Goal: Task Accomplishment & Management: Complete application form

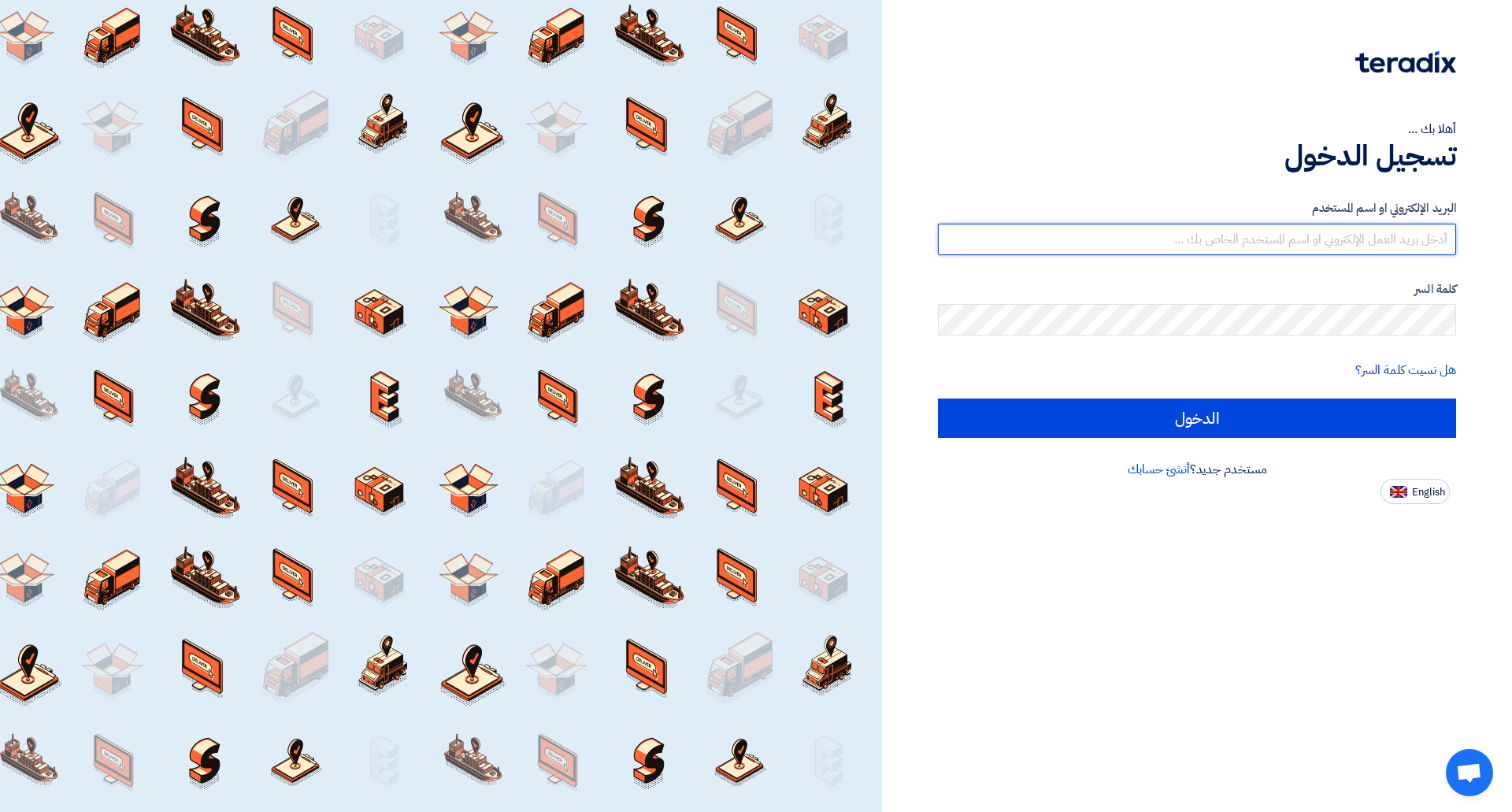
click at [1133, 242] on input "text" at bounding box center [1197, 239] width 518 height 32
paste input "[EMAIL_ADDRESS][DOMAIN_NAME]"
type input "[EMAIL_ADDRESS][DOMAIN_NAME]"
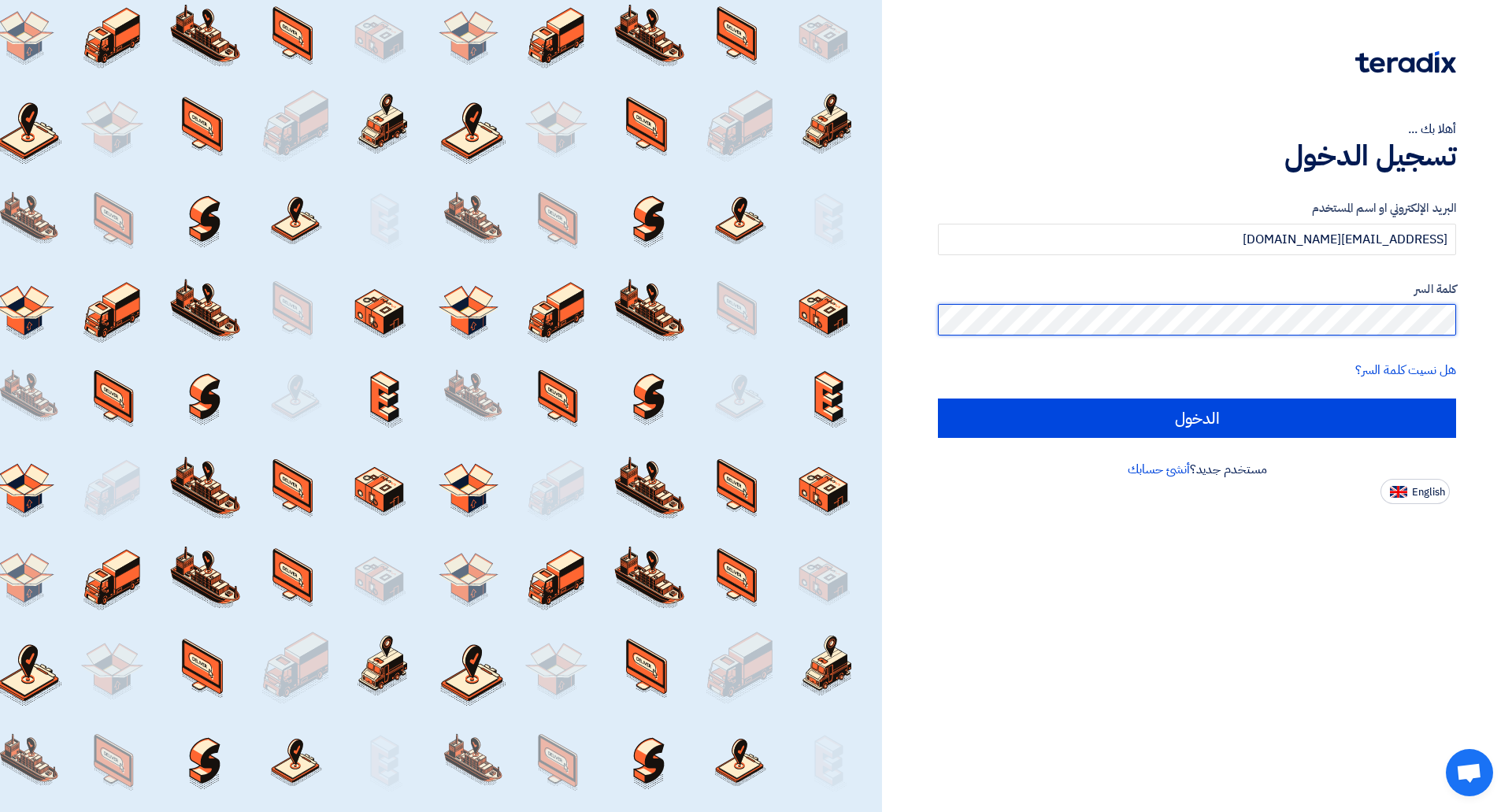
click at [938, 398] on input "الدخول" at bounding box center [1197, 418] width 518 height 40
type input "Sign in"
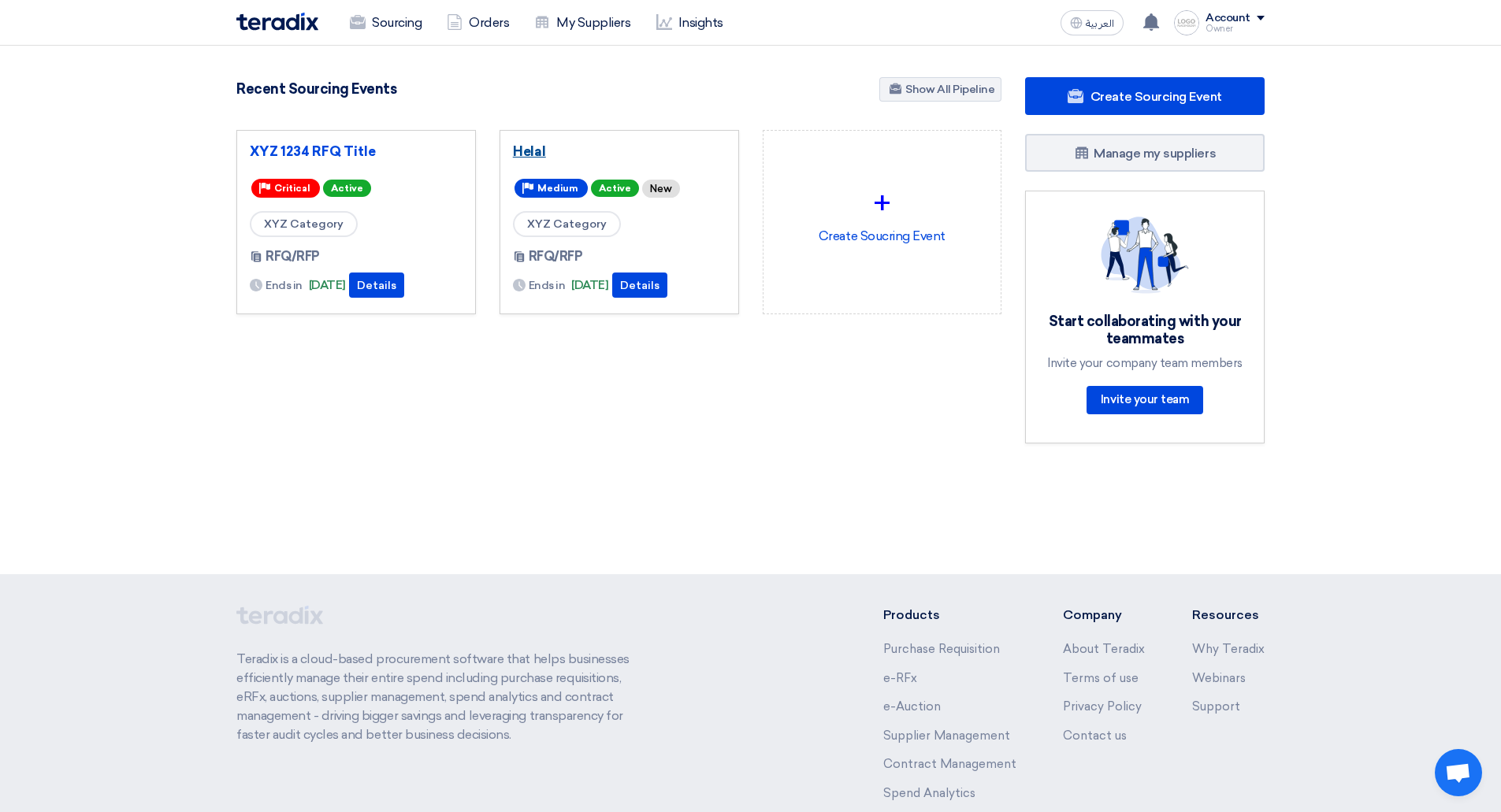
click at [530, 147] on link "Helal" at bounding box center [619, 151] width 213 height 15
click at [397, 36] on link "Sourcing" at bounding box center [386, 23] width 97 height 35
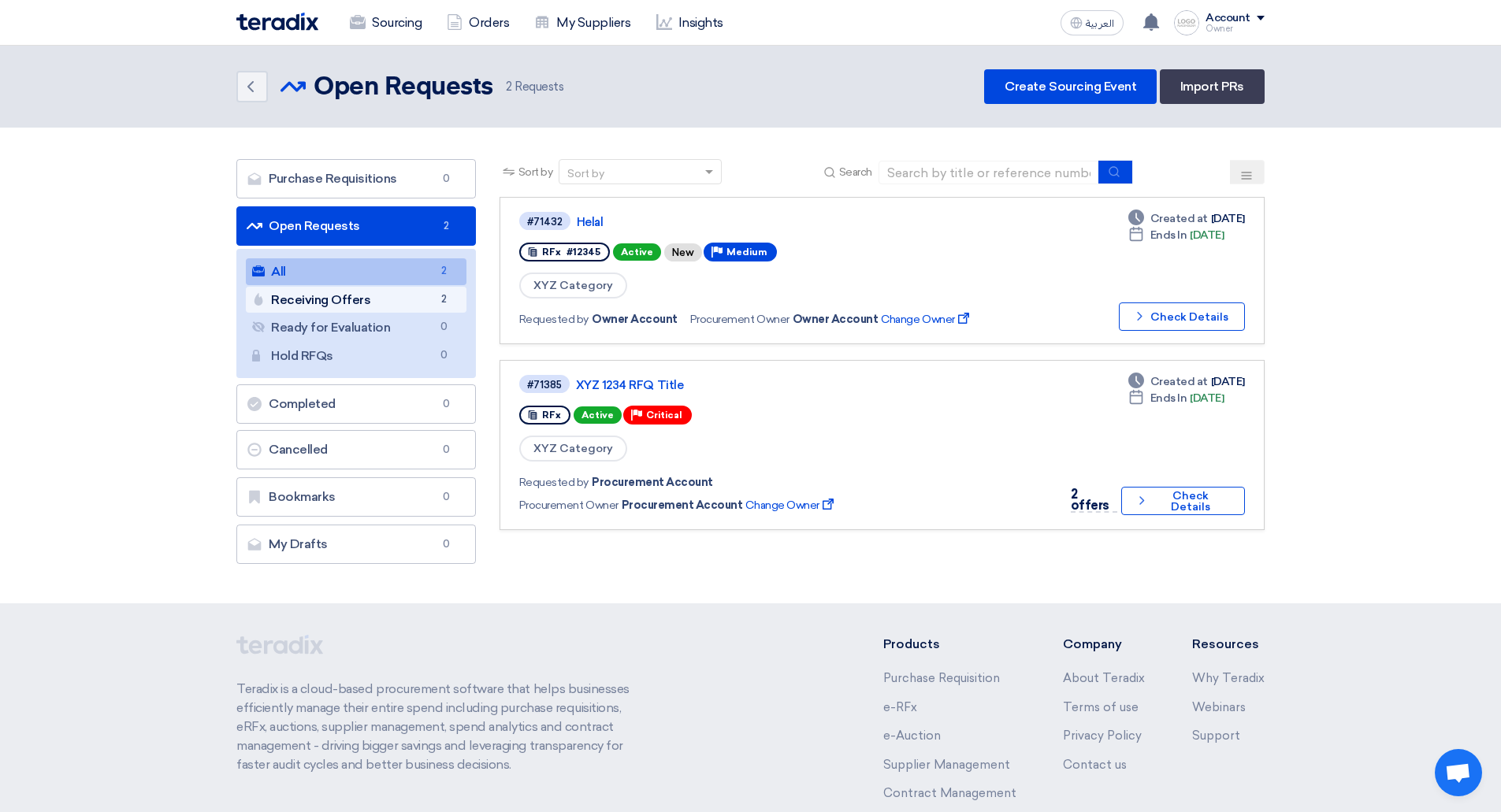
click at [338, 300] on link "Receiving Offers Receiving Offers 2" at bounding box center [356, 301] width 221 height 27
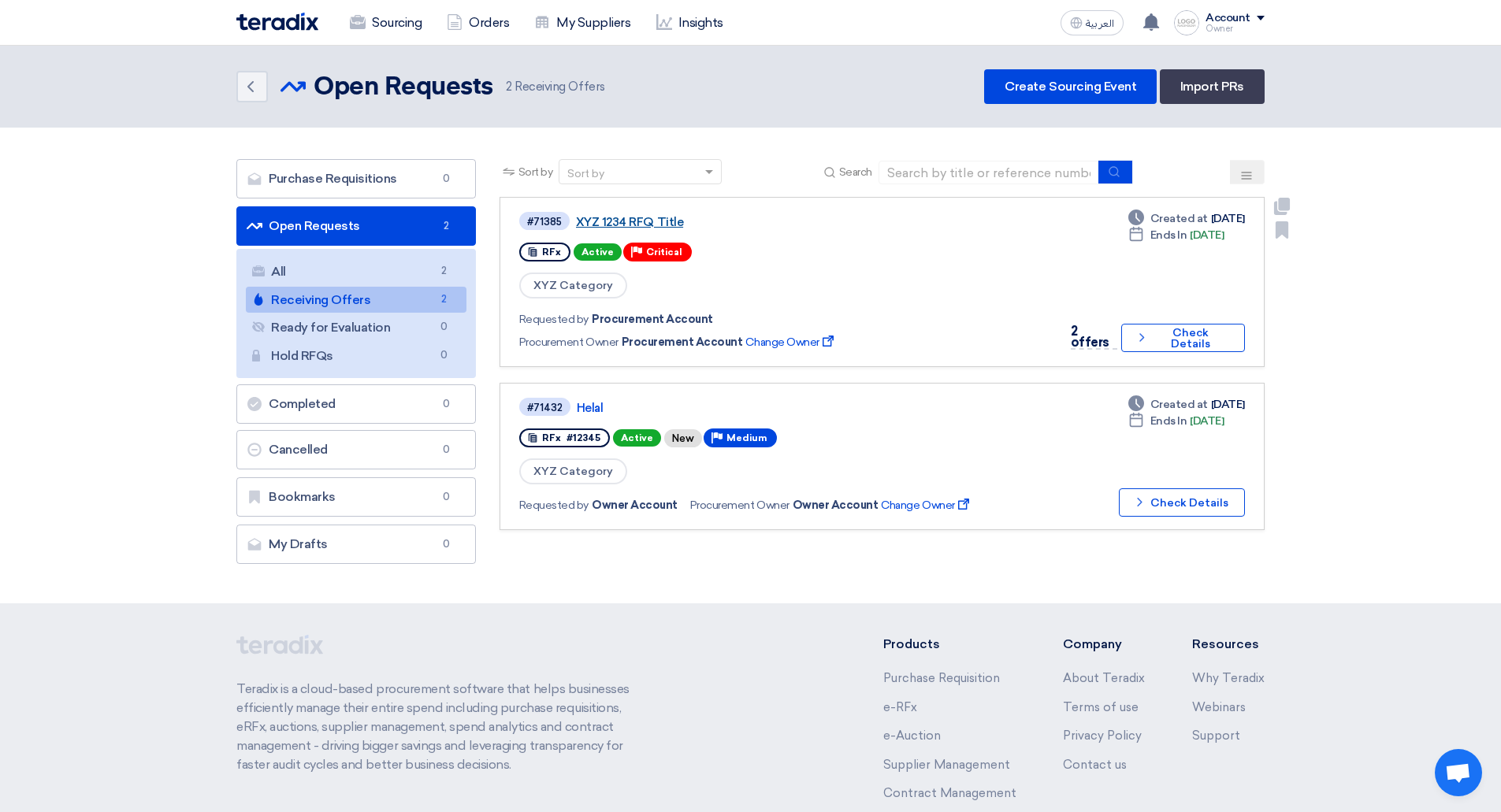
click at [595, 226] on link "XYZ 1234 RFQ Title" at bounding box center [772, 221] width 394 height 14
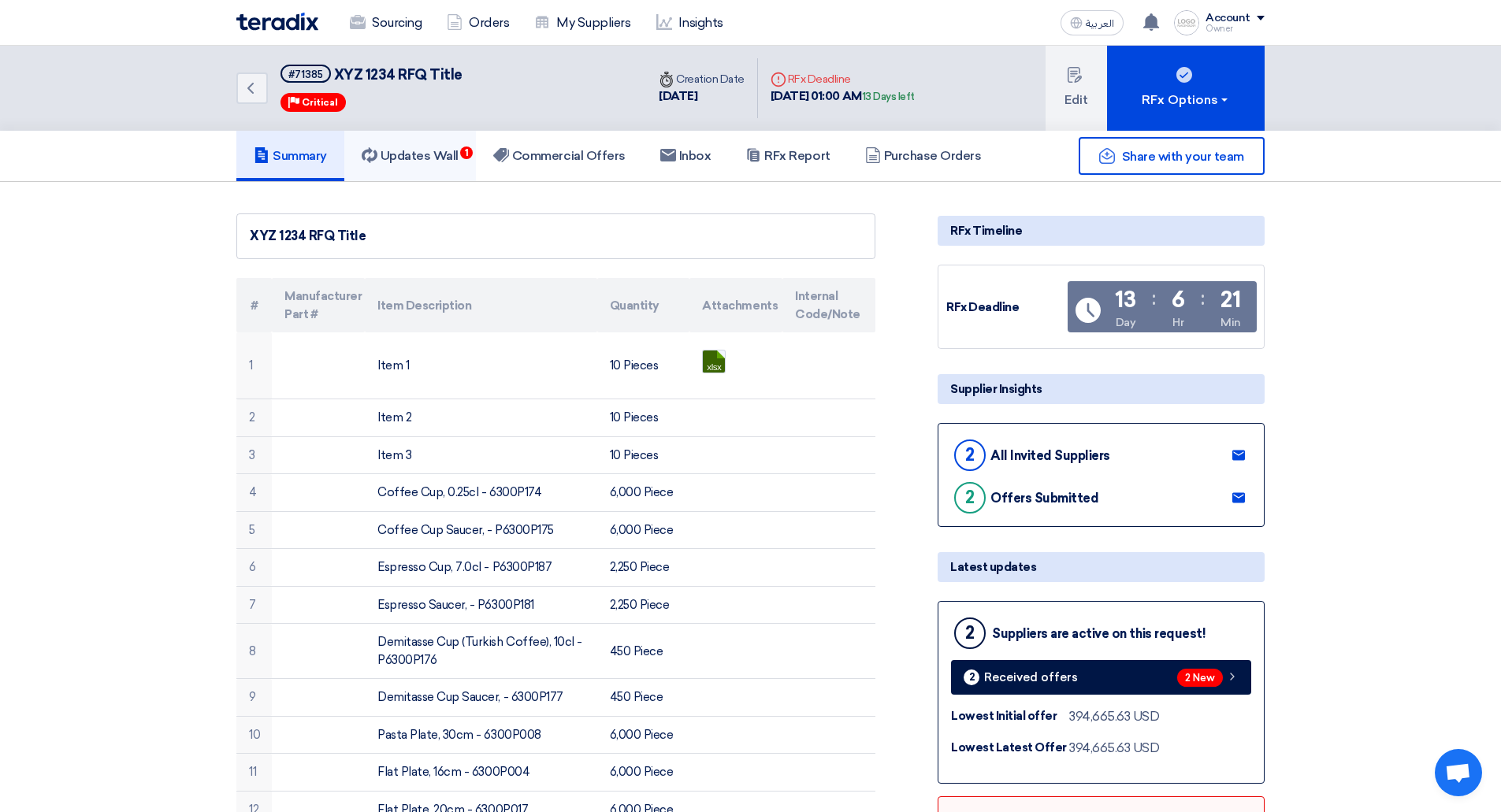
click at [423, 161] on h5 "Updates Wall 1" at bounding box center [410, 156] width 97 height 15
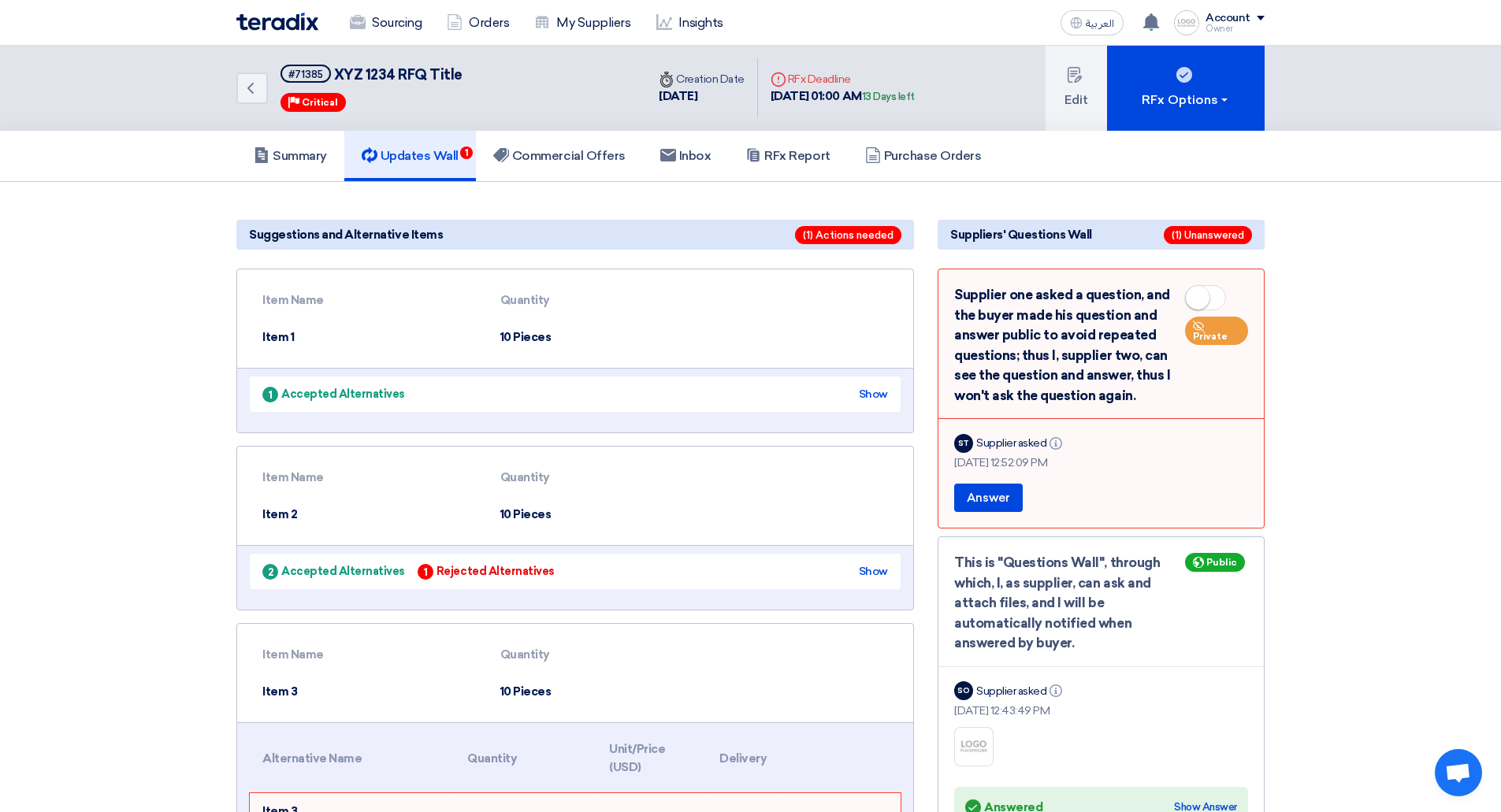
click at [261, 28] on img at bounding box center [277, 21] width 82 height 18
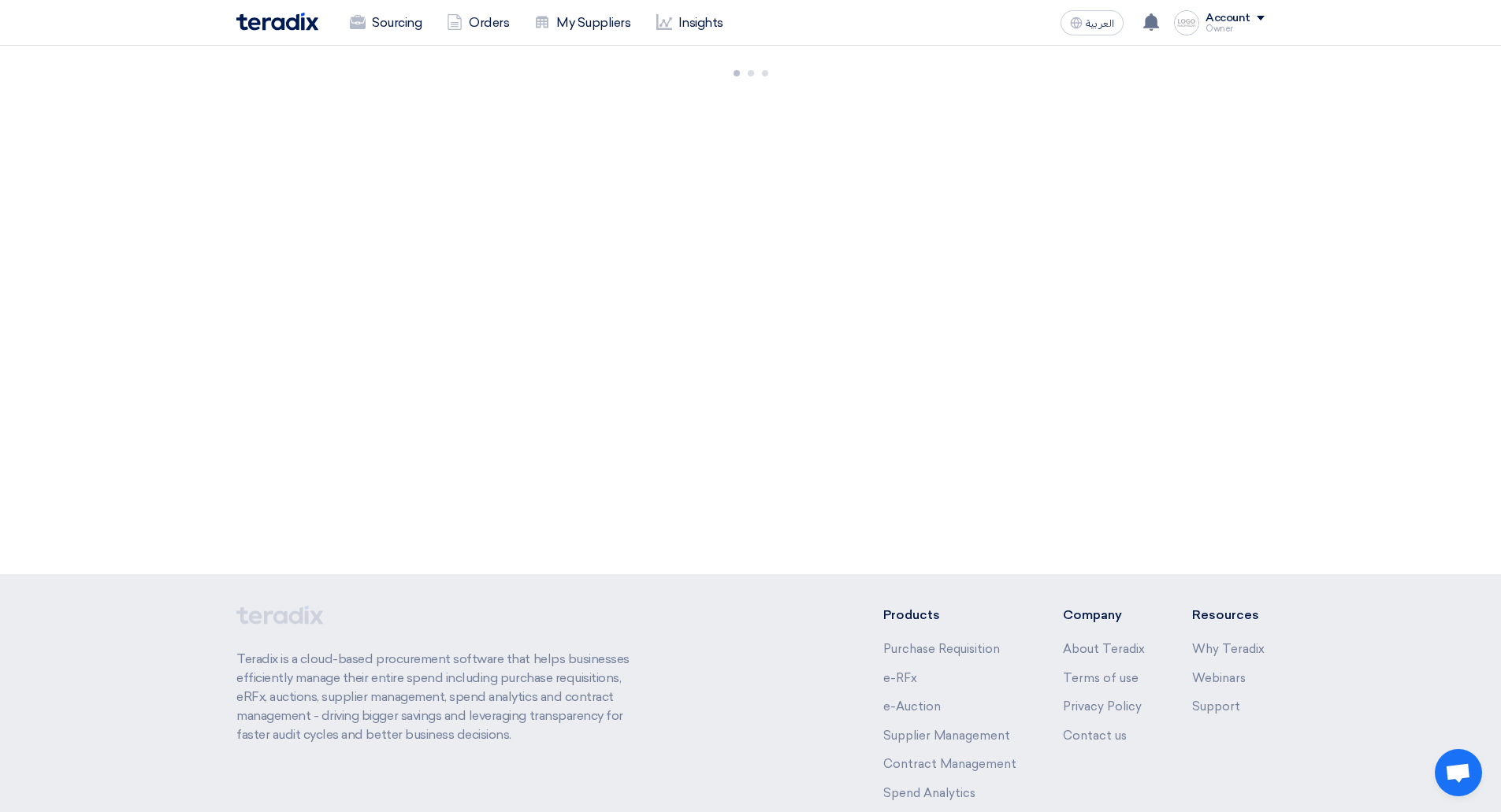
click at [261, 28] on img at bounding box center [277, 21] width 82 height 18
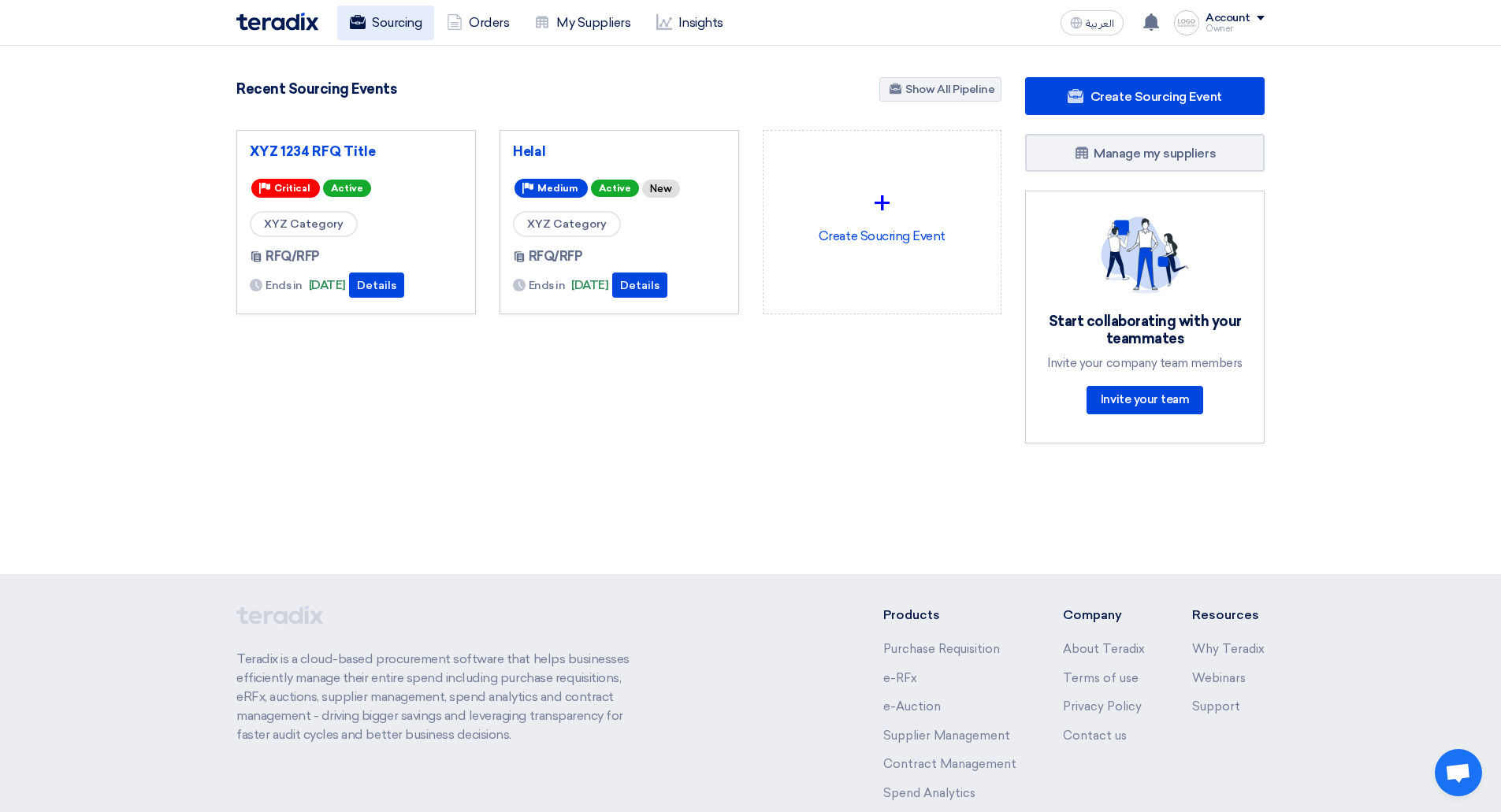
click at [377, 8] on link "Sourcing" at bounding box center [386, 23] width 97 height 35
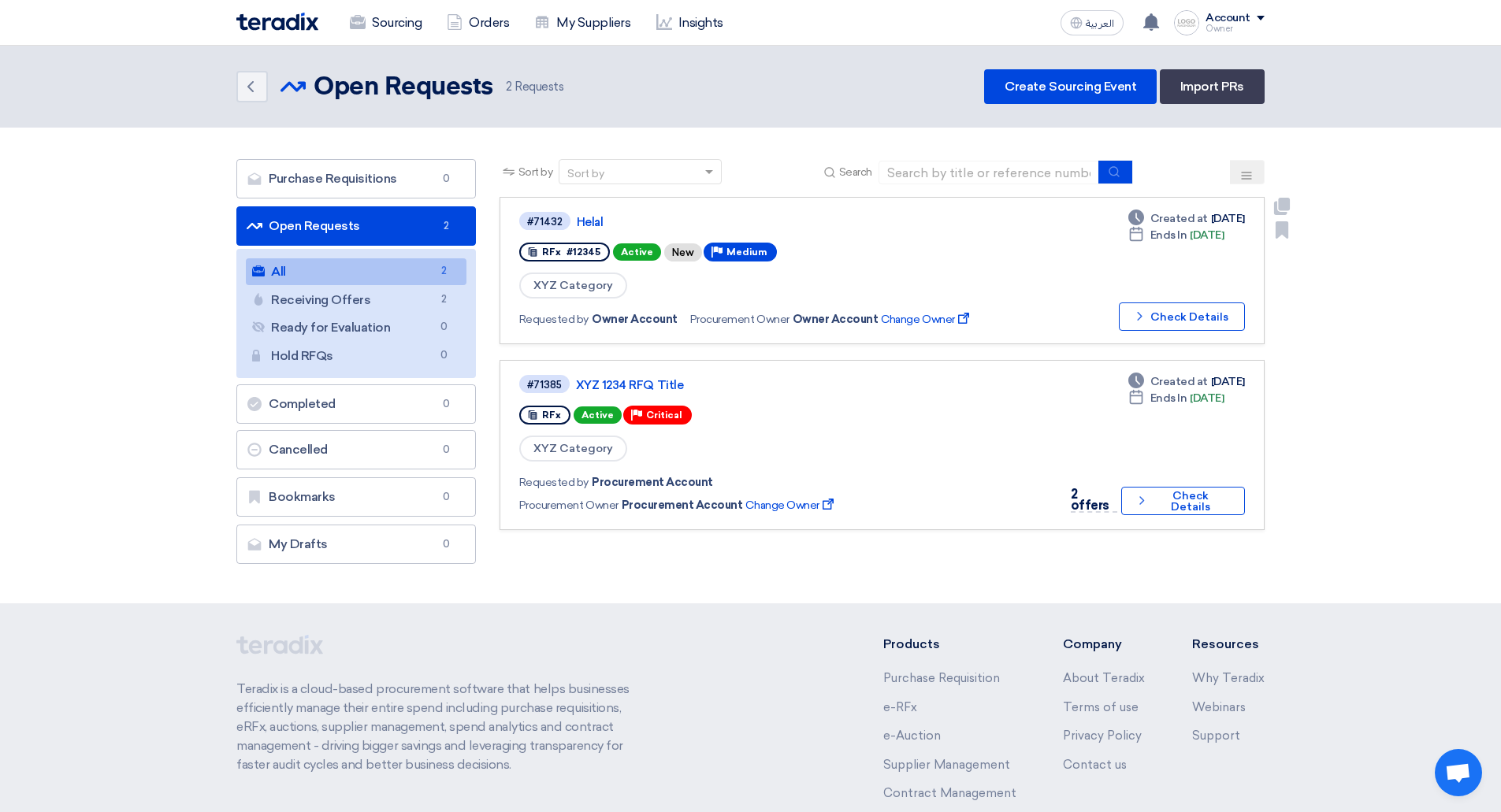
click at [579, 229] on div "#71432 Helal" at bounding box center [753, 221] width 469 height 21
click at [593, 388] on link "XYZ 1234 RFQ Title" at bounding box center [772, 385] width 394 height 14
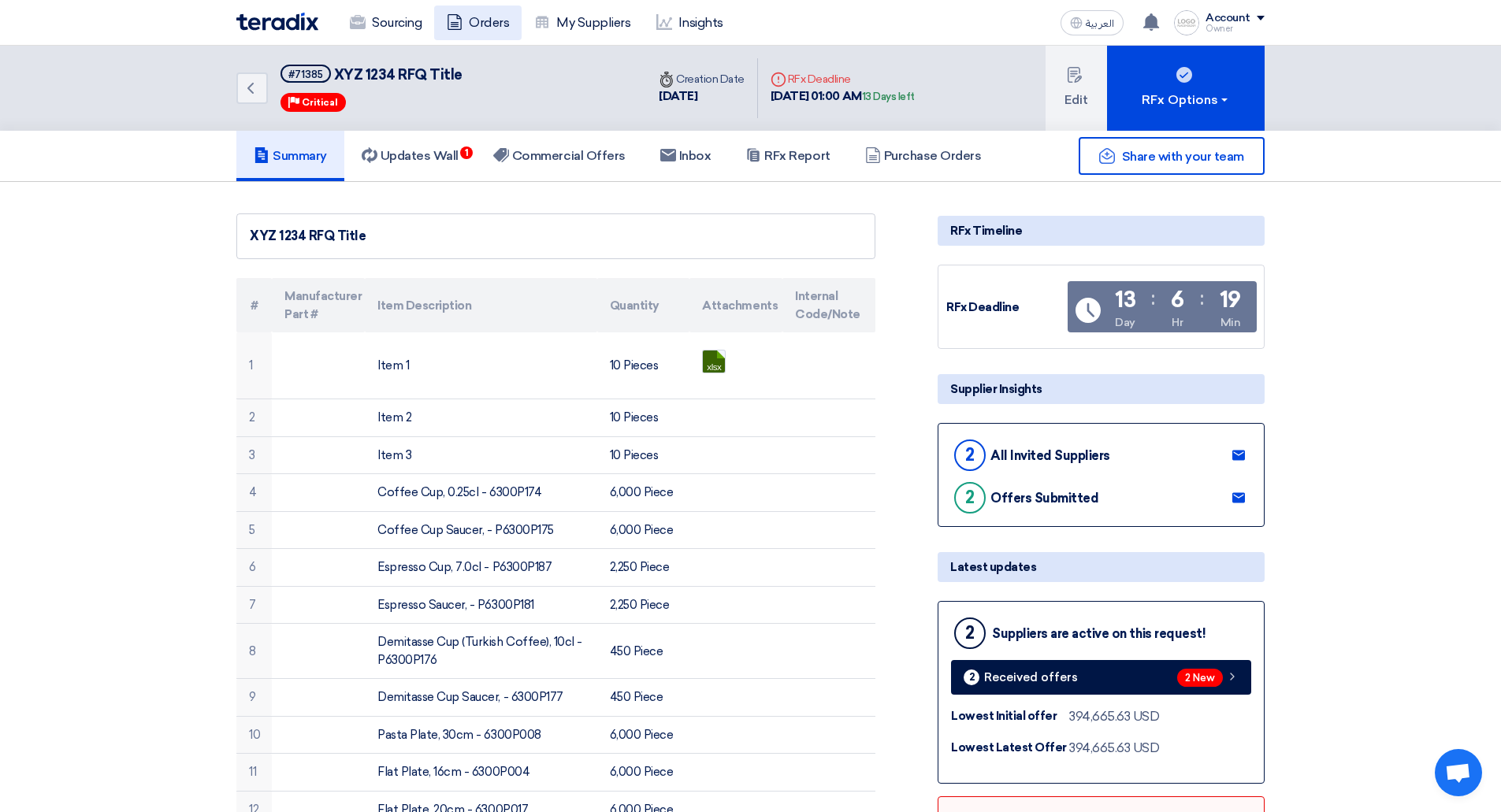
click at [479, 17] on link "Orders" at bounding box center [478, 23] width 87 height 35
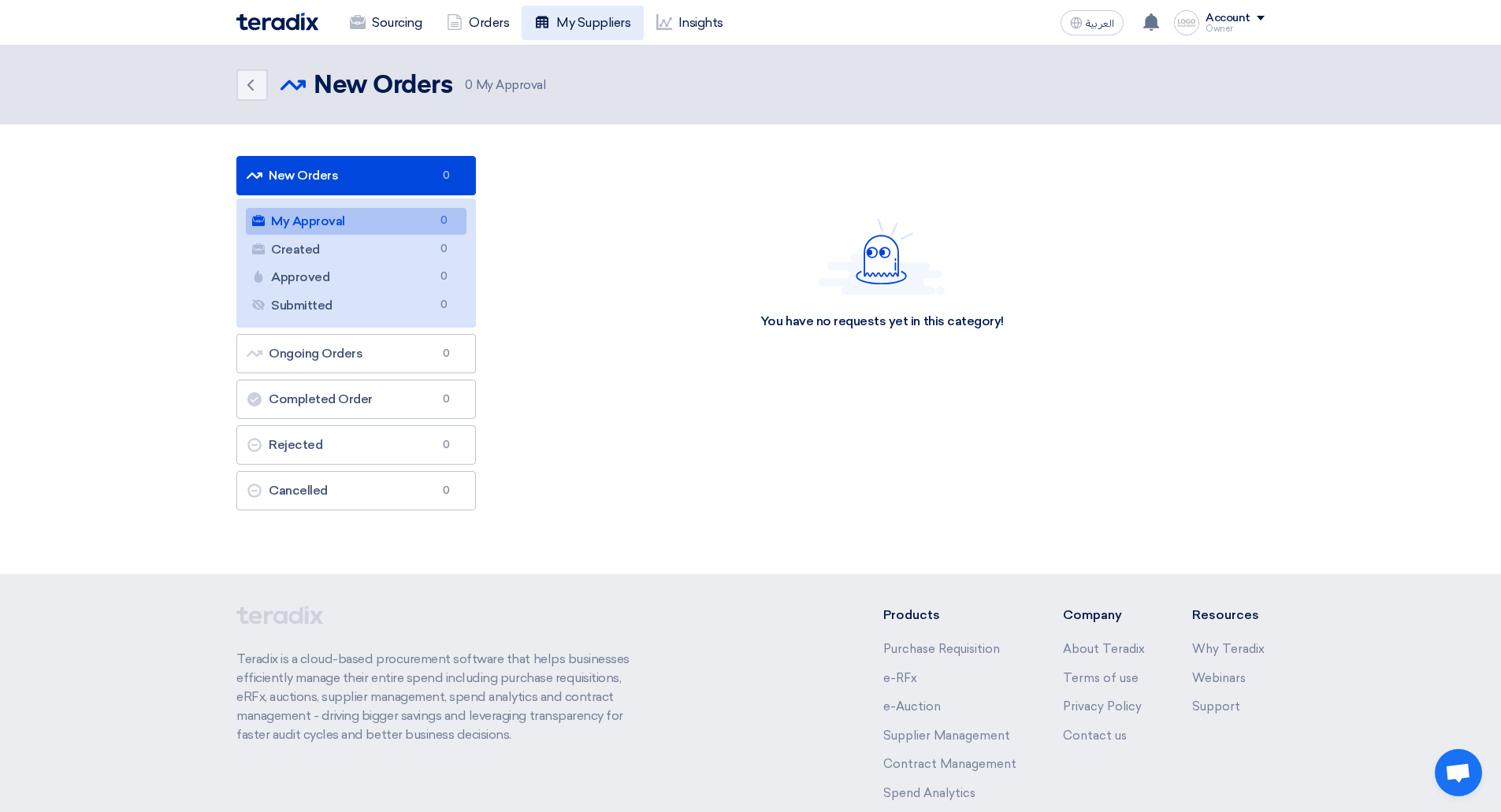
click at [533, 19] on link "My Suppliers" at bounding box center [581, 23] width 121 height 35
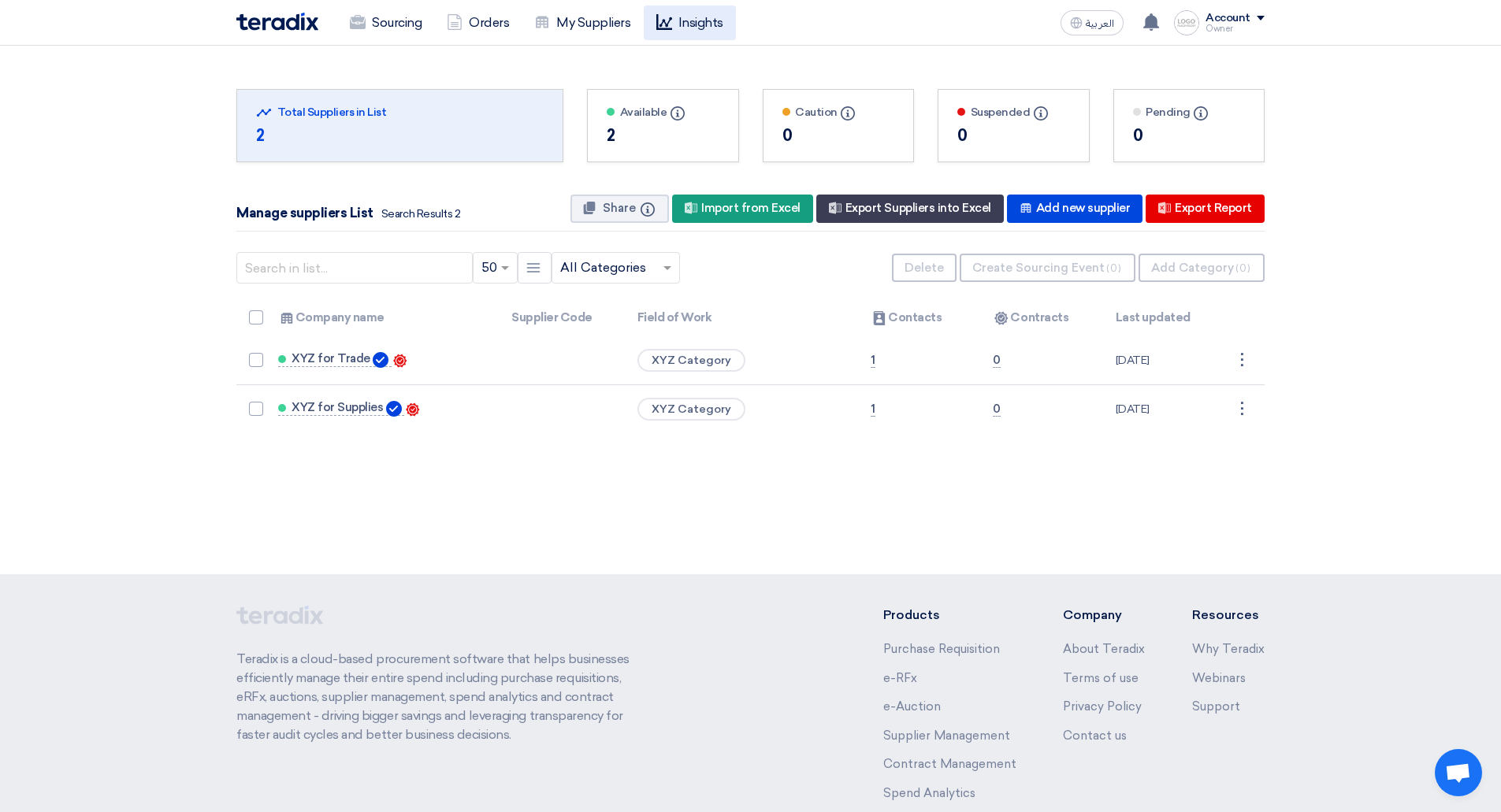
click at [697, 12] on link "Insights" at bounding box center [690, 23] width 92 height 35
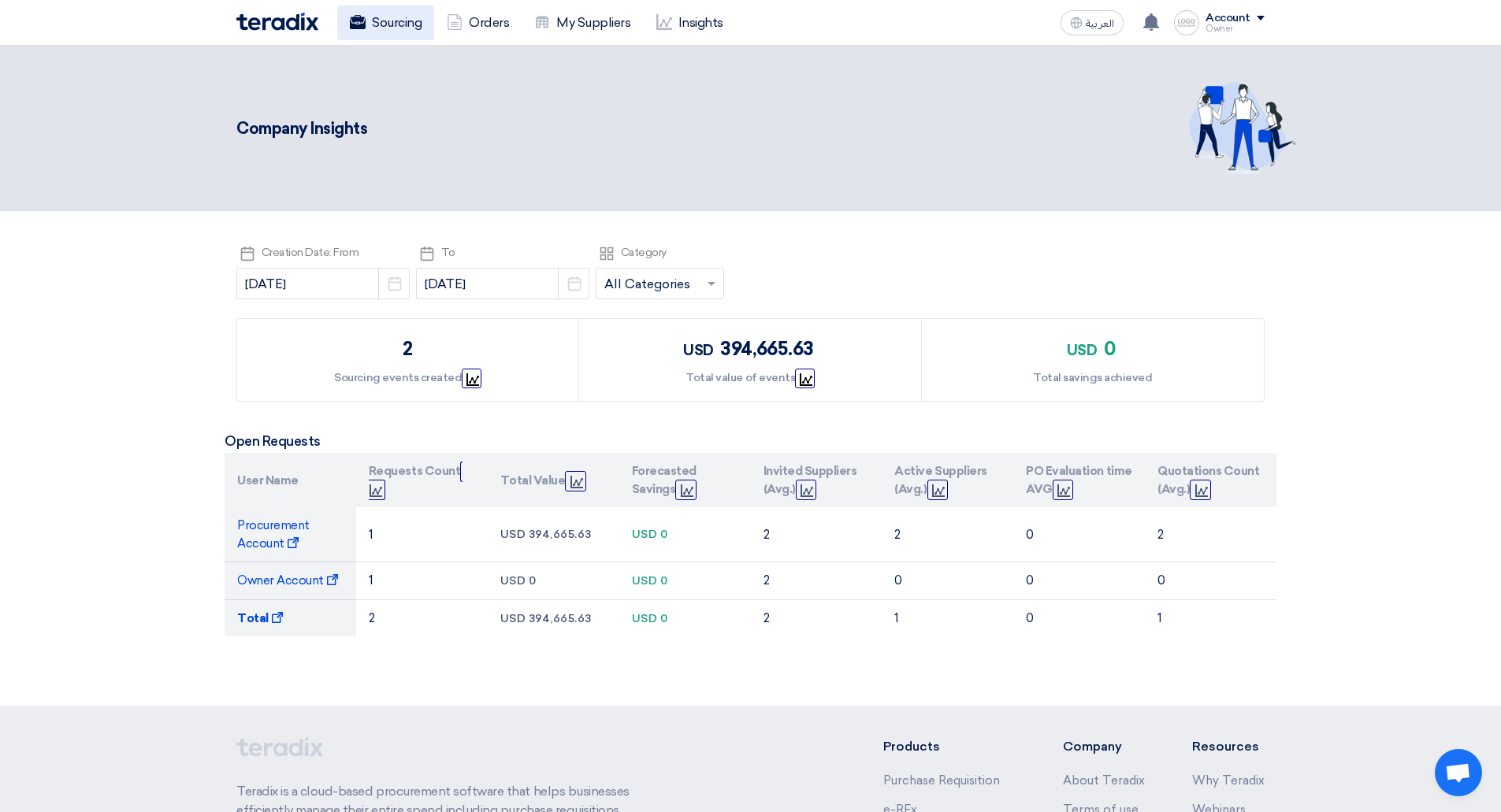
click at [380, 25] on link "Sourcing" at bounding box center [386, 23] width 97 height 35
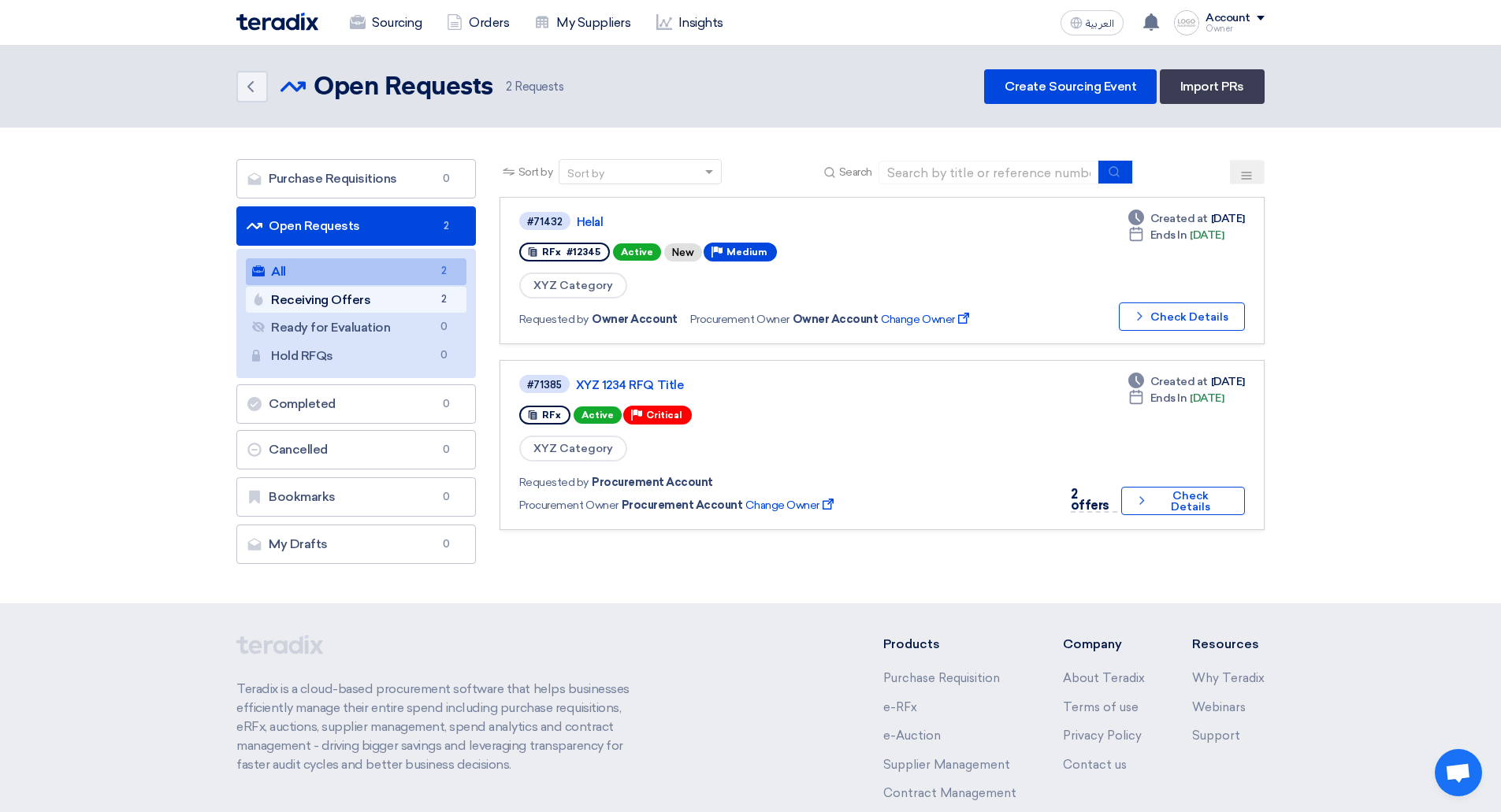
click at [336, 303] on link "Receiving Offers Receiving Offers 2" at bounding box center [356, 301] width 221 height 27
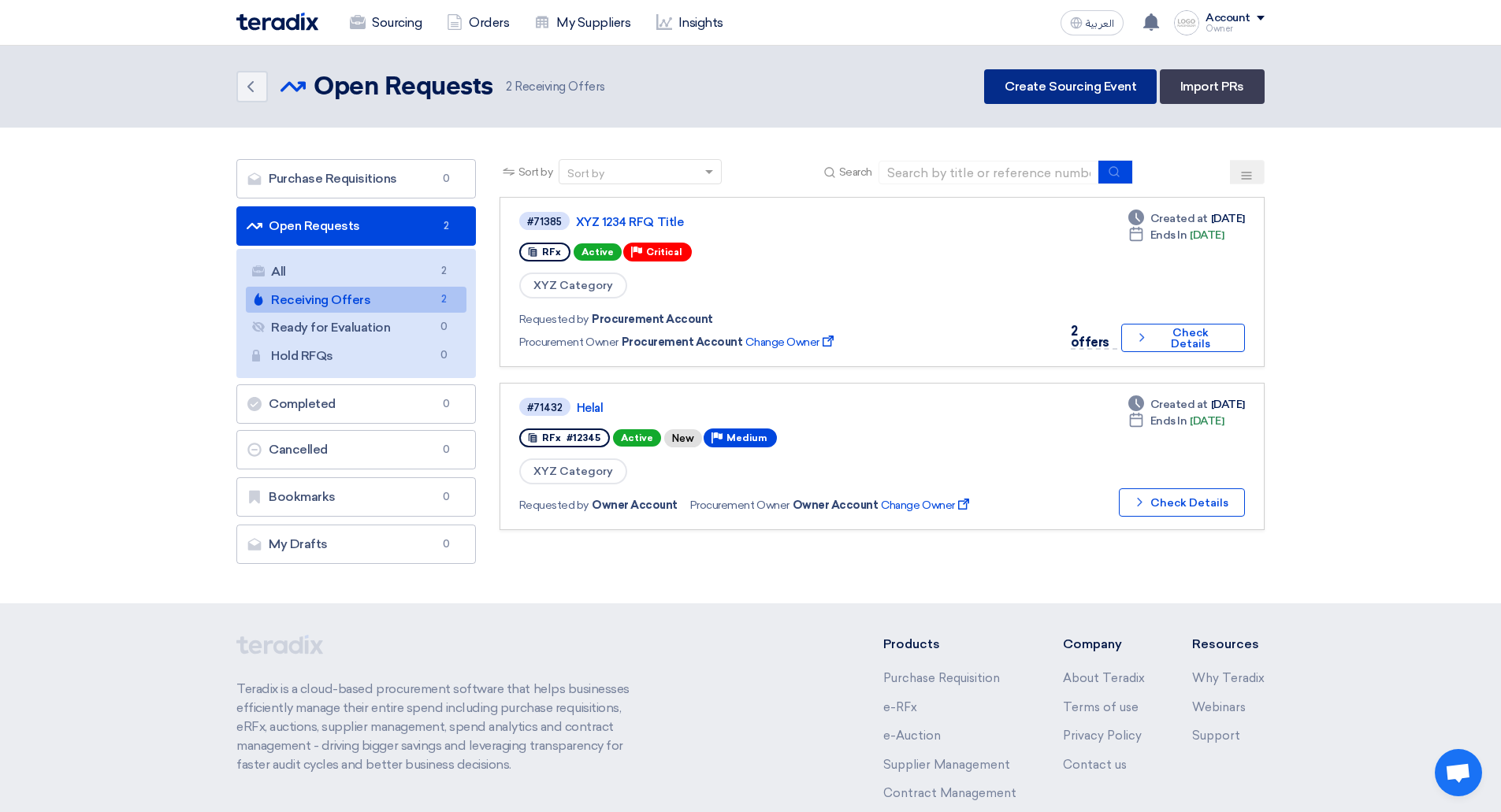
click at [1029, 93] on link "Create Sourcing Event" at bounding box center [1070, 87] width 172 height 35
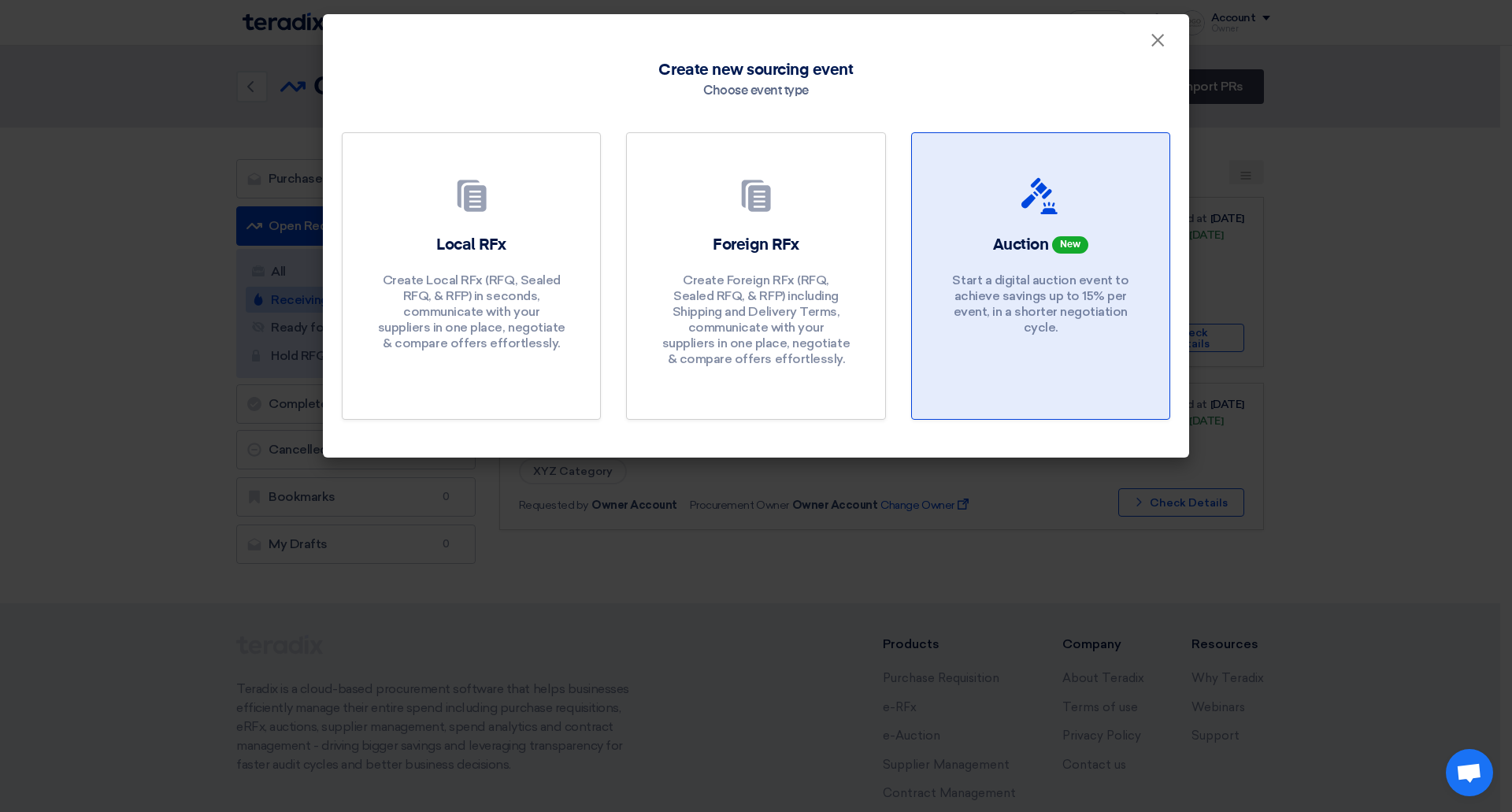
click at [974, 298] on p "Start a digital auction event to achieve savings up to 15% per event, in a shor…" at bounding box center [1040, 304] width 189 height 63
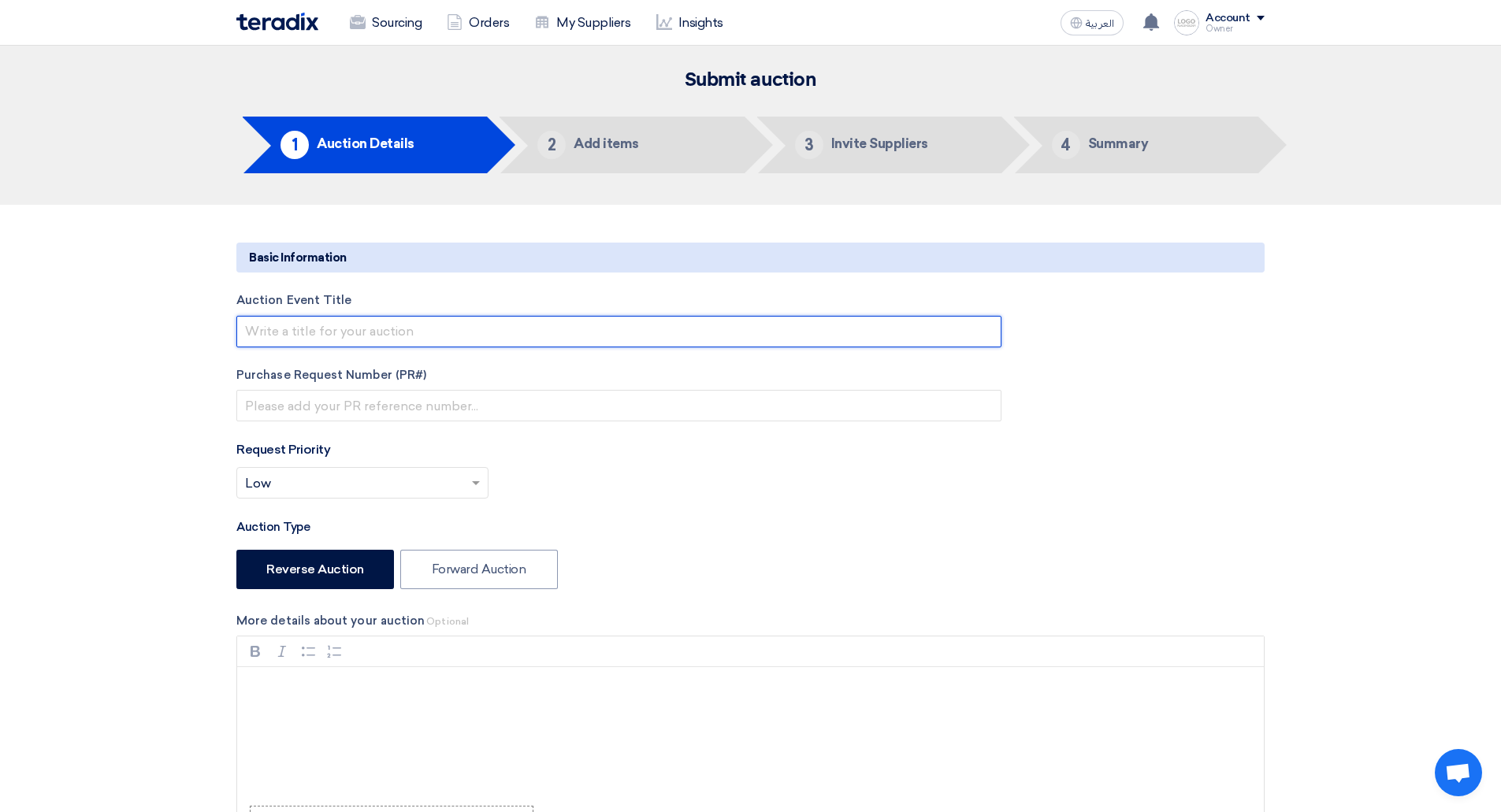
click at [504, 326] on input "text" at bounding box center [618, 332] width 765 height 32
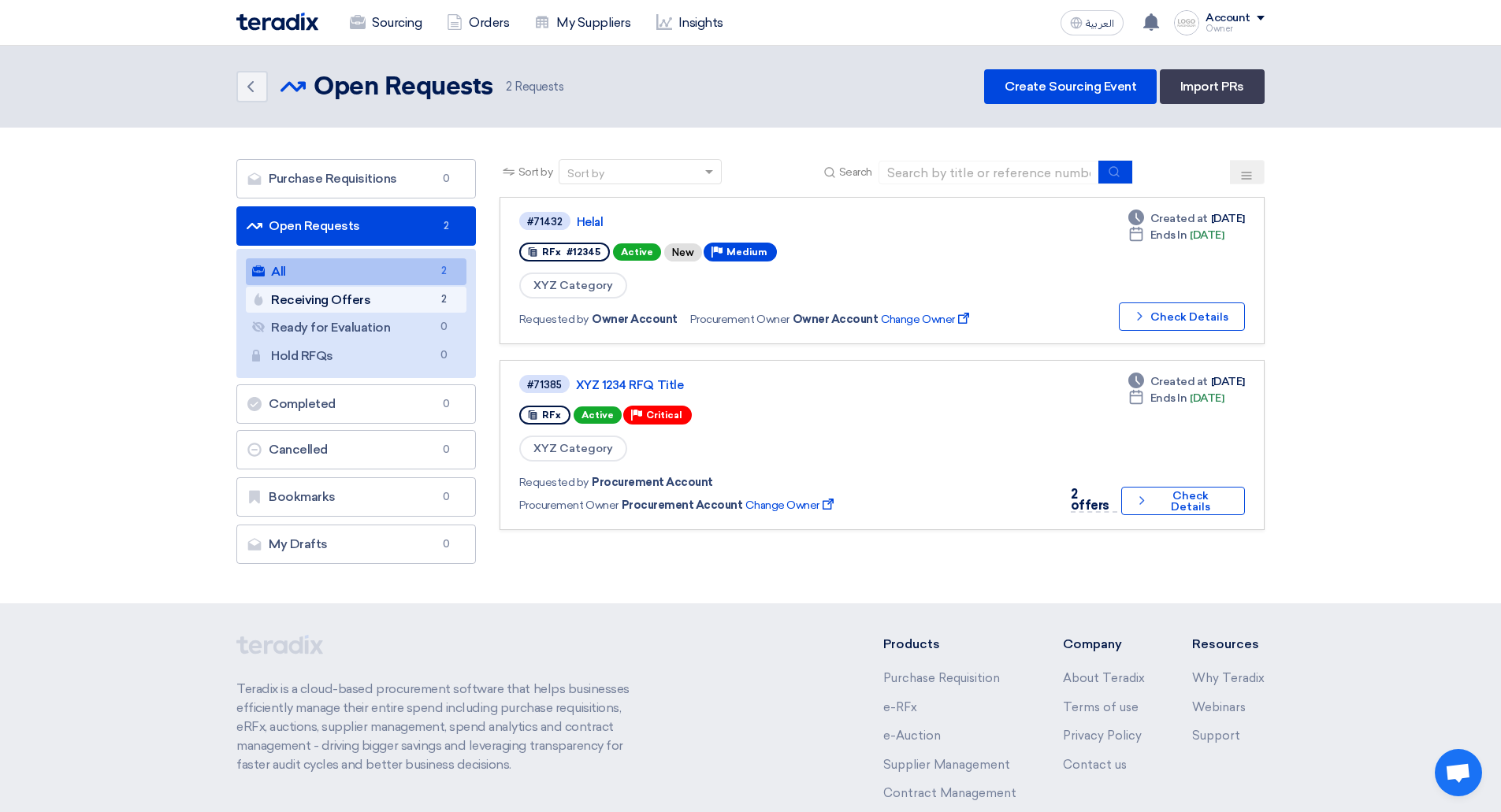
click at [353, 300] on link "Receiving Offers Receiving Offers 2" at bounding box center [356, 301] width 221 height 27
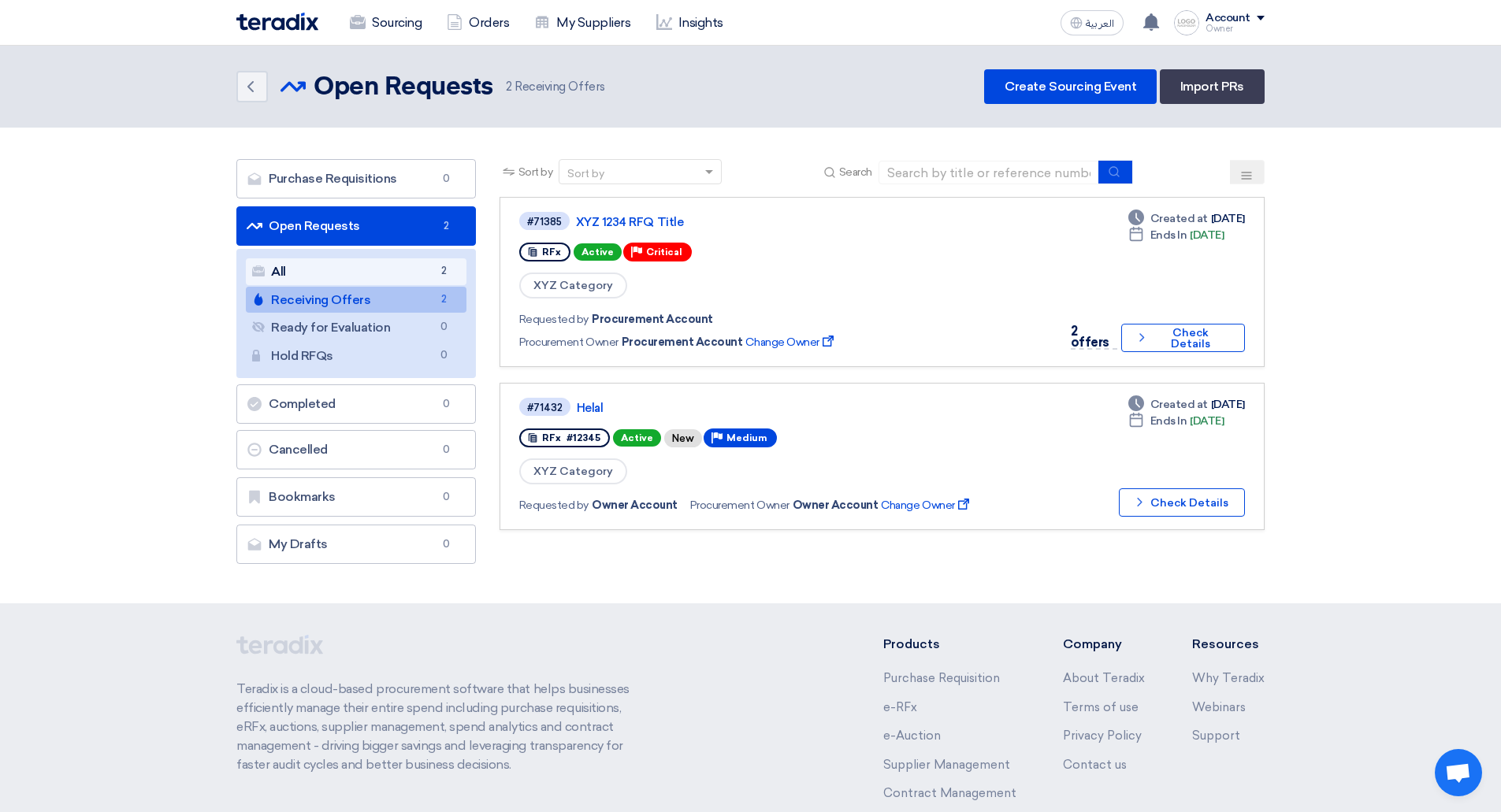
click at [343, 276] on link "All All 2" at bounding box center [356, 272] width 221 height 27
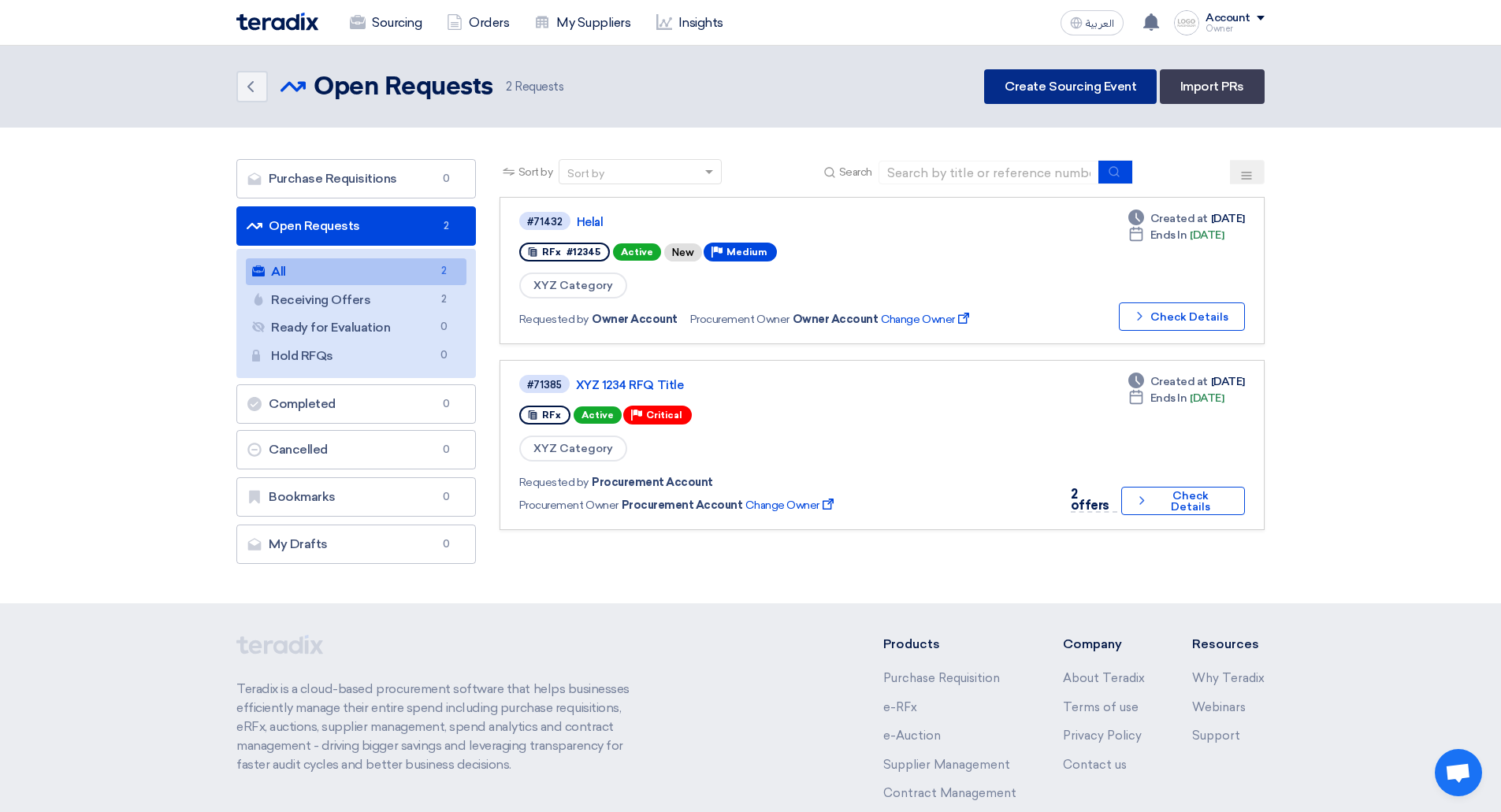
click at [1090, 88] on link "Create Sourcing Event" at bounding box center [1070, 87] width 172 height 35
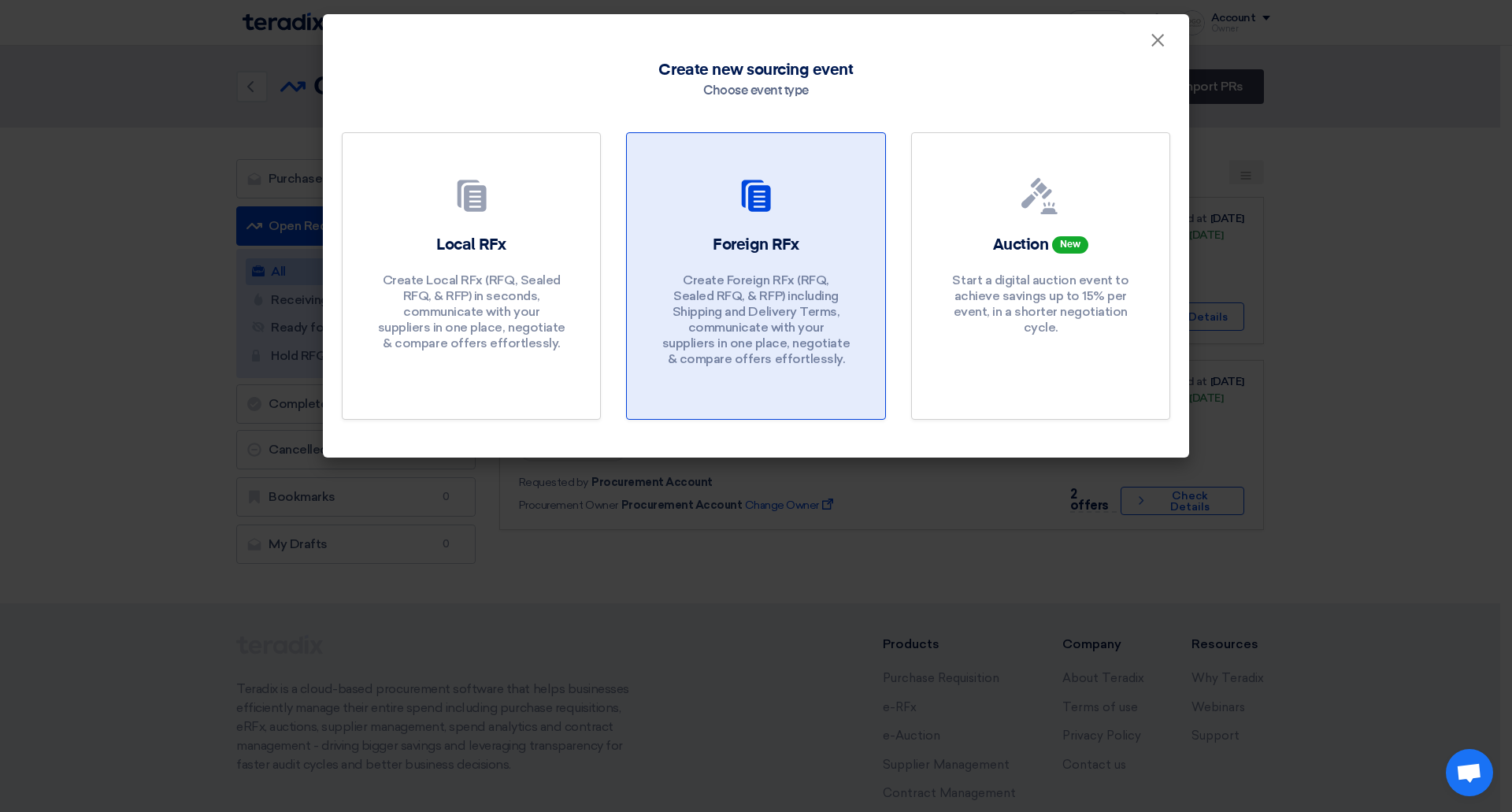
click at [753, 333] on p "Create Foreign RFx (RFQ, Sealed RFQ, & RFP) including Shipping and Delivery Ter…" at bounding box center [756, 320] width 189 height 95
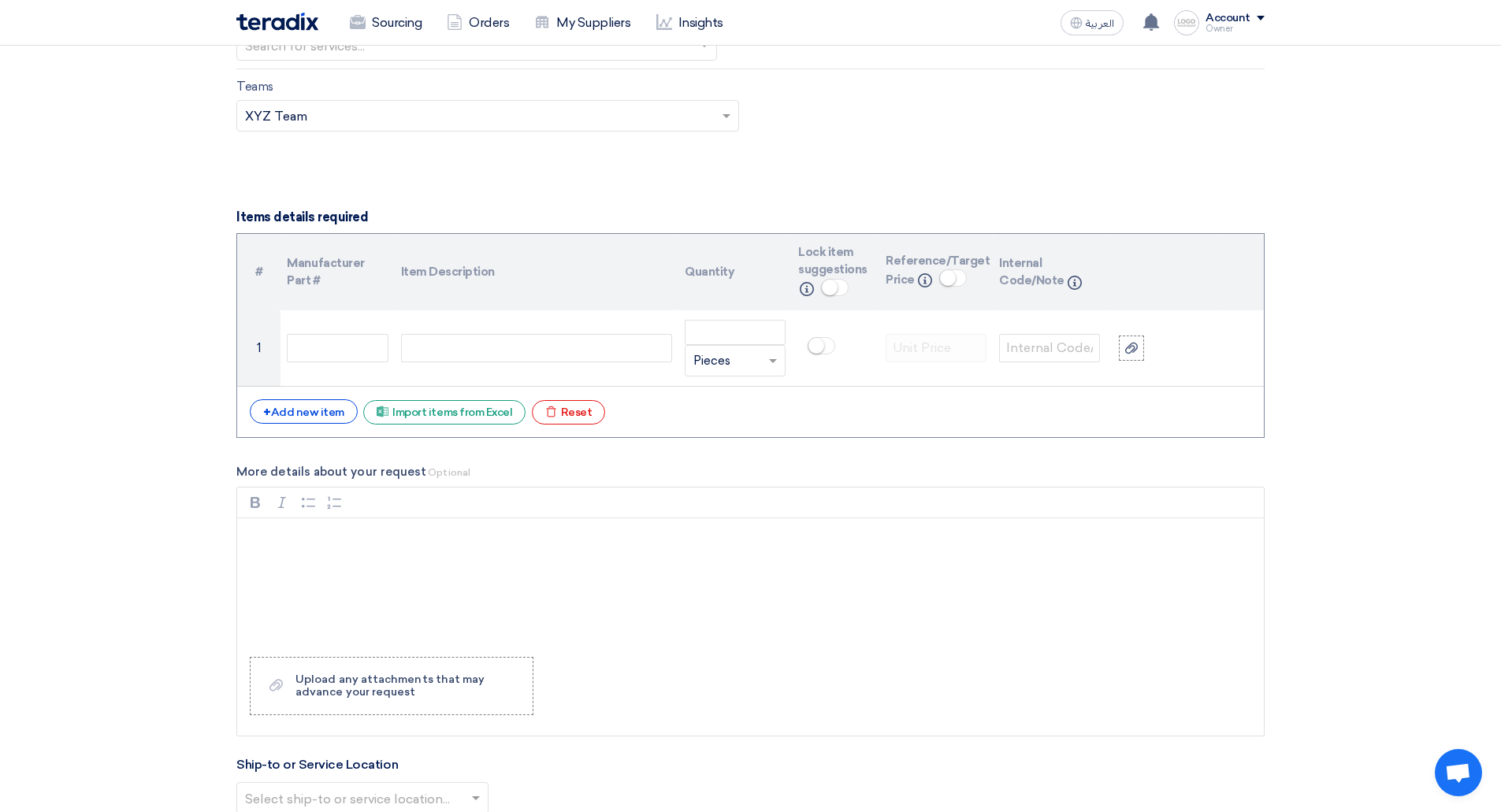
scroll to position [1016, 0]
click at [282, 415] on div "+ Add new item" at bounding box center [304, 407] width 108 height 24
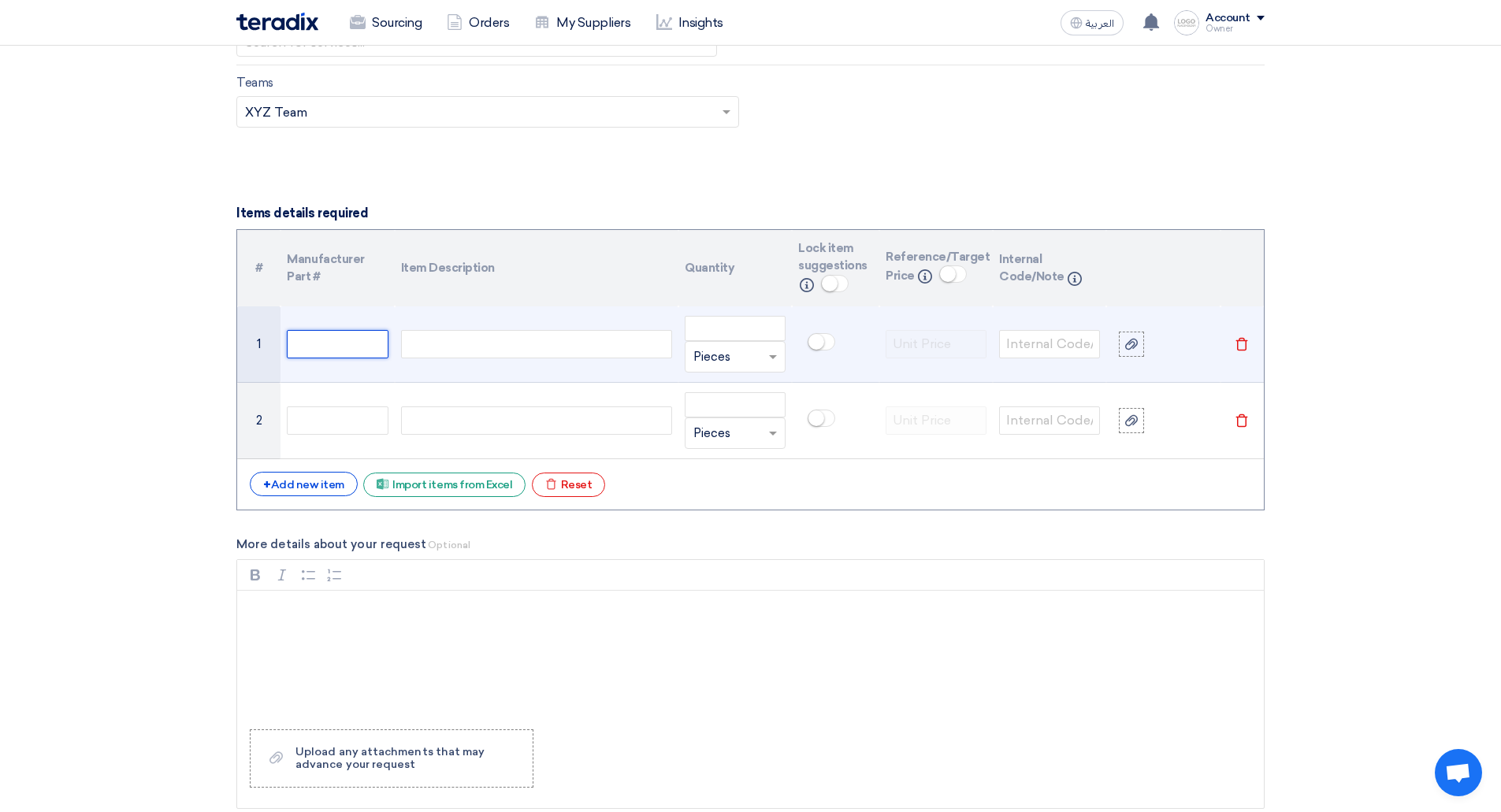
click at [319, 355] on input "text" at bounding box center [338, 343] width 101 height 28
type input "ggg"
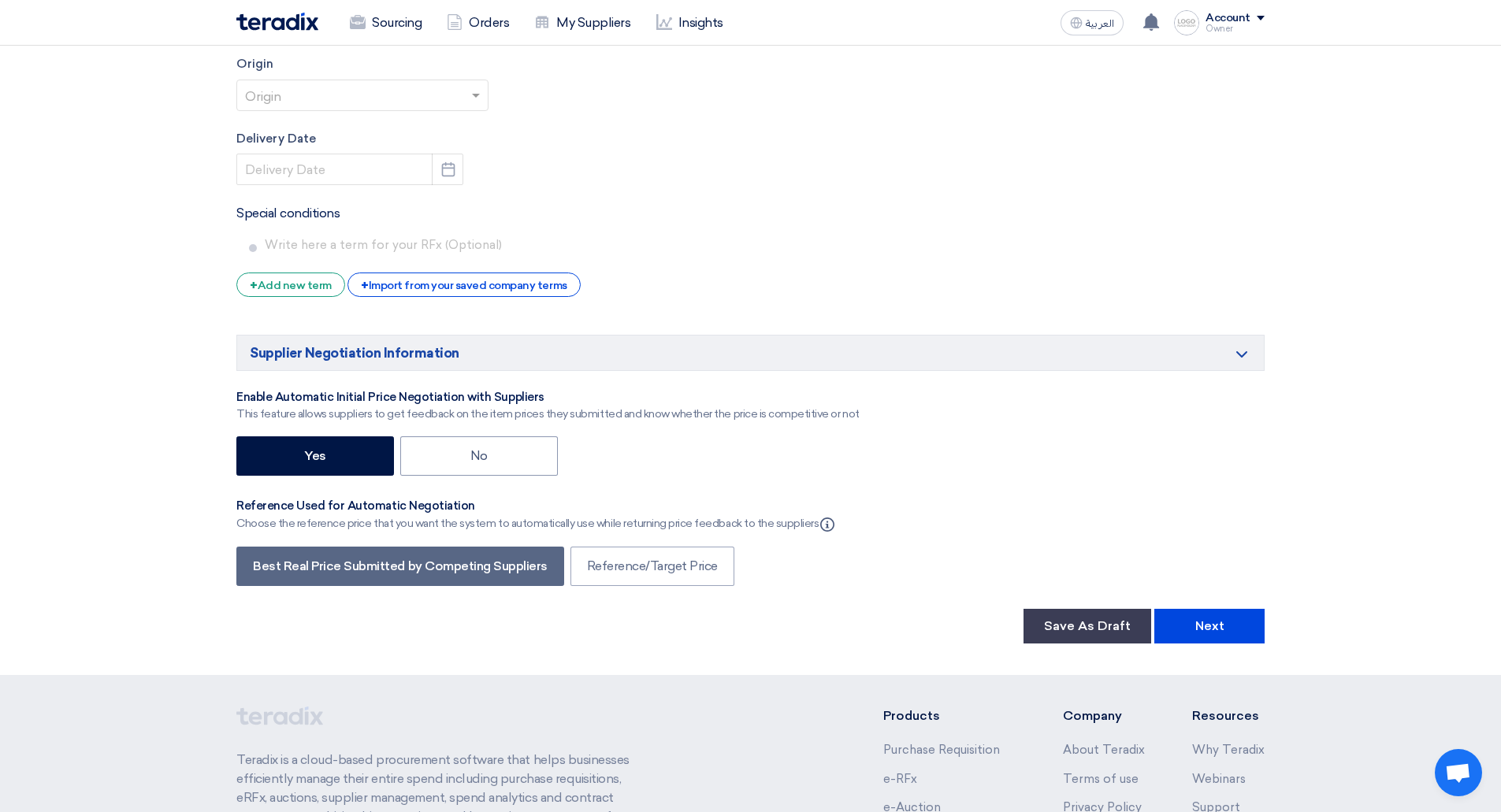
scroll to position [2897, 0]
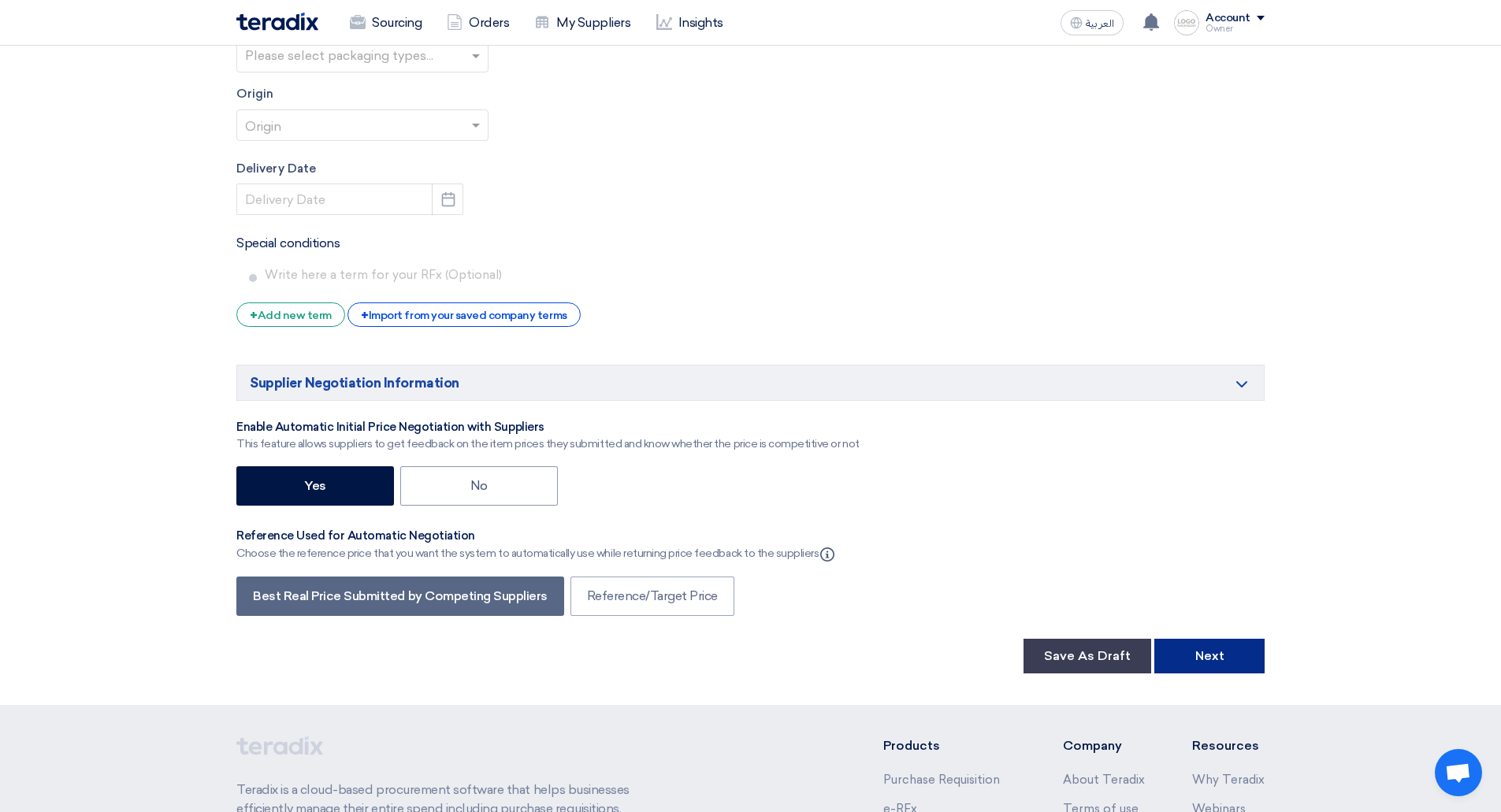
click at [1209, 652] on button "Next" at bounding box center [1209, 656] width 110 height 35
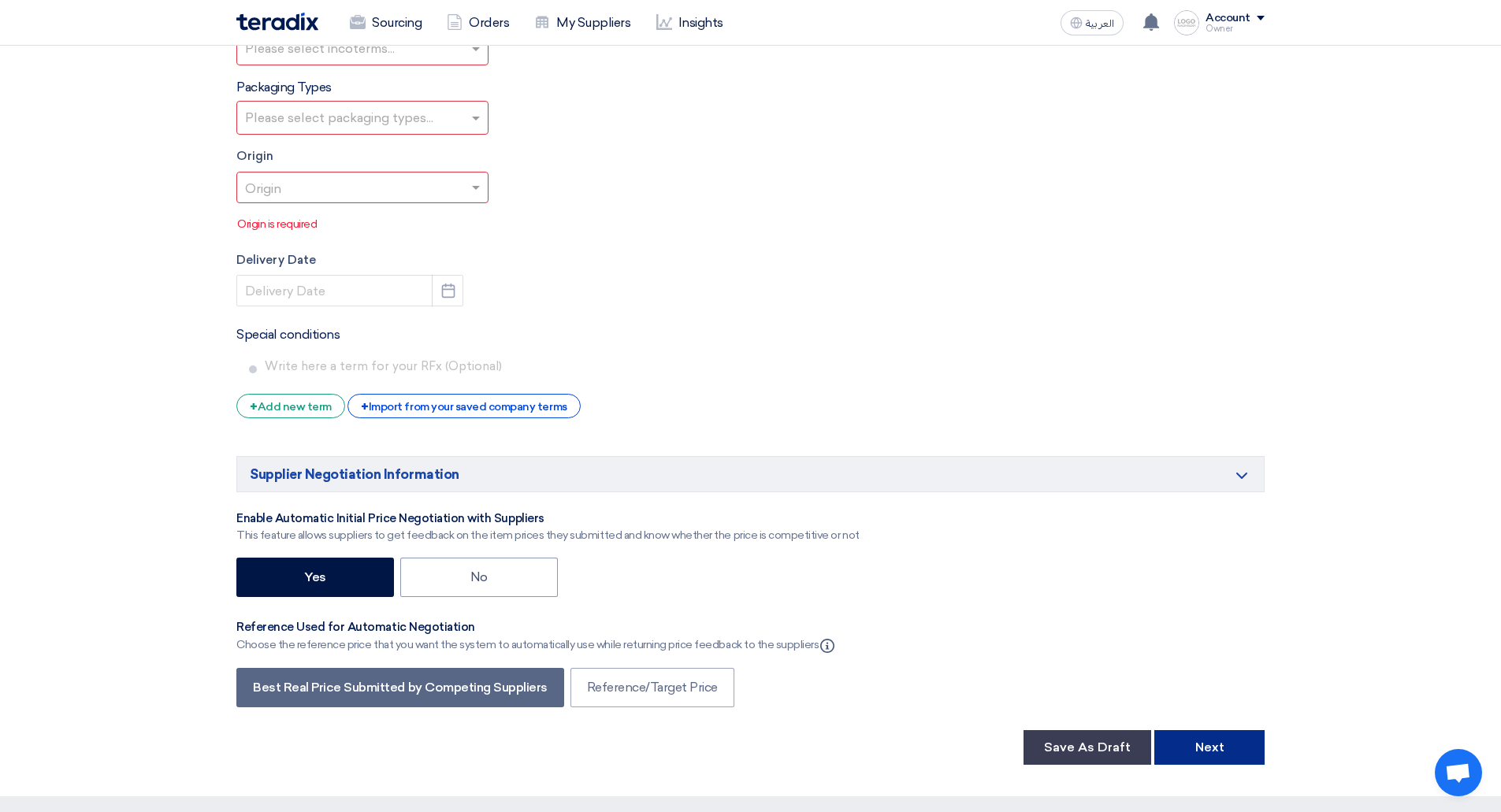
scroll to position [236, 0]
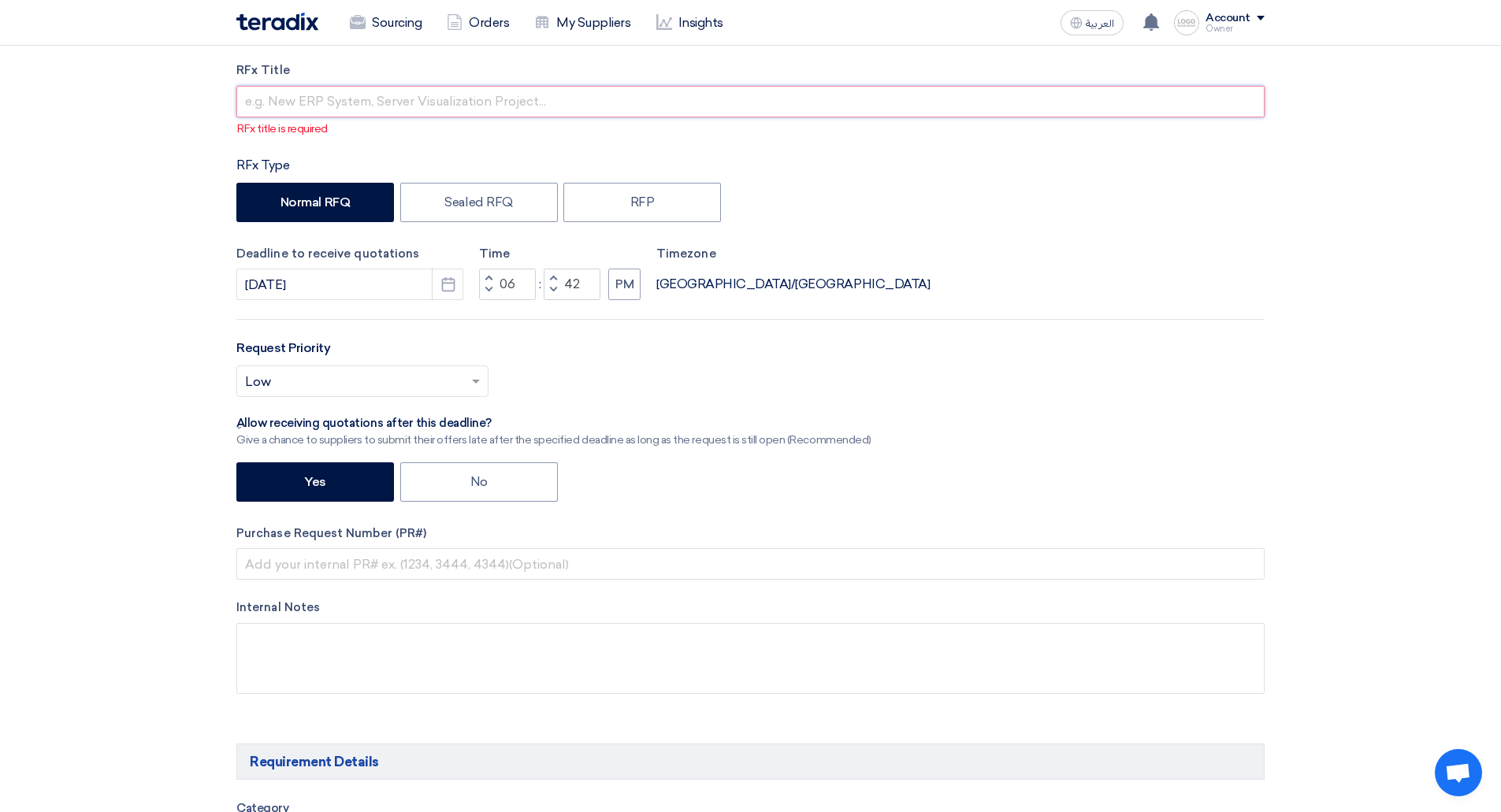
click at [503, 106] on input "text" at bounding box center [750, 102] width 1028 height 32
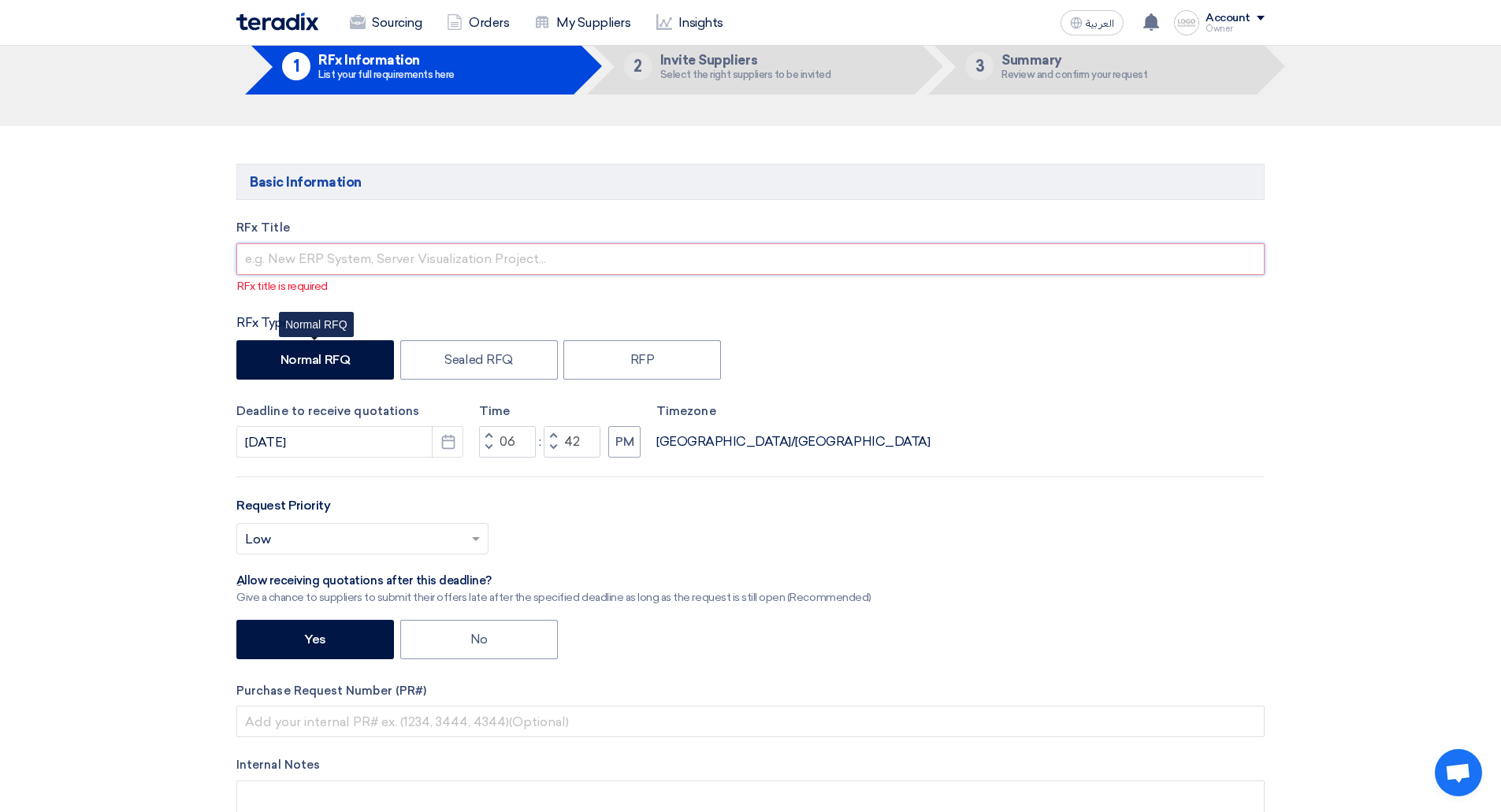
scroll to position [79, 0]
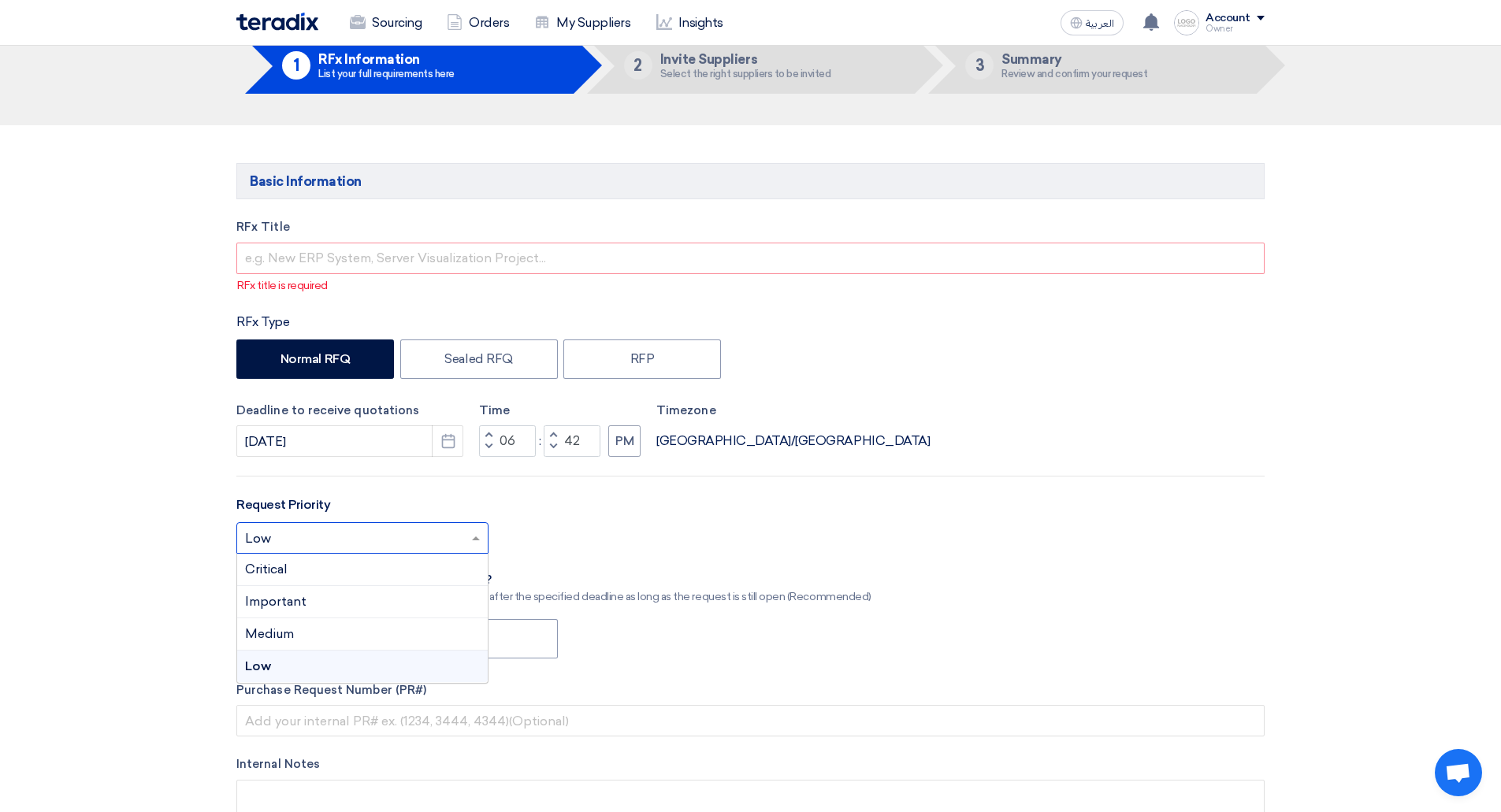
click at [362, 539] on input "text" at bounding box center [354, 539] width 219 height 26
click at [329, 573] on div "Critical" at bounding box center [362, 569] width 250 height 32
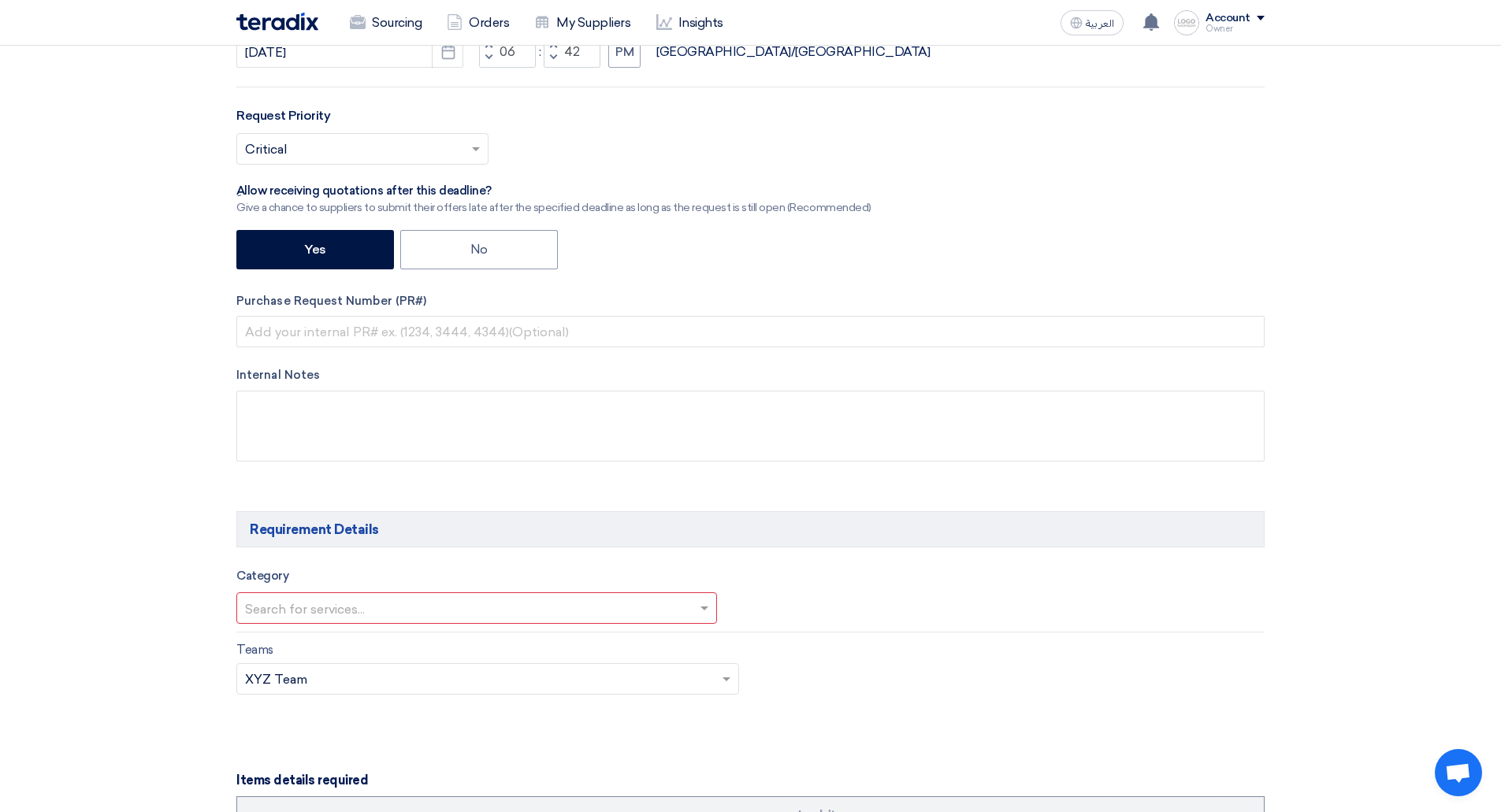
scroll to position [470, 0]
click at [407, 609] on input "text" at bounding box center [468, 609] width 448 height 26
click at [365, 635] on div "XYZ Category" at bounding box center [476, 638] width 479 height 32
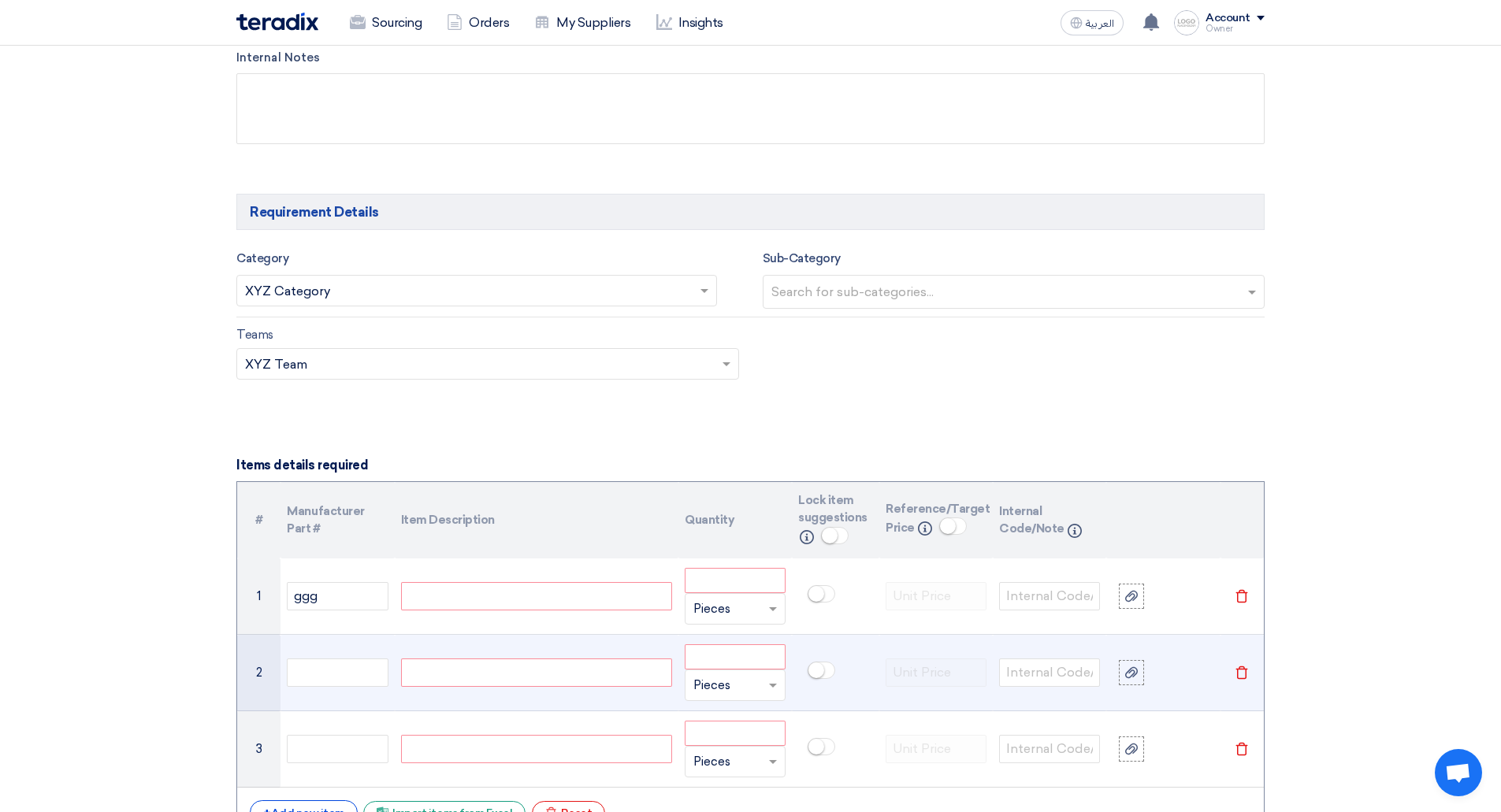
scroll to position [787, 0]
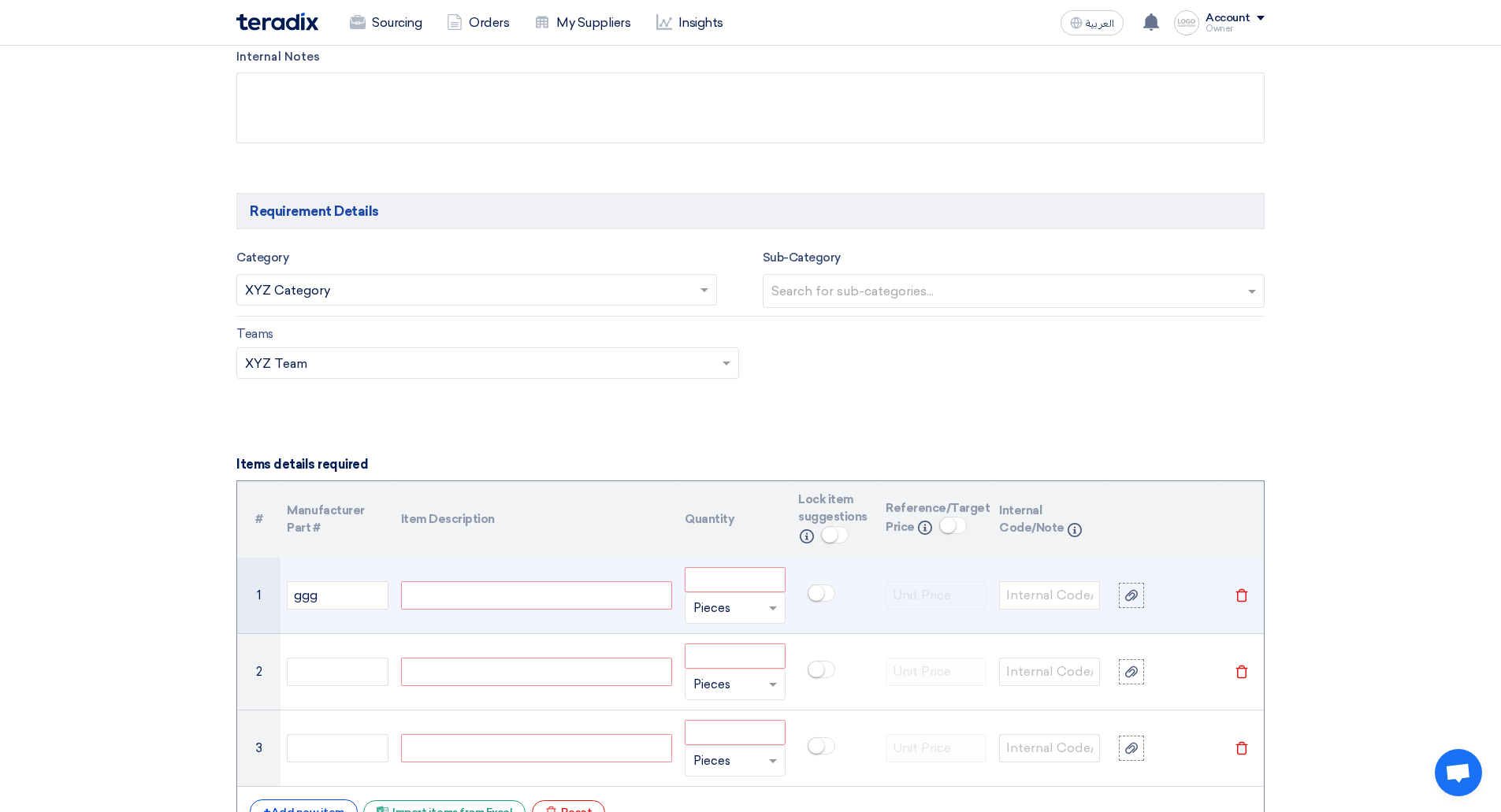
click at [525, 577] on td at bounding box center [536, 595] width 283 height 76
click at [516, 602] on div at bounding box center [537, 594] width 271 height 28
click at [731, 594] on ng-select "Unit × Pieces" at bounding box center [735, 608] width 101 height 32
click at [721, 450] on div "Box" at bounding box center [735, 450] width 100 height 32
click at [747, 569] on input "number" at bounding box center [735, 580] width 101 height 25
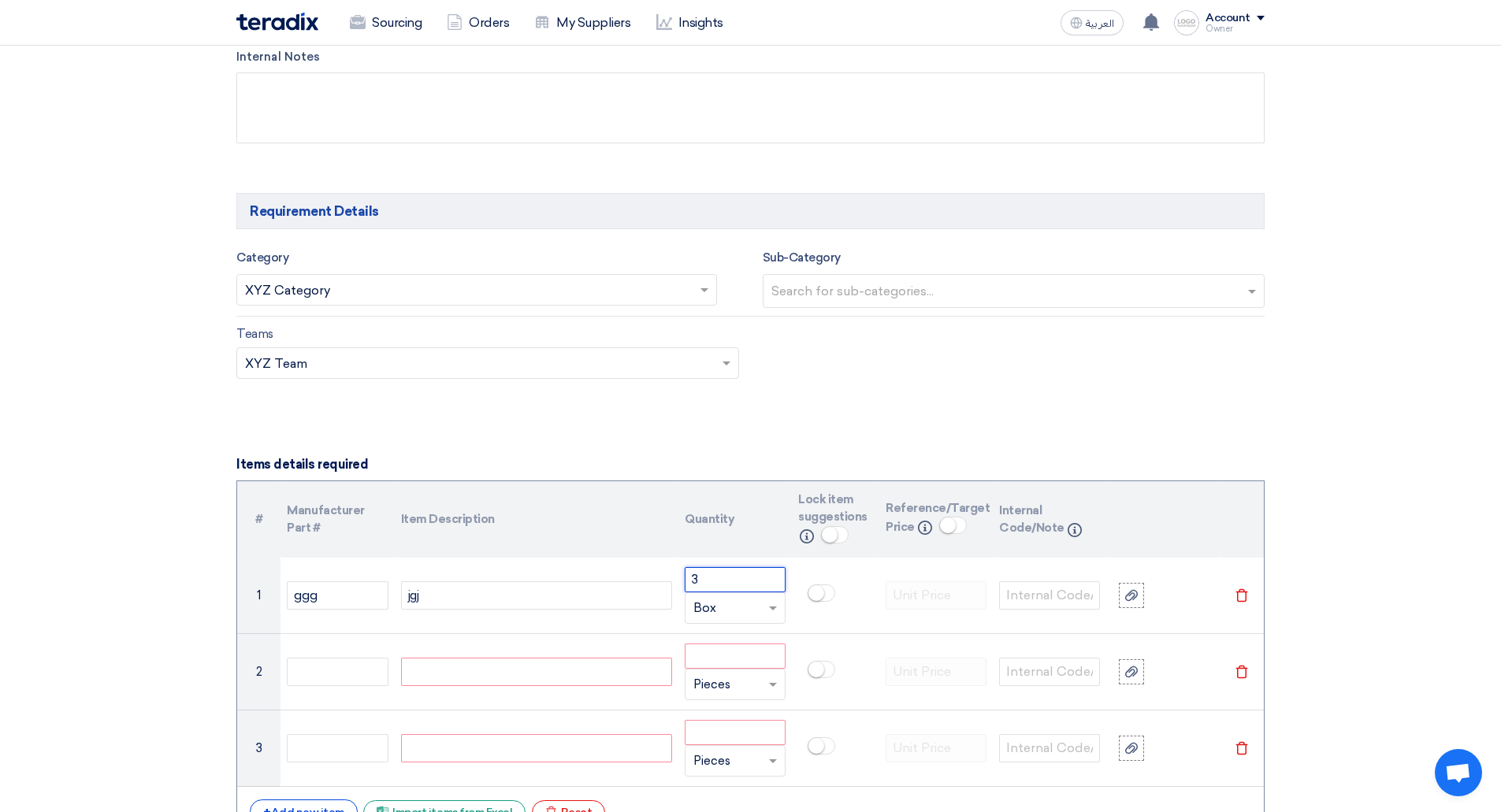
type input "3"
click at [1056, 328] on div "Teams Teams.. × XYZ Team ×" at bounding box center [750, 362] width 1052 height 74
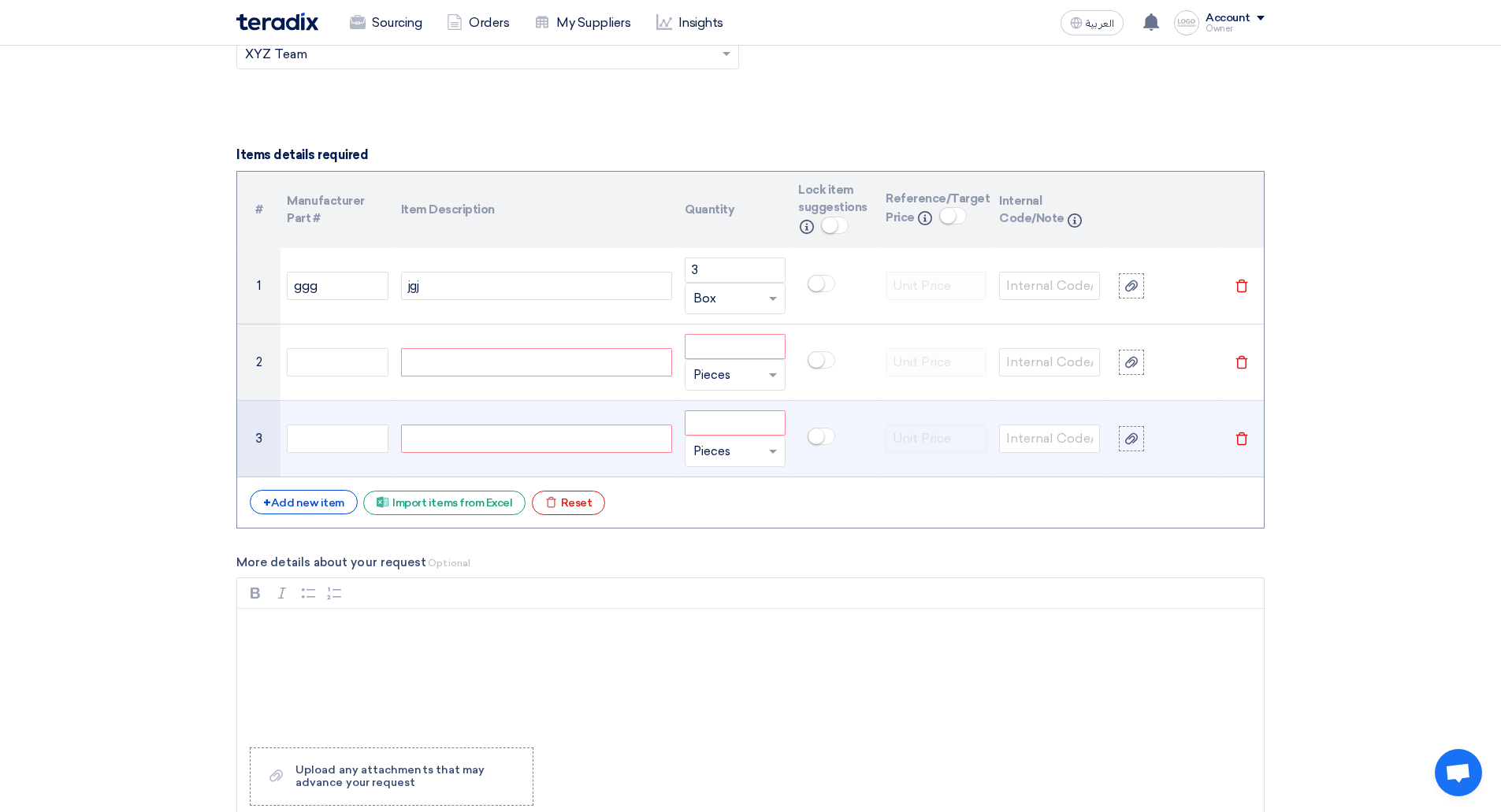
scroll to position [1041, 0]
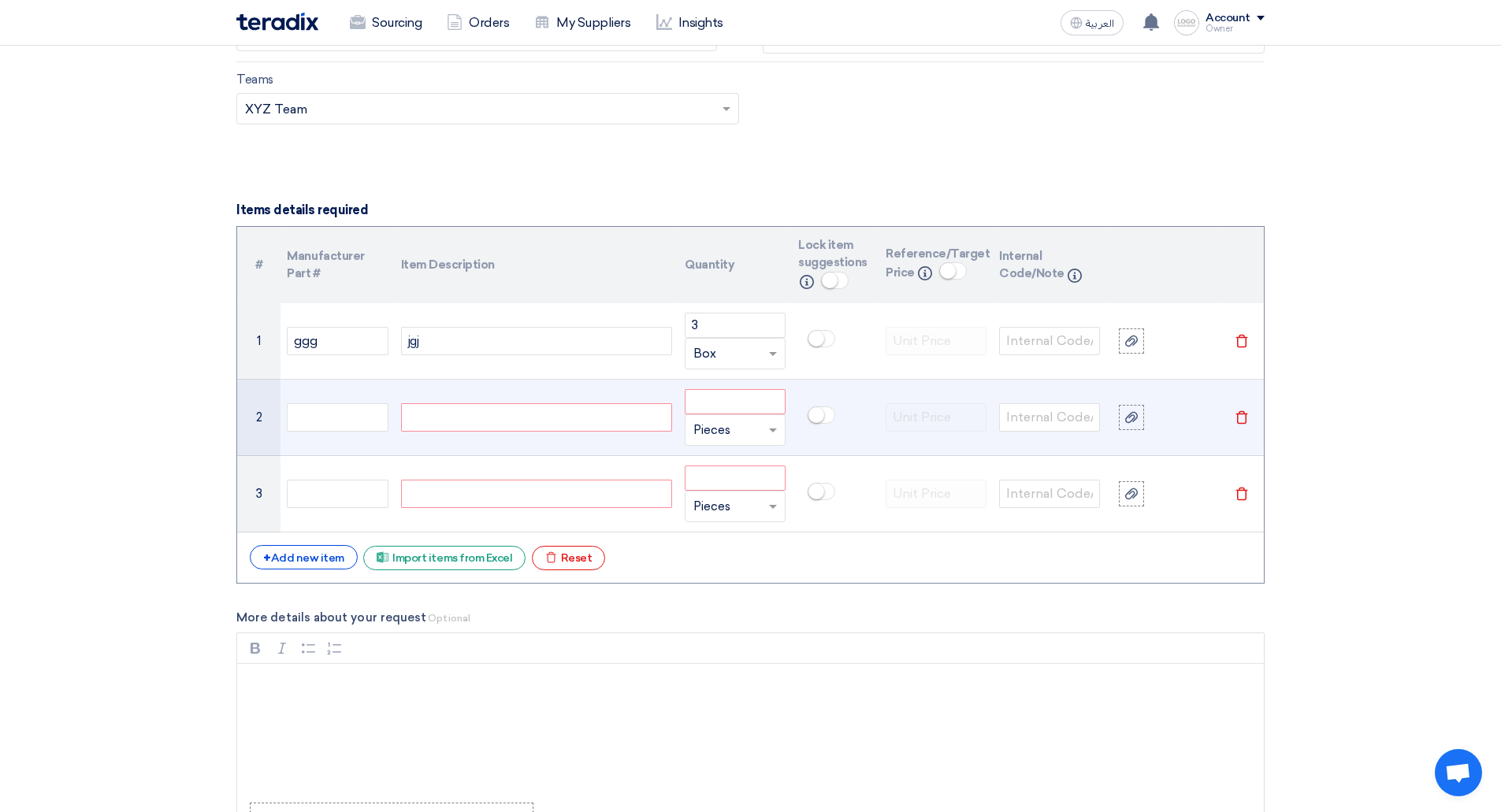
click at [1251, 419] on td "Delete" at bounding box center [1243, 418] width 44 height 76
click at [1248, 419] on icon "Delete" at bounding box center [1242, 417] width 15 height 14
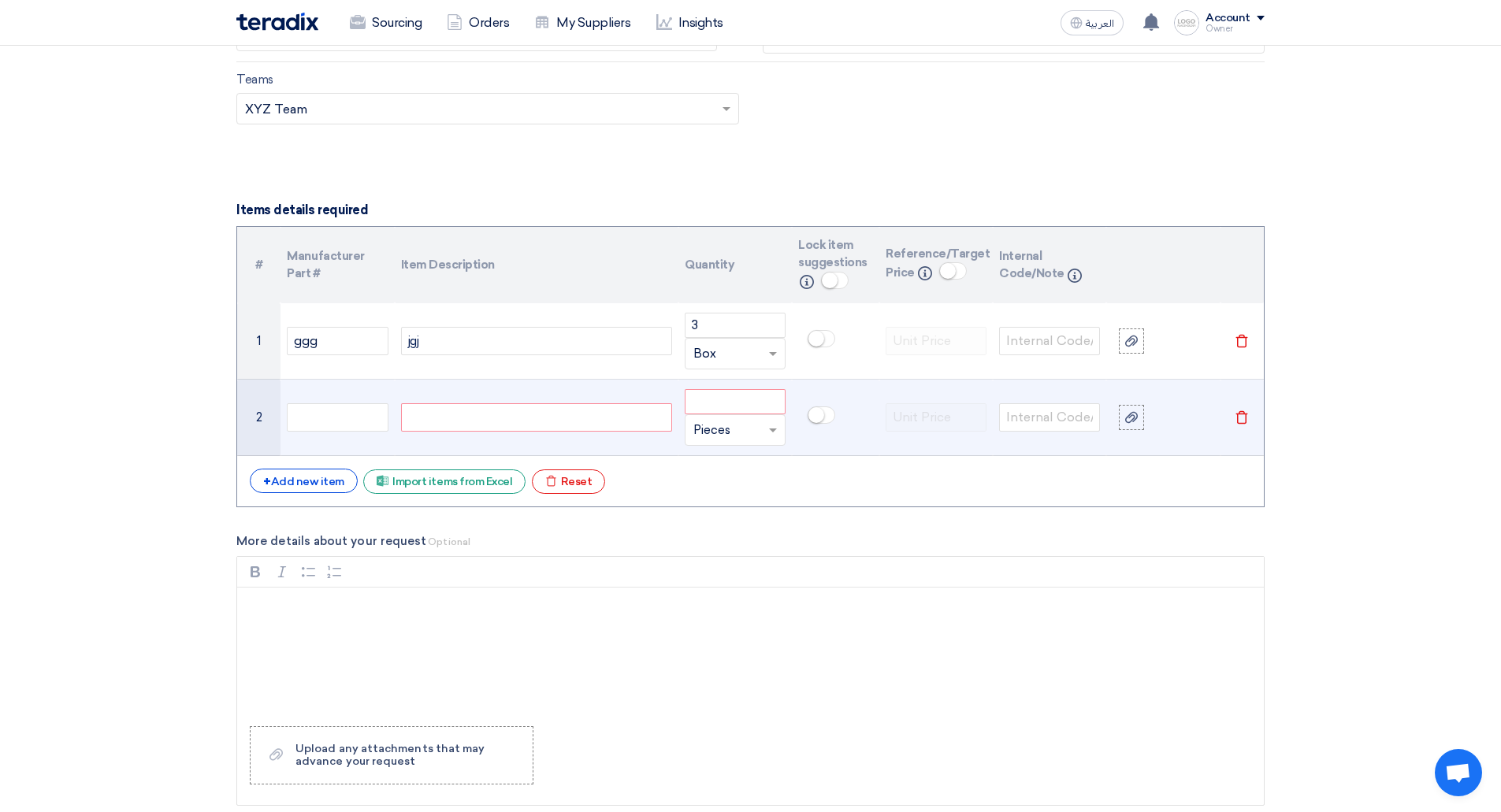
click at [1247, 417] on use at bounding box center [1242, 418] width 12 height 14
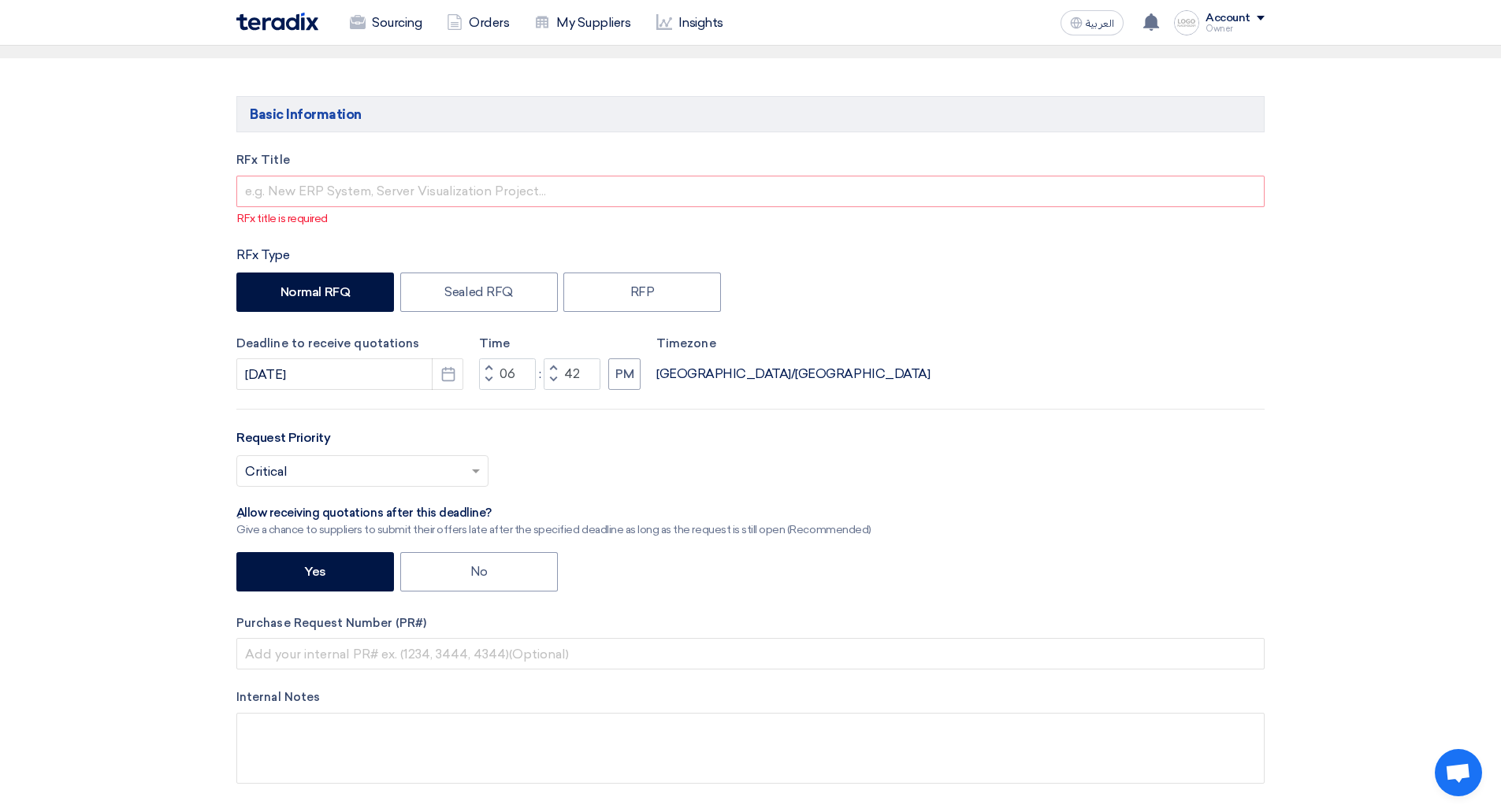
scroll to position [0, 0]
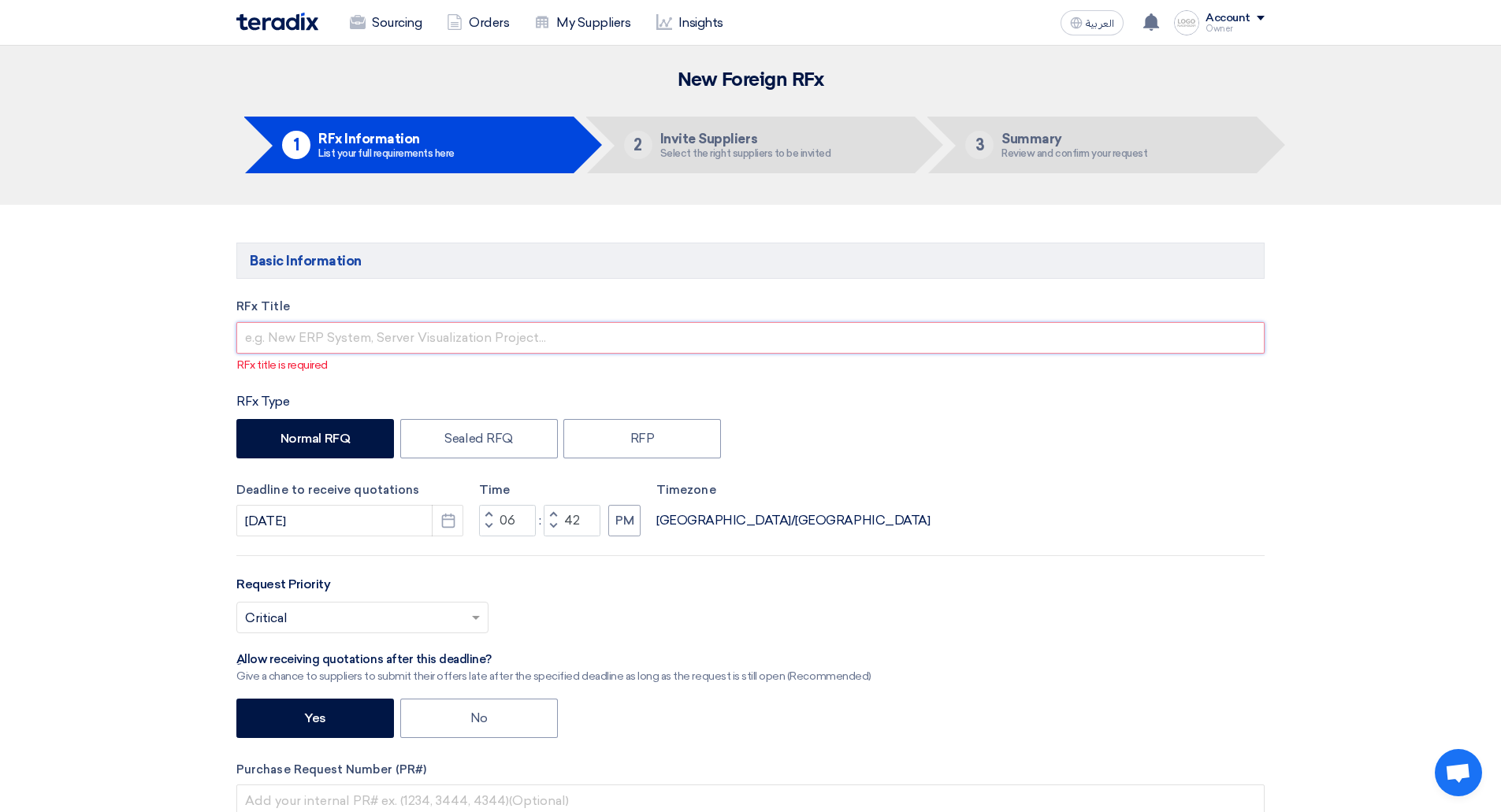
click at [520, 344] on input "text" at bounding box center [750, 337] width 1028 height 32
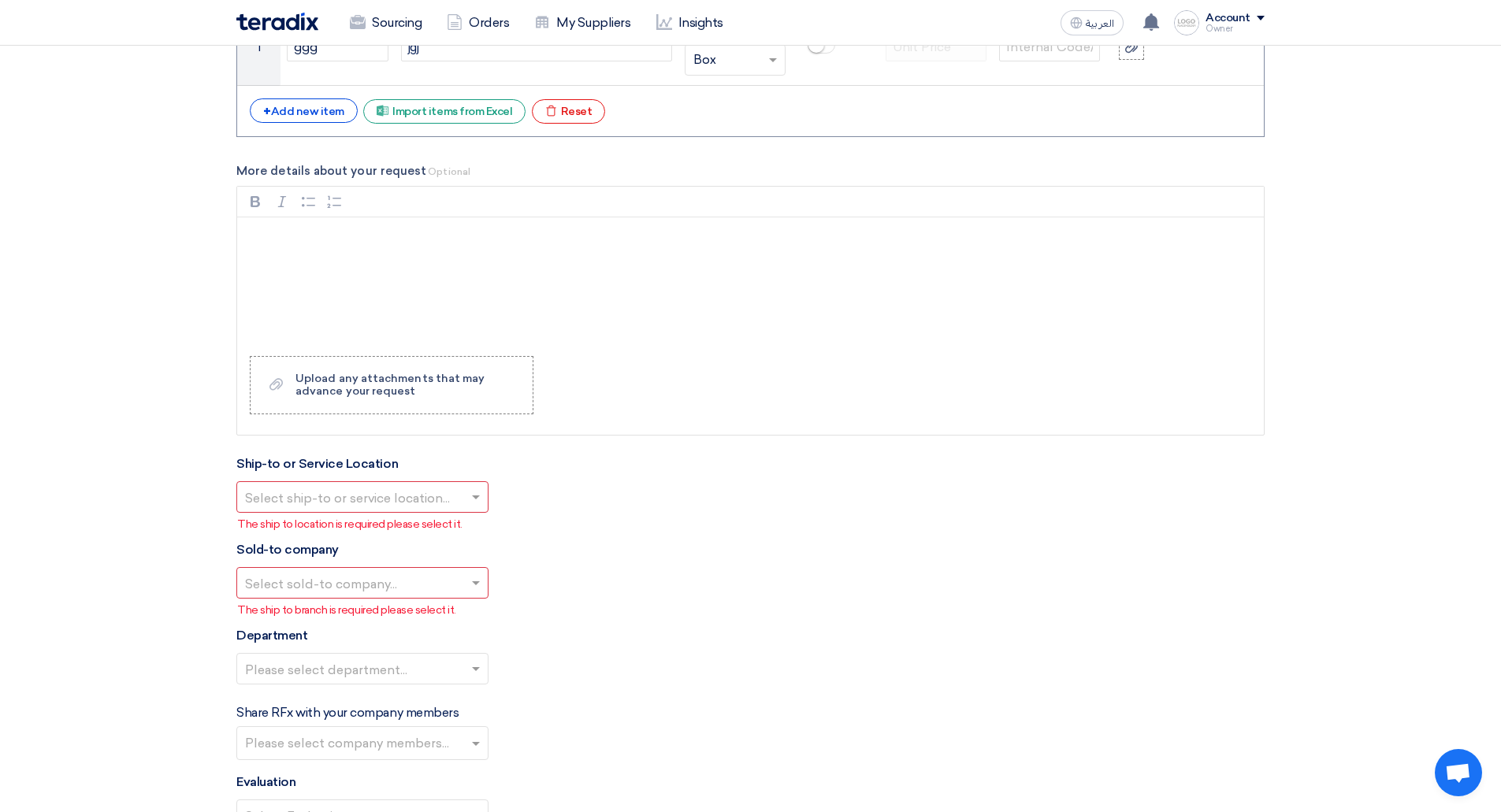
scroll to position [1317, 0]
type input "gg"
click at [395, 486] on input "text" at bounding box center [354, 497] width 219 height 26
click at [365, 524] on div "XYZ Address" at bounding box center [362, 527] width 250 height 32
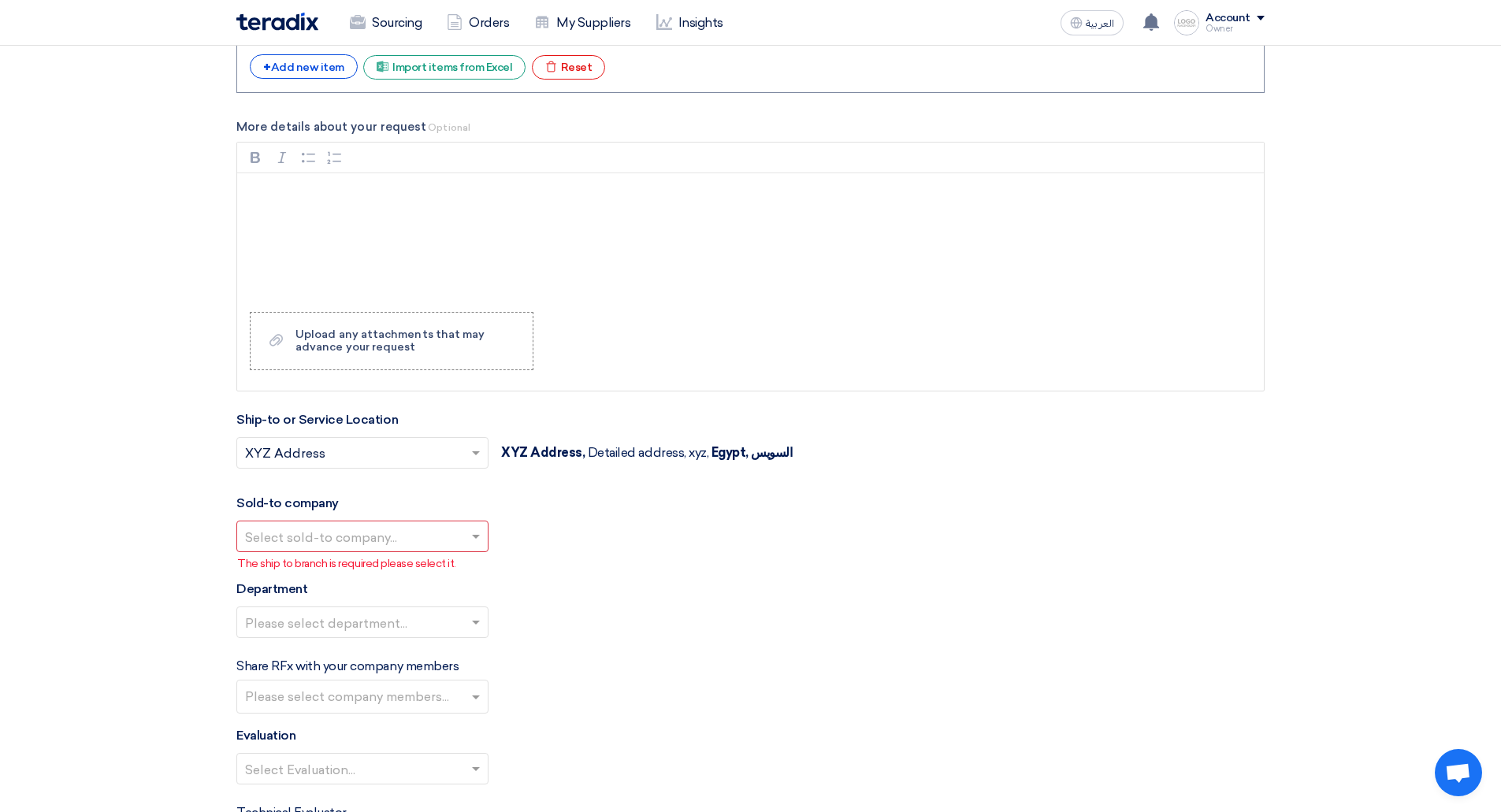
scroll to position [1360, 0]
click at [346, 540] on input "text" at bounding box center [354, 537] width 219 height 26
click at [332, 598] on span "XYZ Holding Co." at bounding box center [295, 598] width 102 height 14
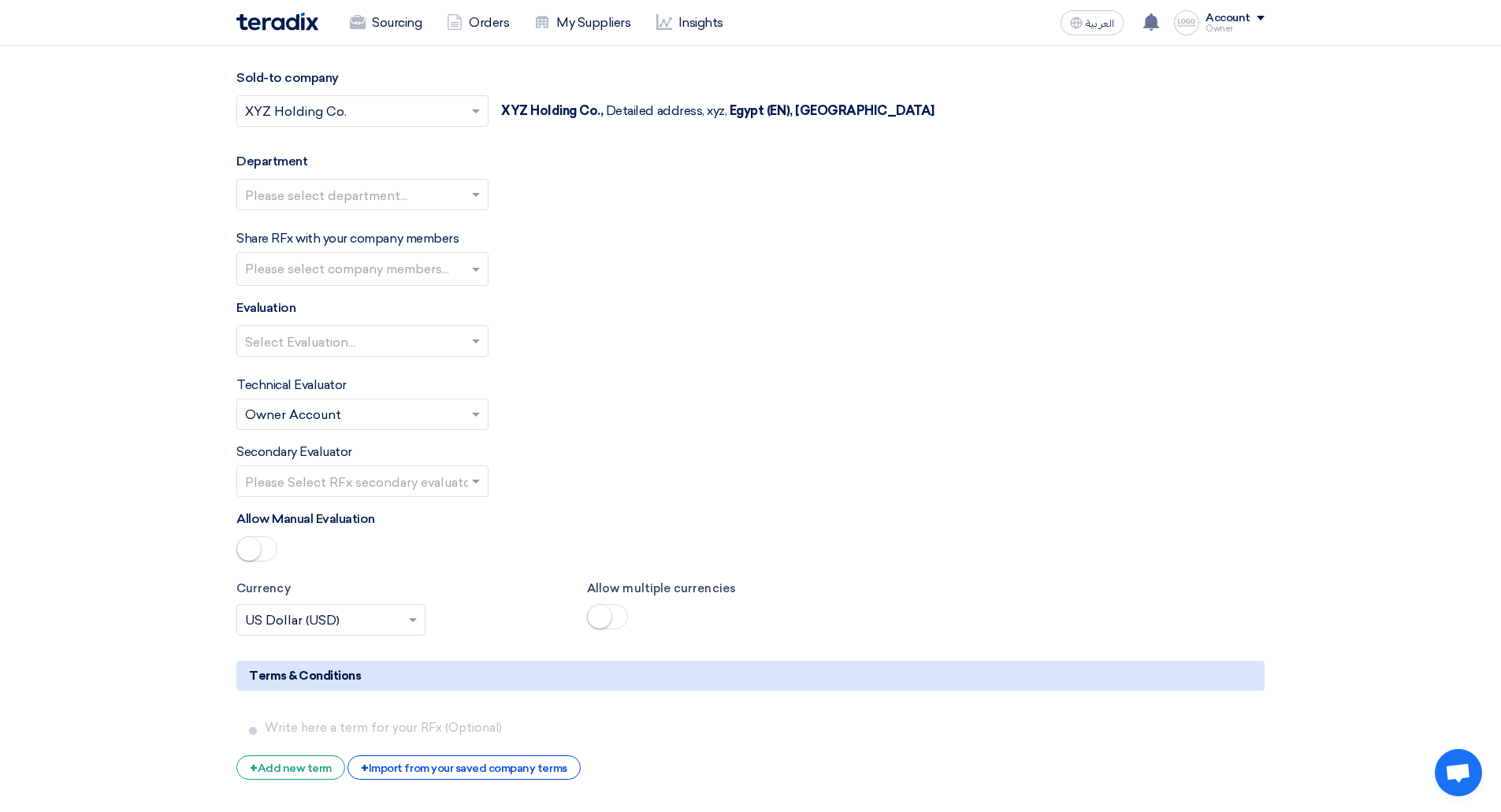
scroll to position [1787, 0]
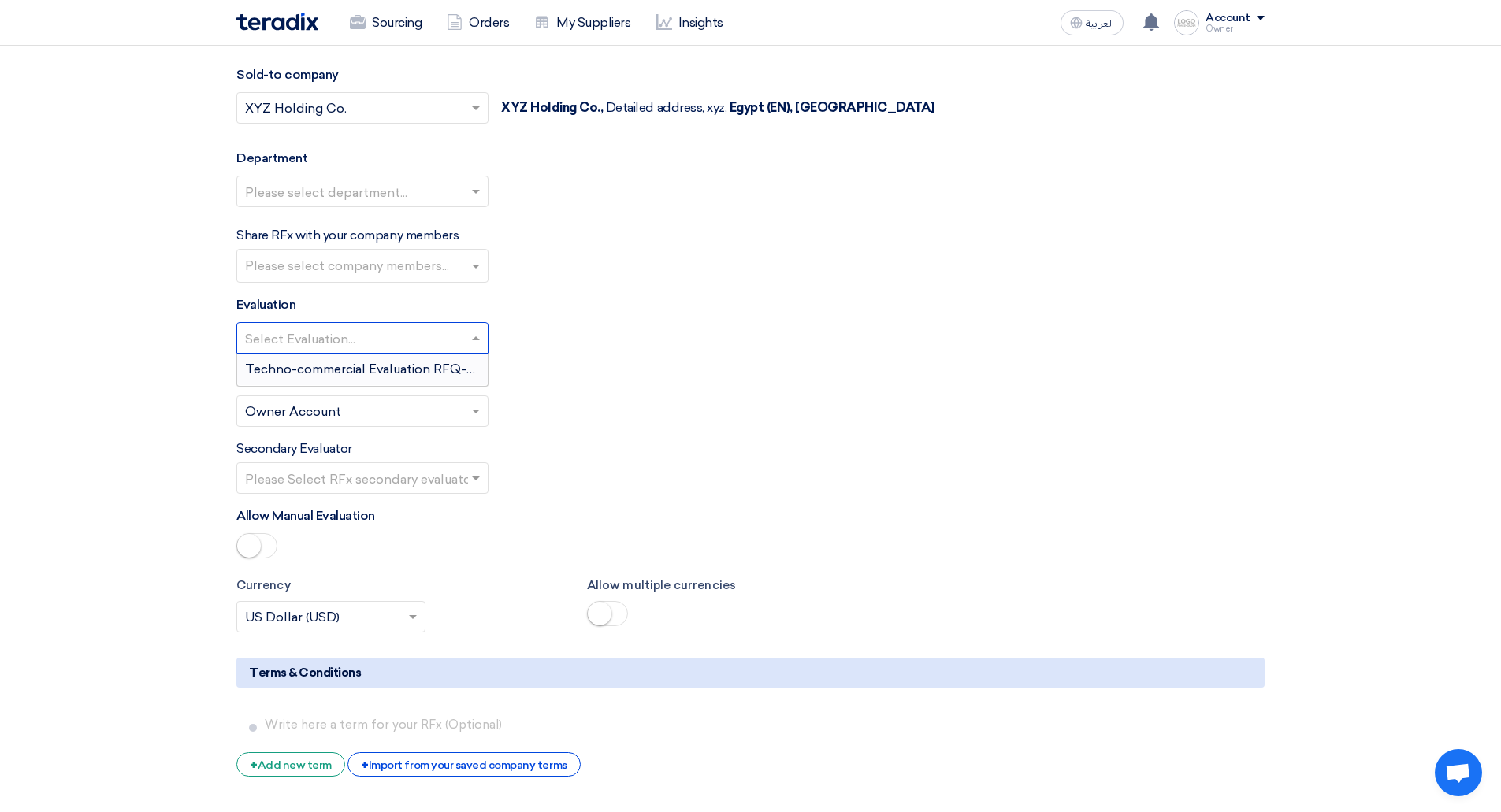
click at [332, 334] on input "text" at bounding box center [354, 339] width 219 height 26
click at [349, 371] on span "Techno-commercial Evaluation RFQ-only" at bounding box center [368, 368] width 248 height 14
click at [316, 410] on input "text" at bounding box center [354, 413] width 219 height 26
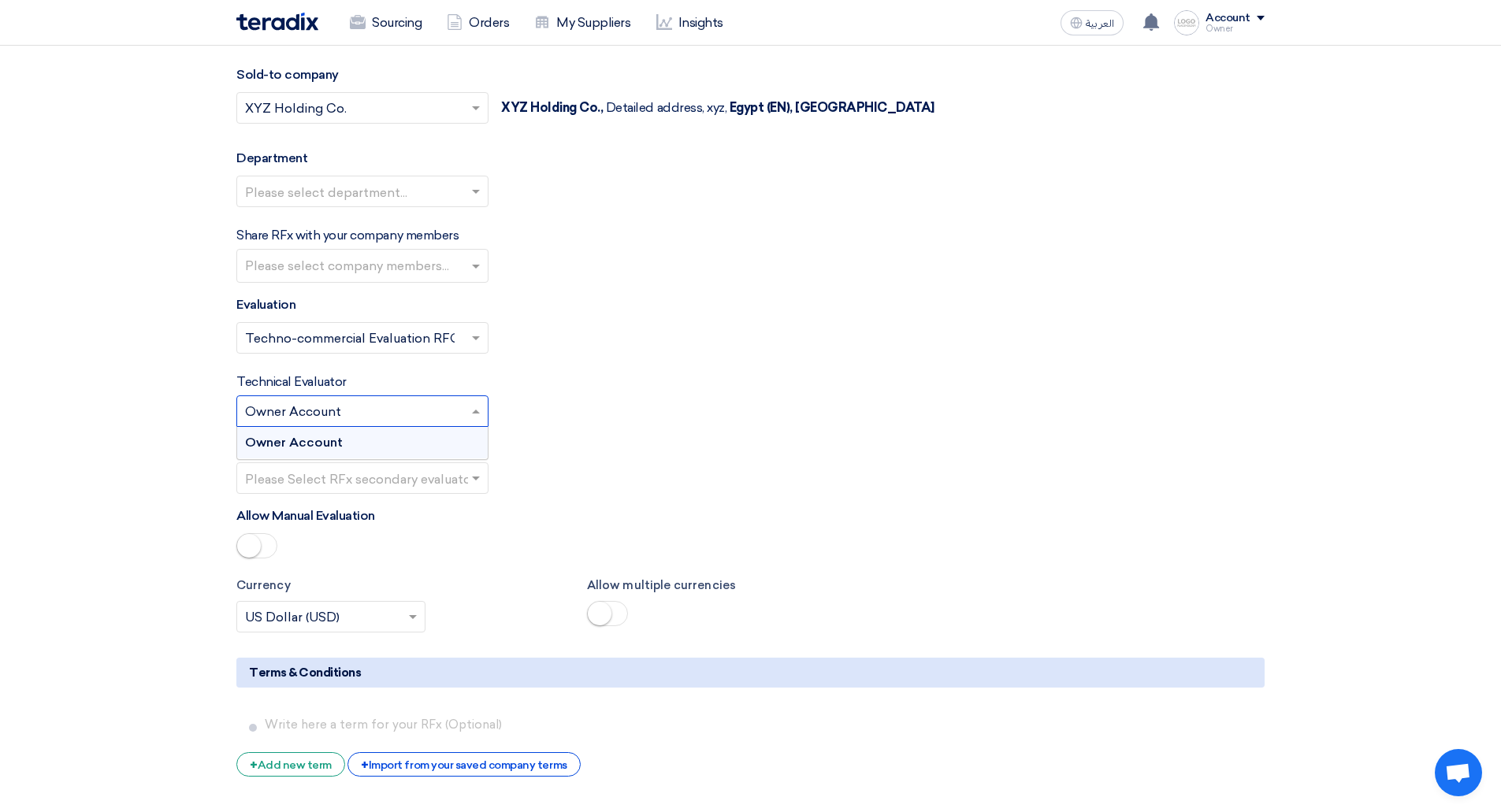
click at [301, 444] on span "Owner Account" at bounding box center [293, 442] width 98 height 14
click at [298, 473] on input "text" at bounding box center [354, 479] width 219 height 26
click at [308, 516] on span "Owner Account" at bounding box center [292, 508] width 96 height 14
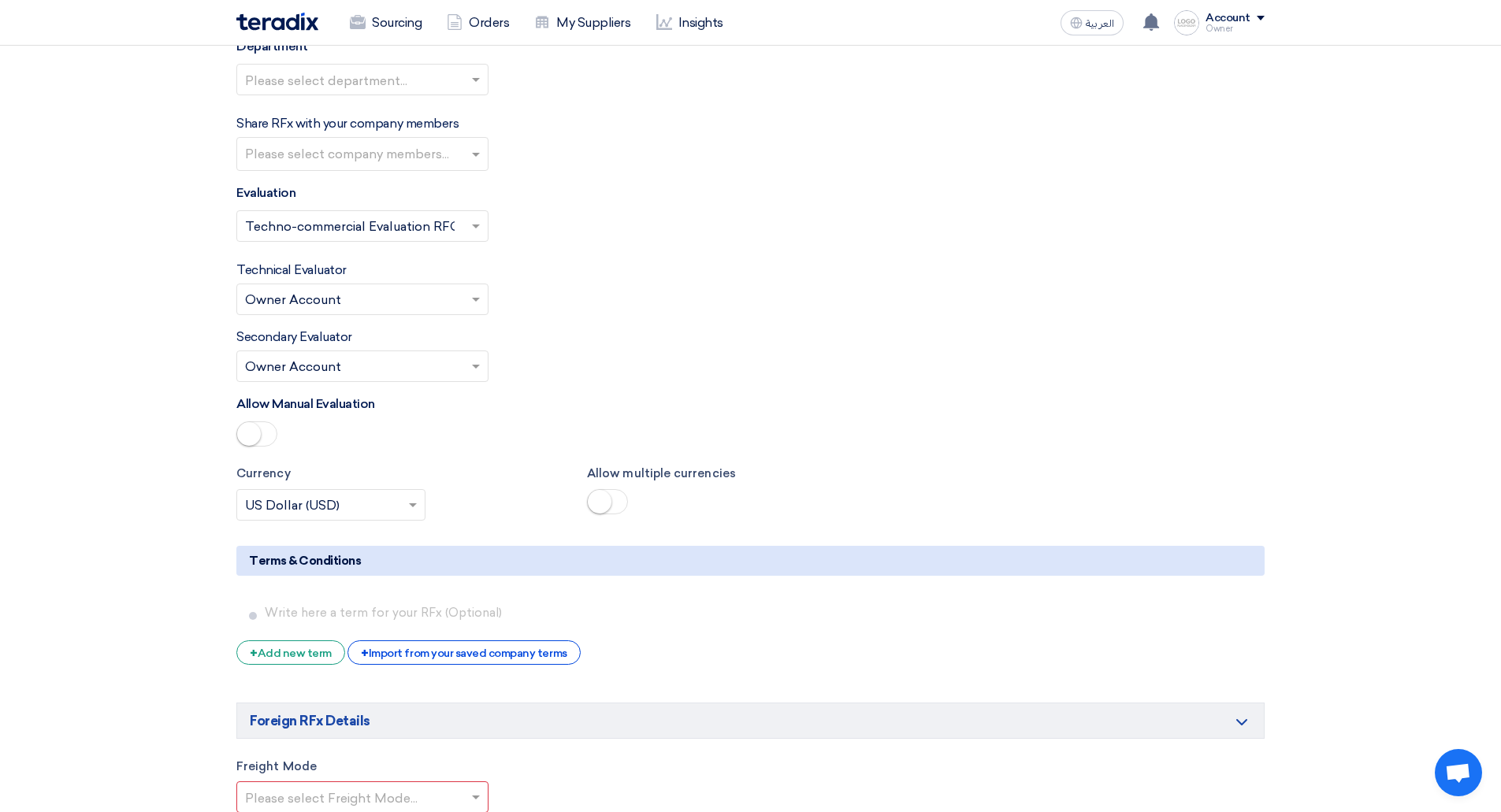
scroll to position [1900, 0]
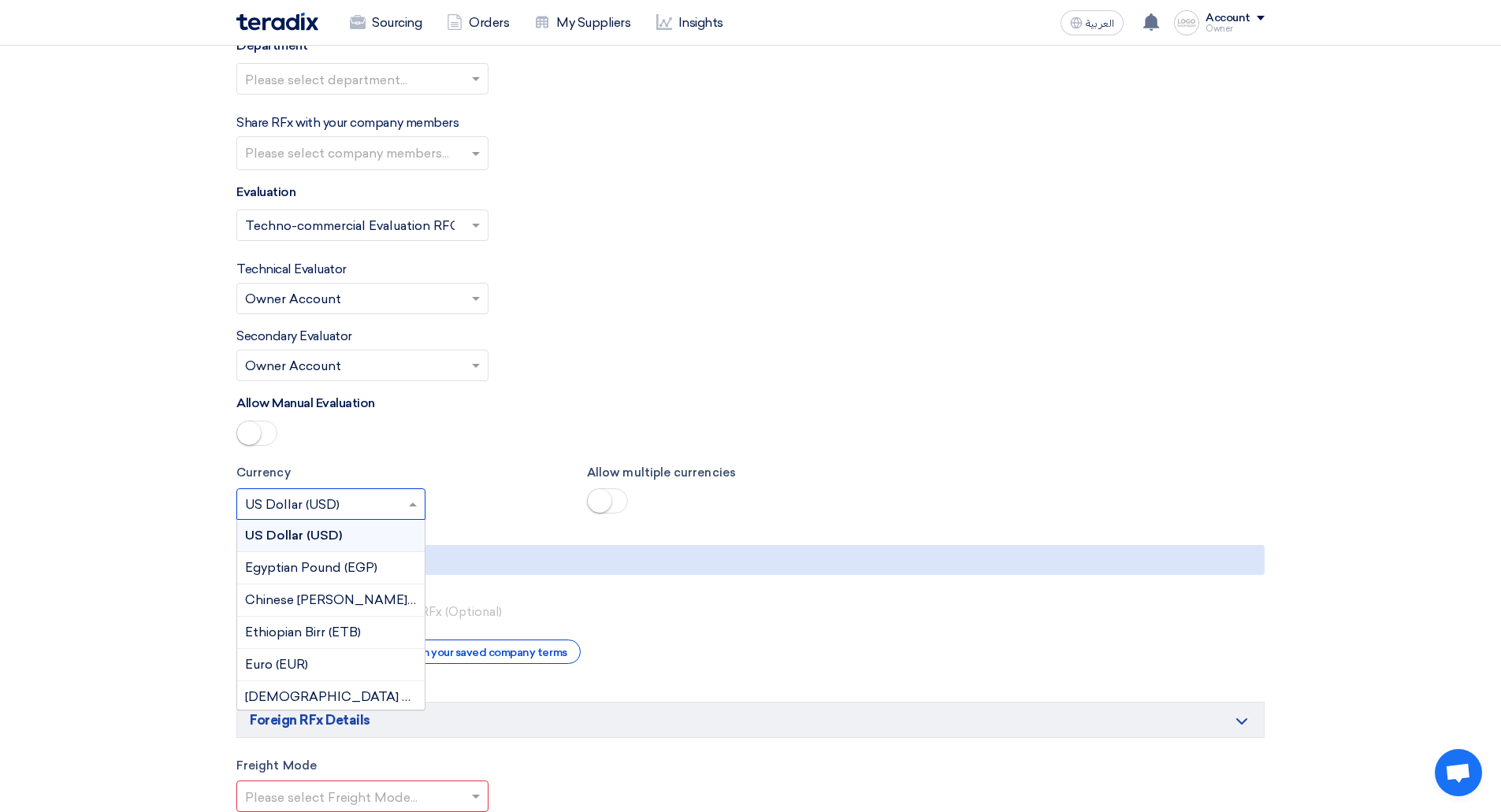
click at [355, 513] on input "text" at bounding box center [322, 505] width 156 height 26
click at [334, 571] on span "Egyptian Pound (EGP)" at bounding box center [310, 566] width 132 height 14
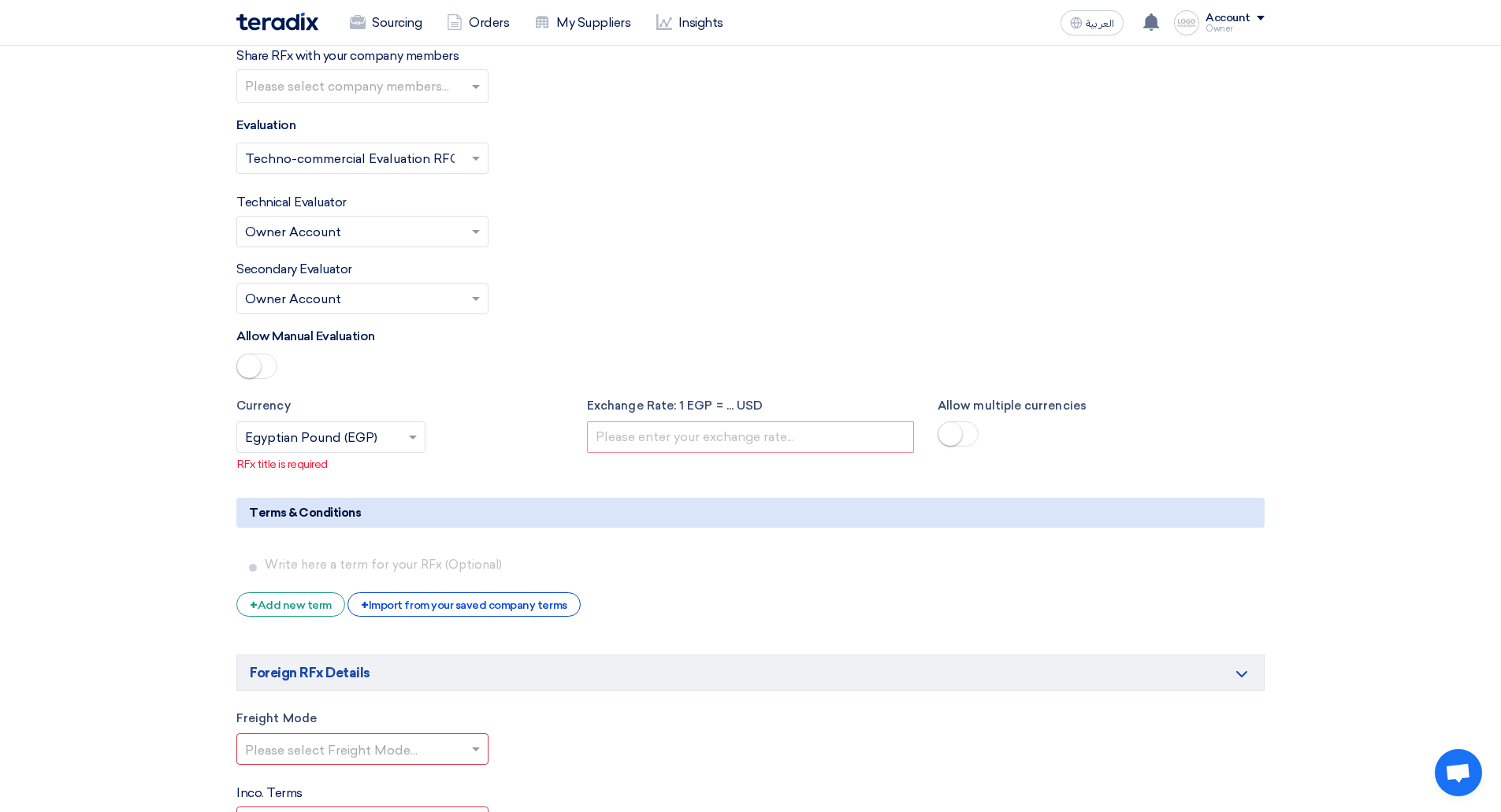
scroll to position [1971, 0]
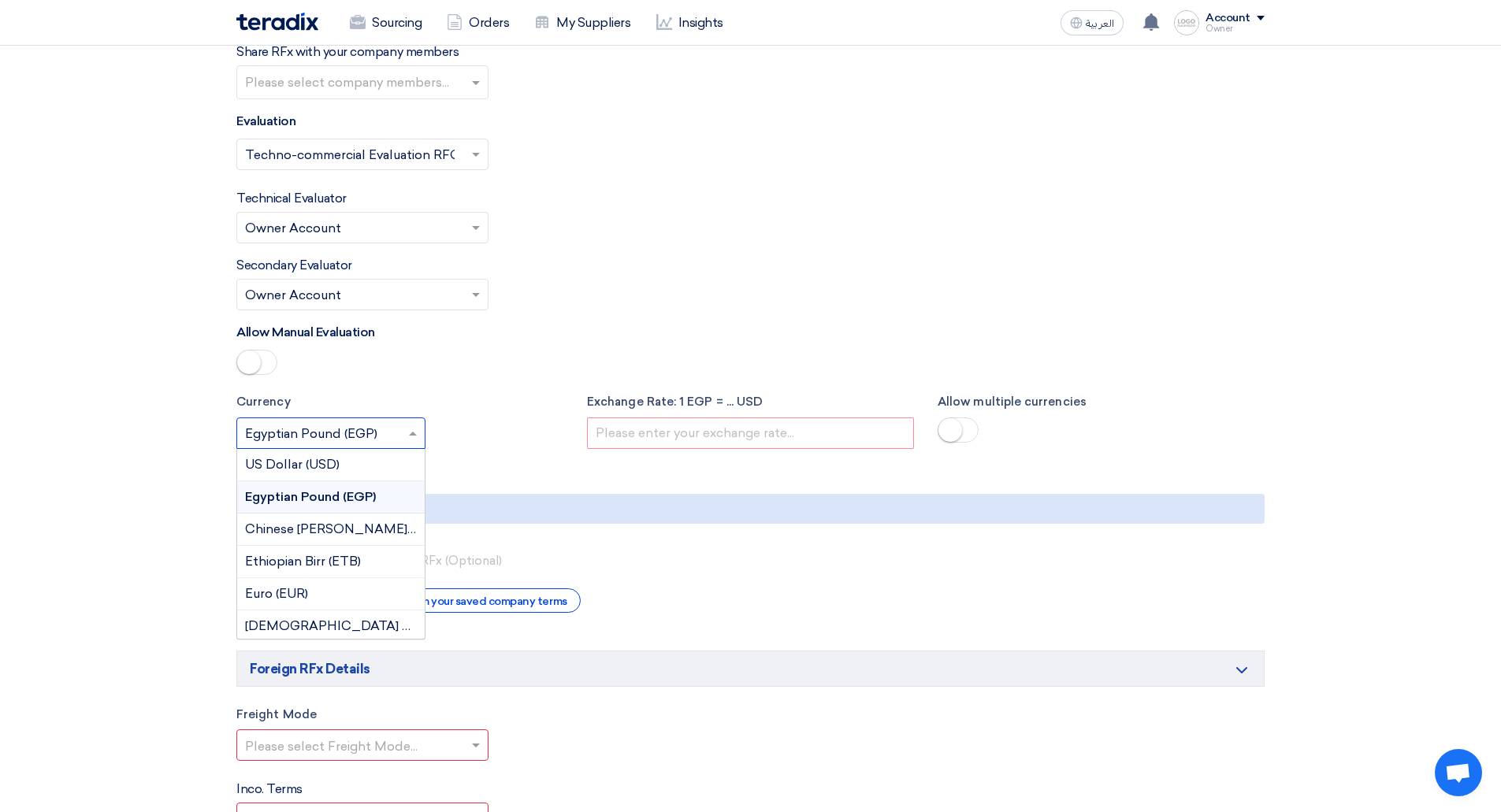
click at [389, 423] on input "text" at bounding box center [322, 434] width 156 height 26
click at [339, 461] on div "US Dollar (USD)" at bounding box center [331, 464] width 188 height 32
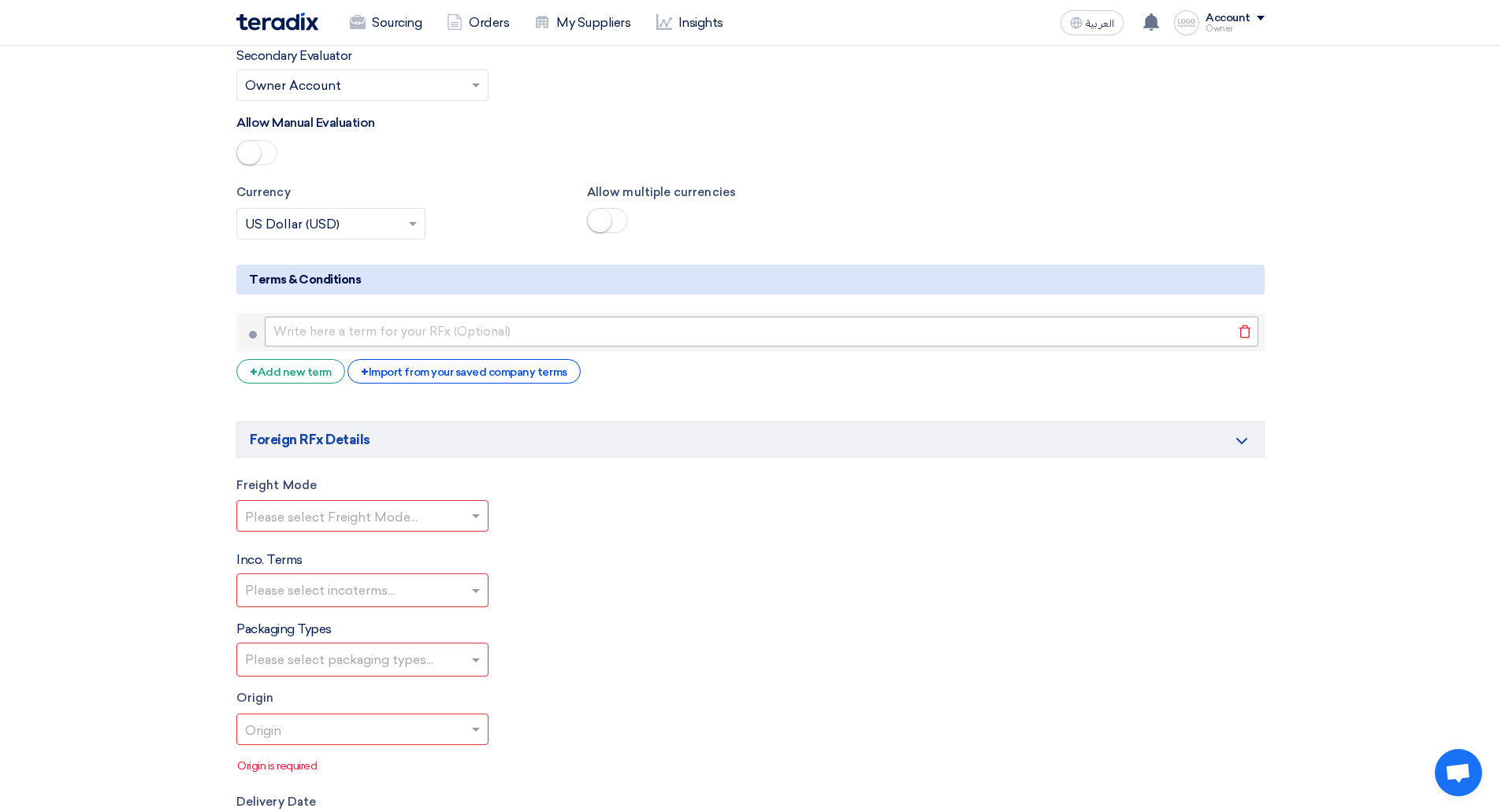
scroll to position [2190, 0]
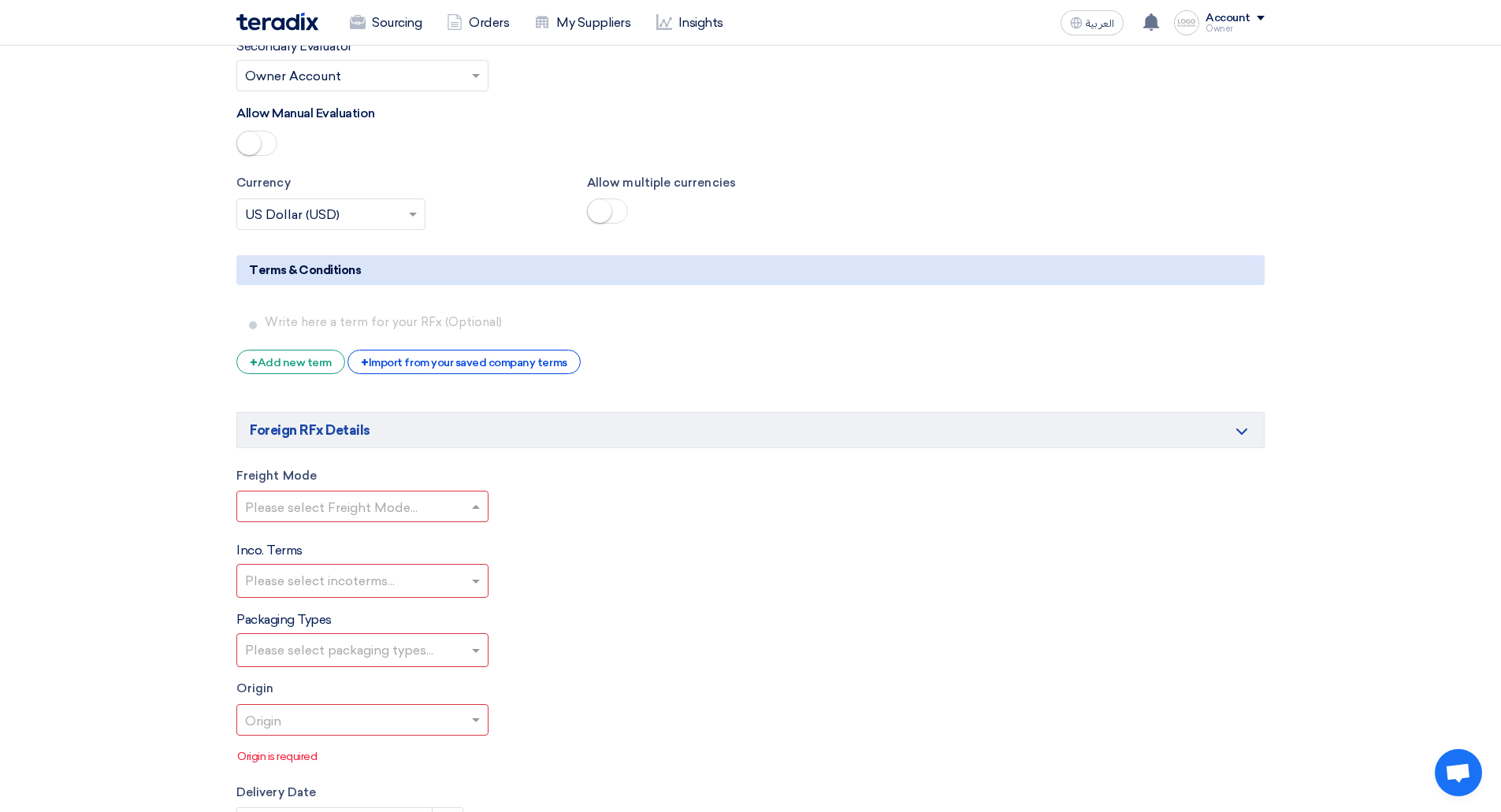
click at [329, 504] on input "text" at bounding box center [354, 508] width 219 height 26
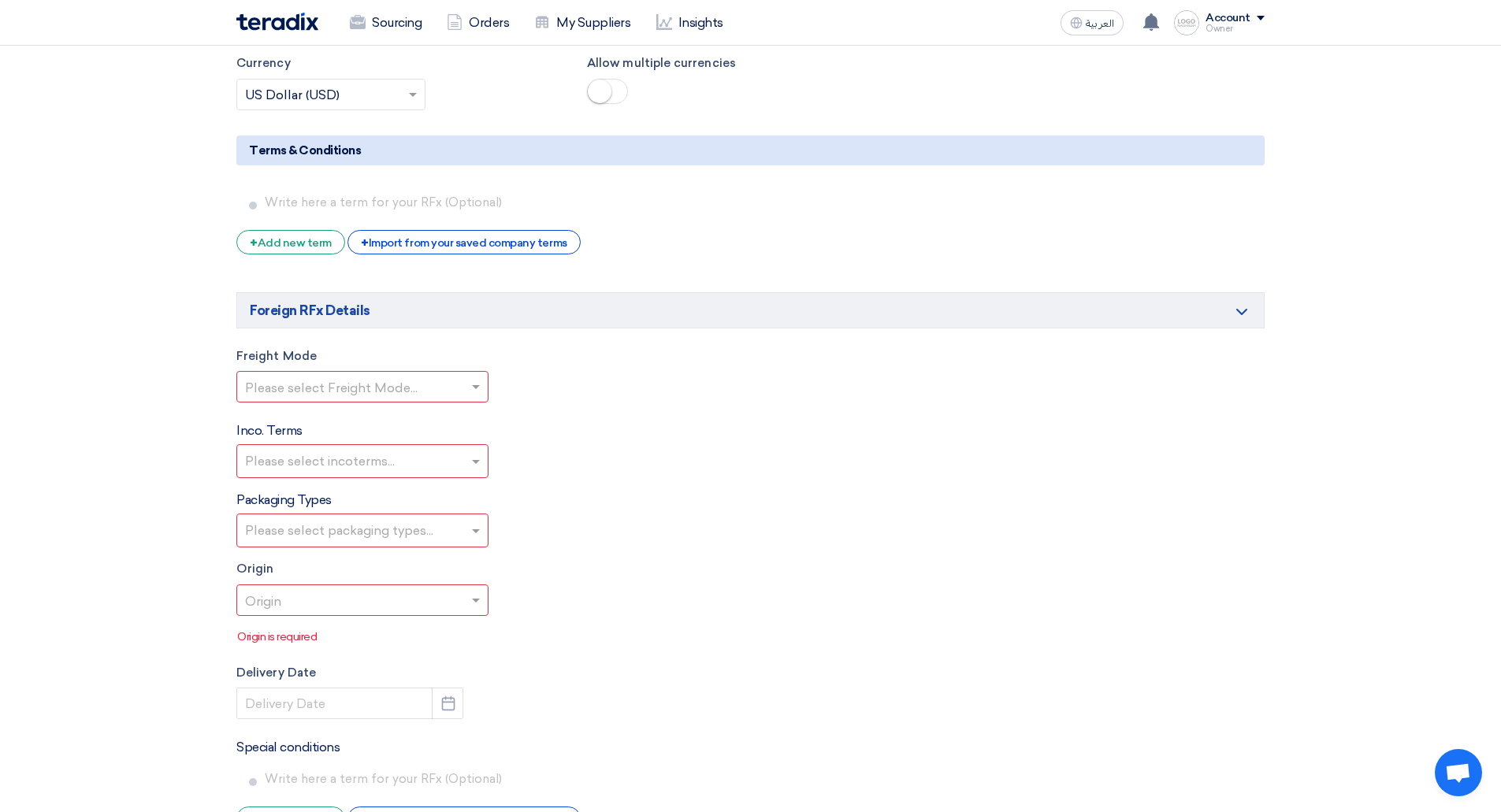
scroll to position [2310, 0]
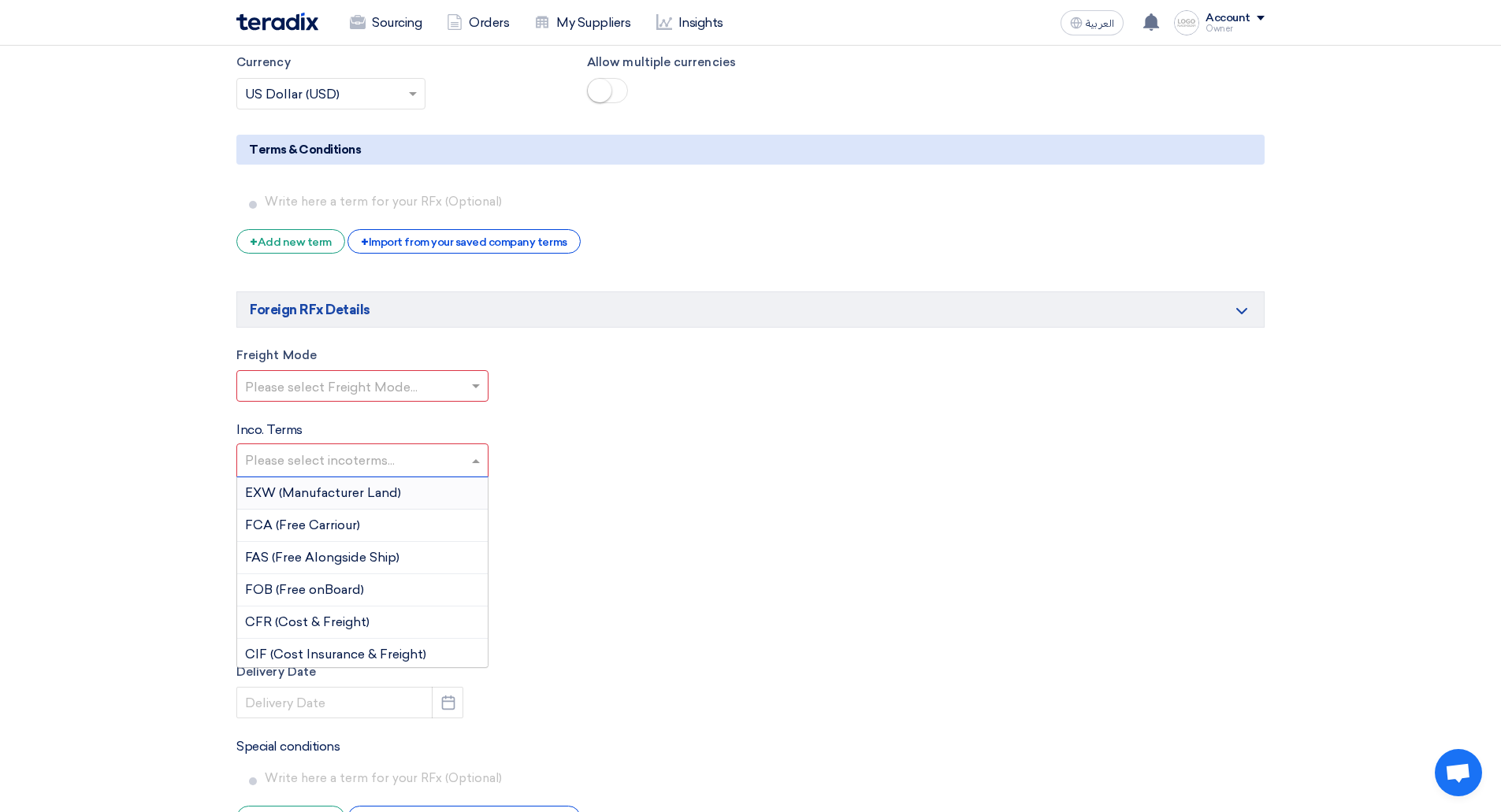
click at [385, 474] on input "text" at bounding box center [364, 461] width 239 height 26
click at [348, 493] on span "EXW (Manufacturer Land)" at bounding box center [322, 492] width 156 height 14
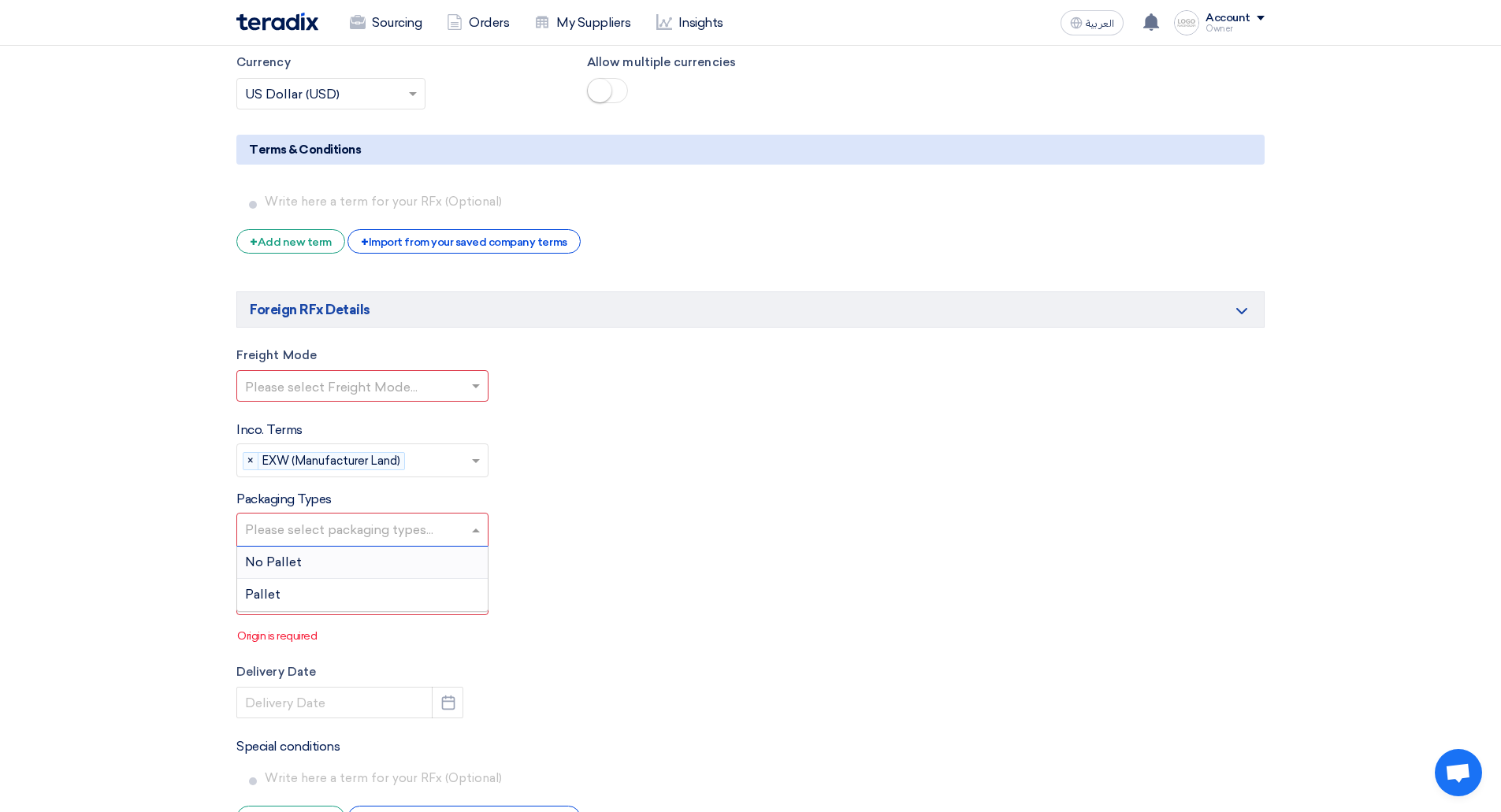
click at [335, 535] on input "text" at bounding box center [364, 531] width 239 height 26
click at [300, 587] on div "Pallet" at bounding box center [362, 594] width 250 height 32
click at [304, 597] on input "text" at bounding box center [354, 600] width 219 height 26
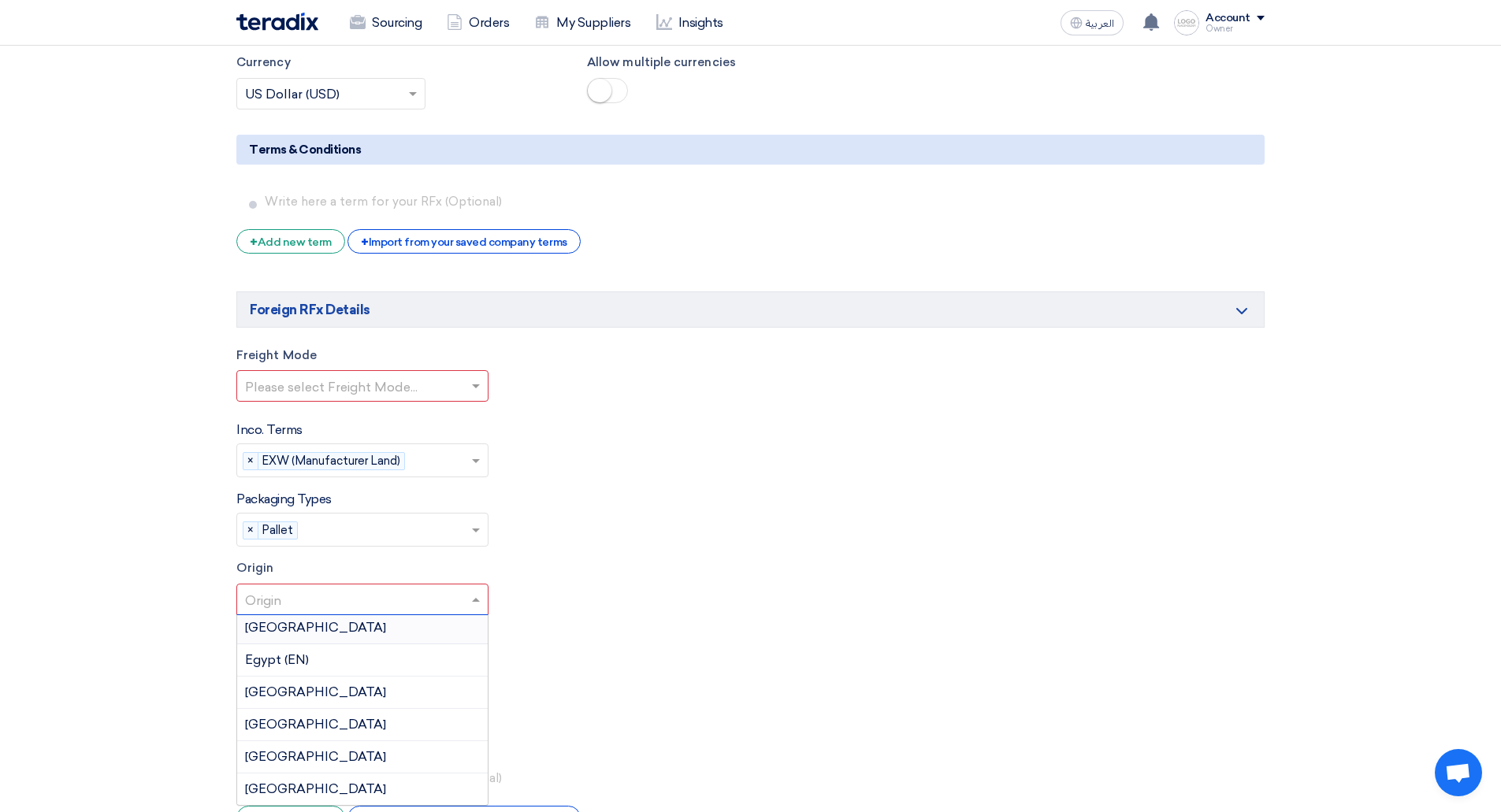
scroll to position [0, 0]
click at [287, 668] on span "Egypt (EN)" at bounding box center [277, 662] width 64 height 14
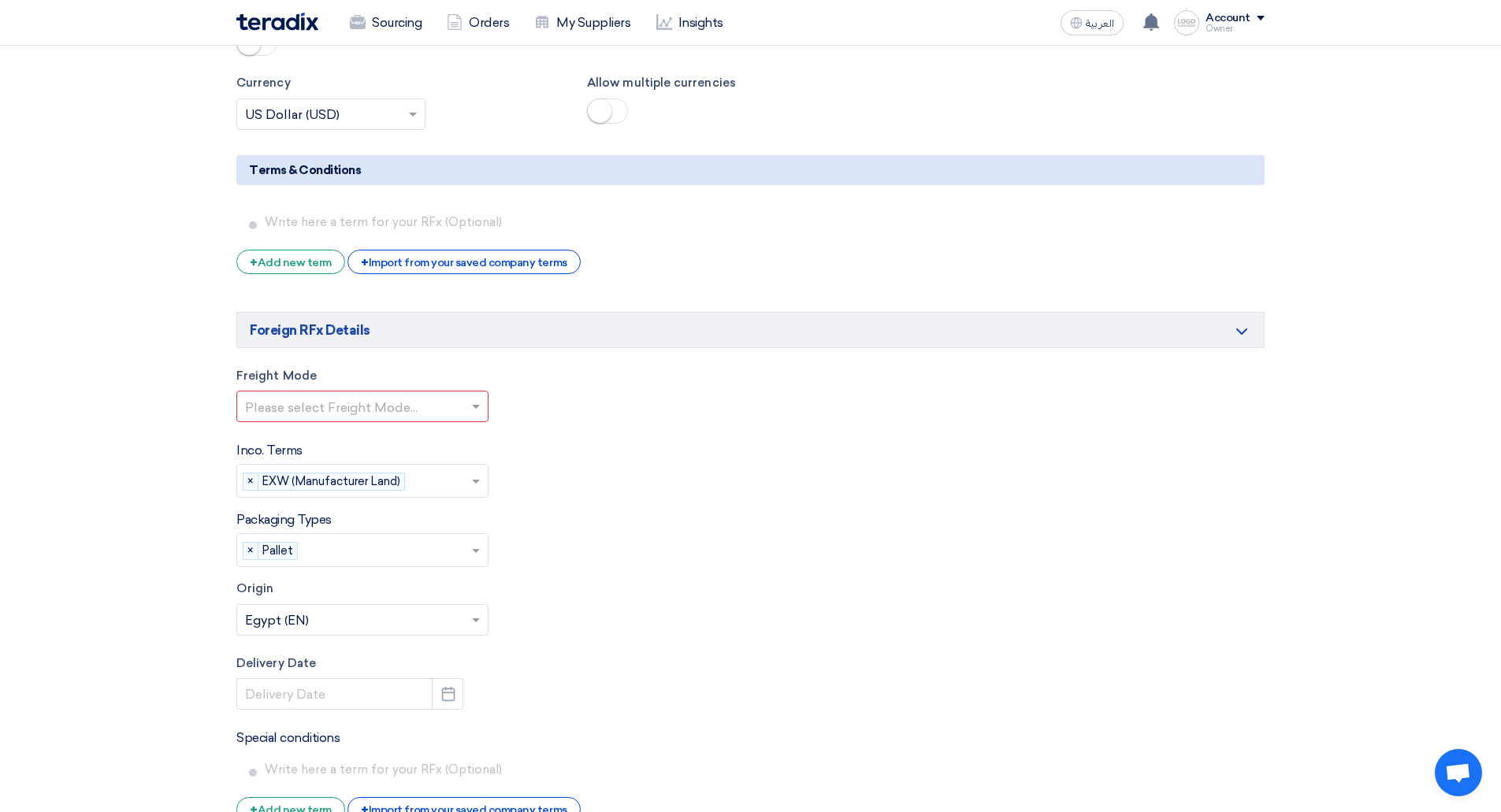
scroll to position [2289, 0]
click at [306, 413] on input "text" at bounding box center [354, 409] width 219 height 26
click at [287, 468] on span "air-freight" at bounding box center [275, 470] width 60 height 14
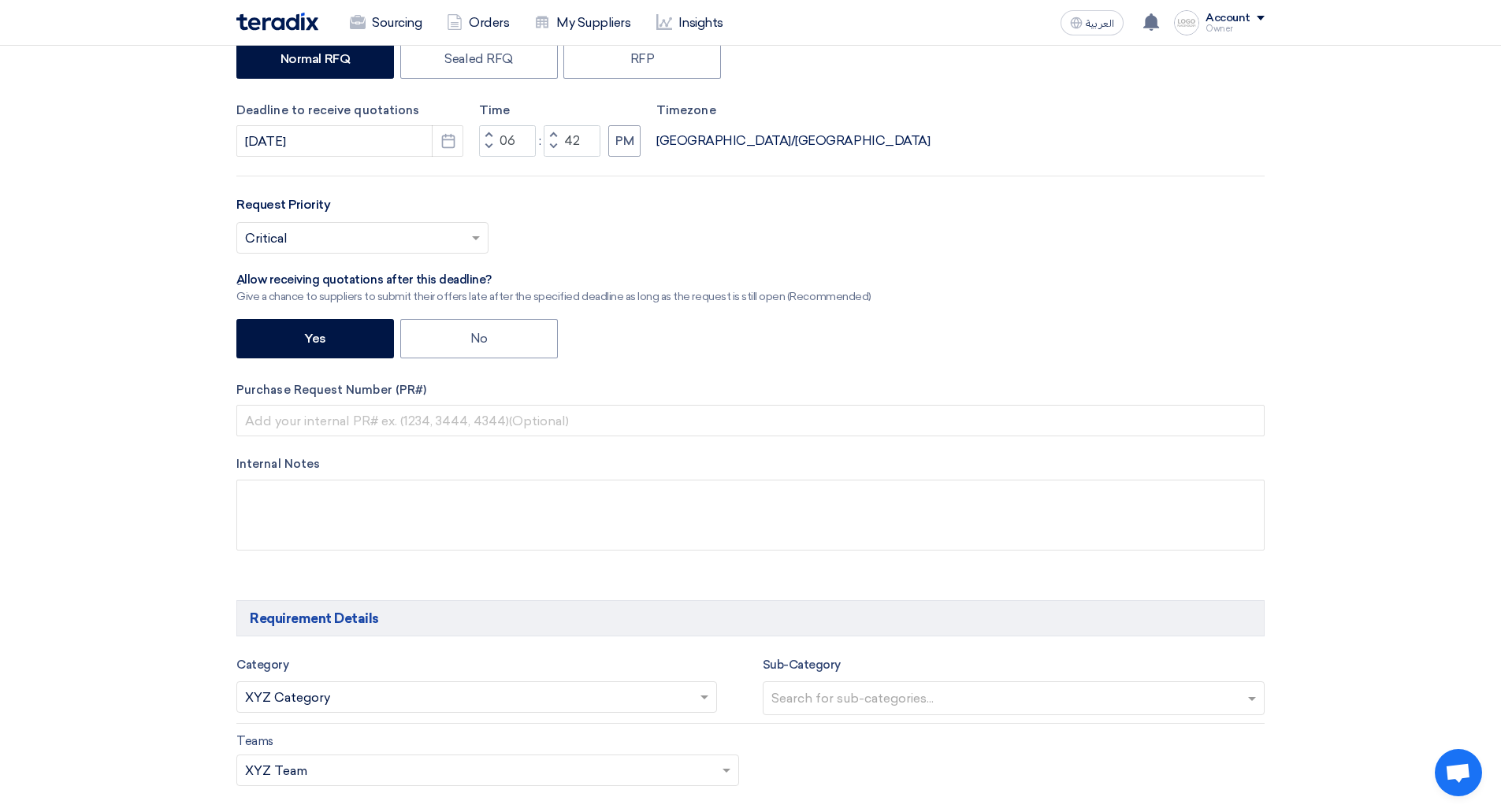
scroll to position [0, 0]
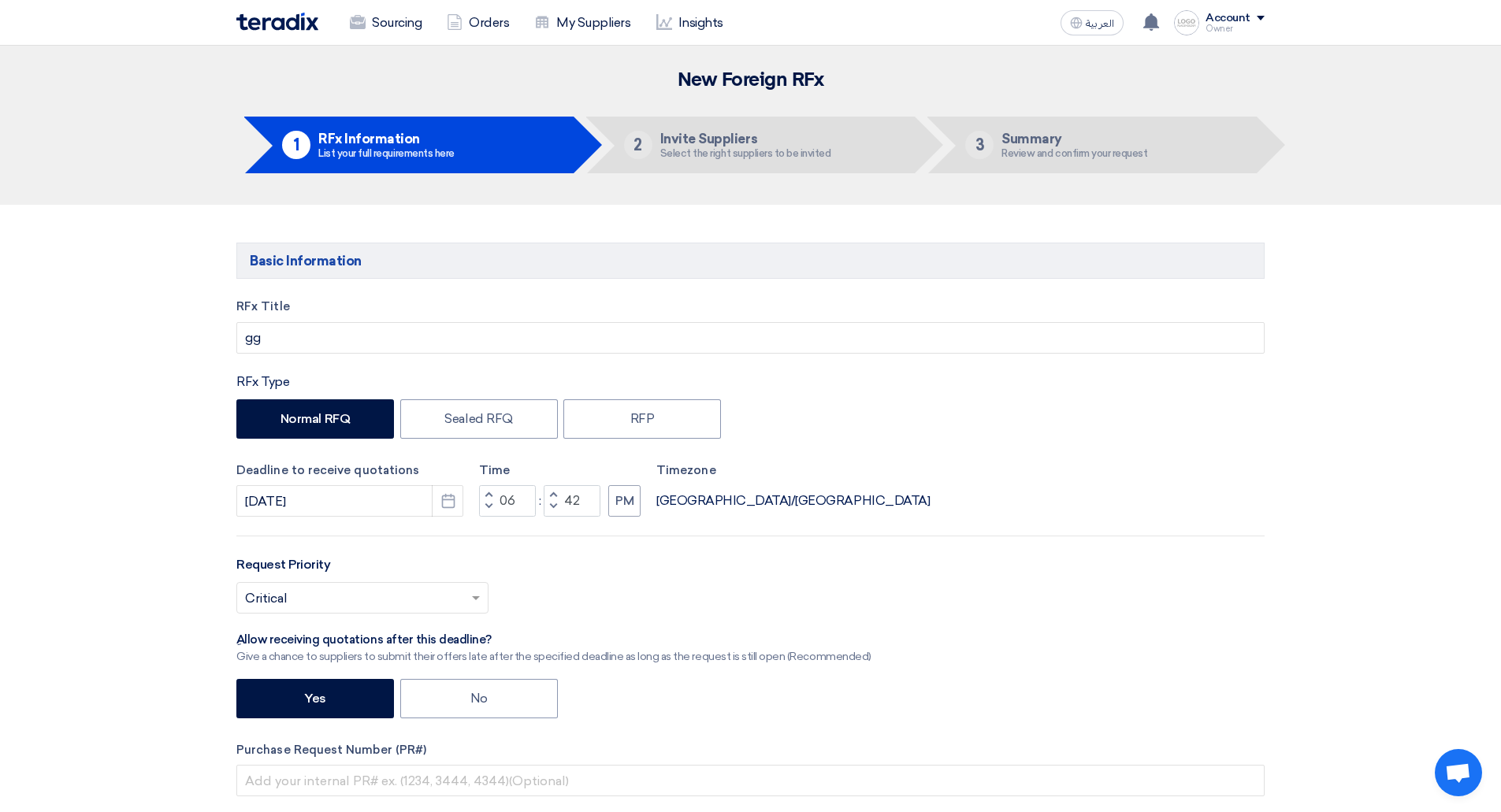
drag, startPoint x: 307, startPoint y: 32, endPoint x: 295, endPoint y: 4, distance: 30.5
click at [295, 4] on div "Sourcing Orders My Suppliers Insights العربية ع Your notification list is empty" at bounding box center [750, 22] width 1052 height 44
click at [282, 28] on img at bounding box center [277, 21] width 82 height 18
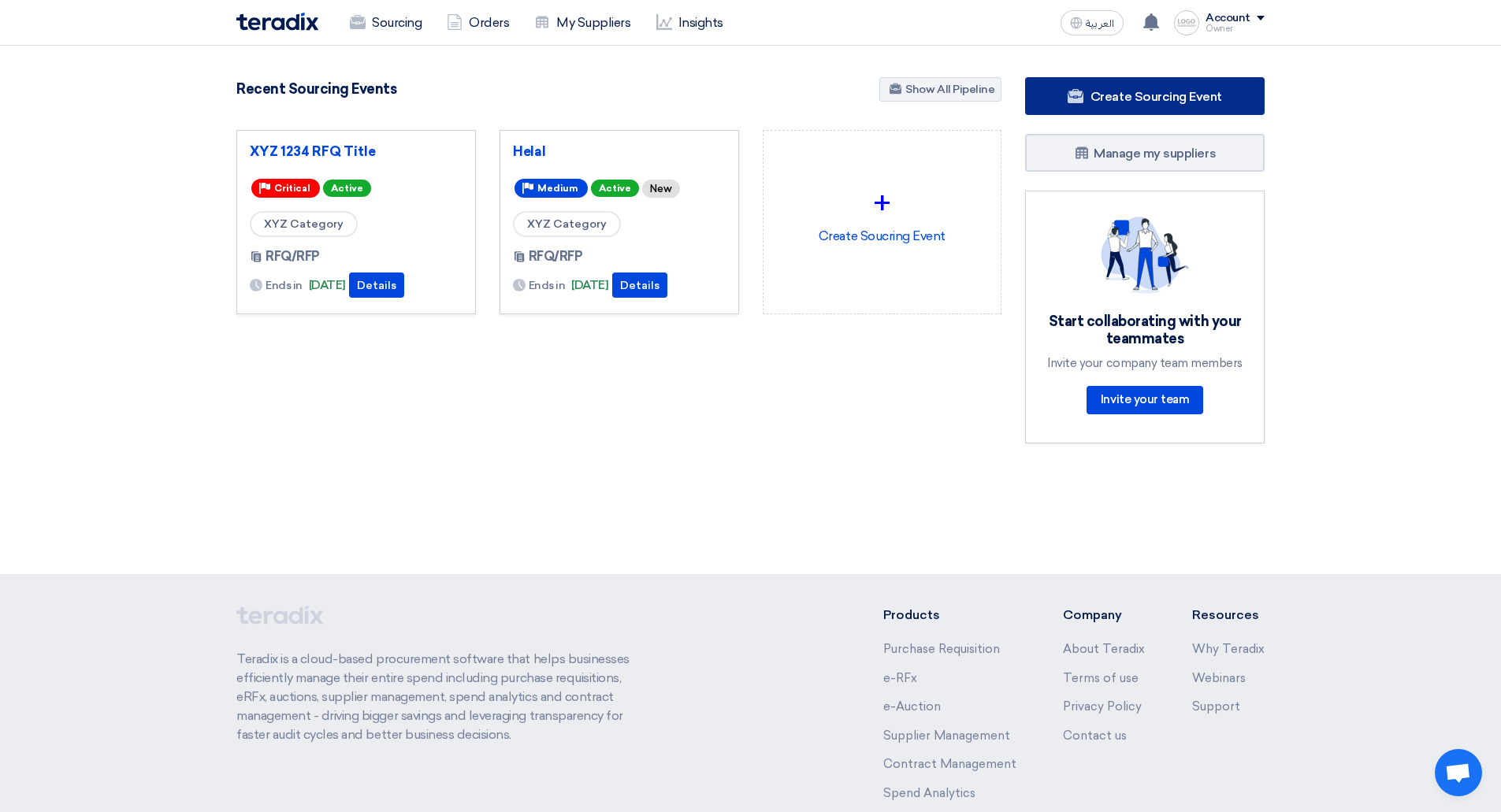
click at [1114, 92] on span "Create Sourcing Event" at bounding box center [1156, 96] width 132 height 14
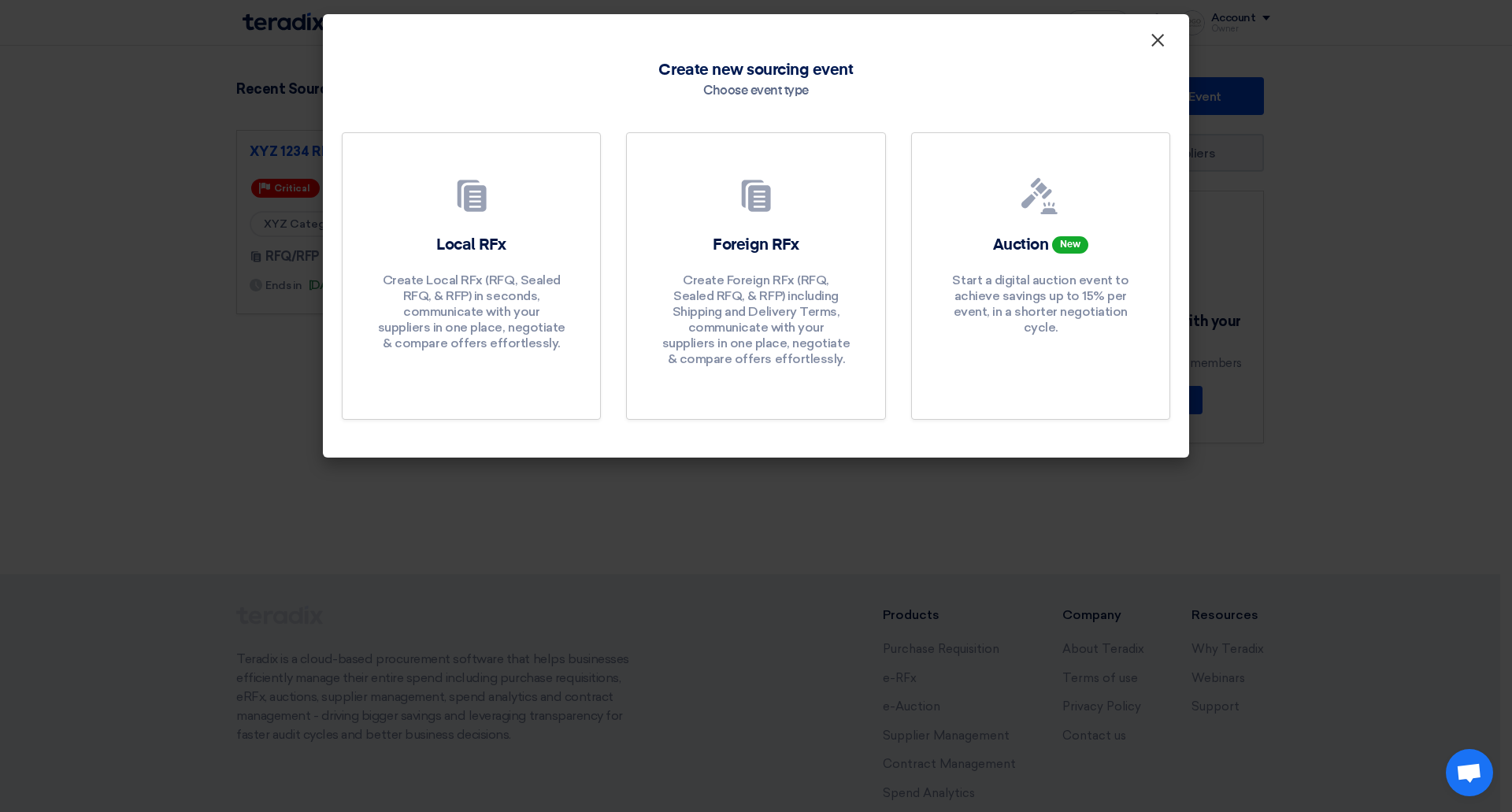
click at [1155, 43] on span "×" at bounding box center [1157, 44] width 15 height 32
